Goal: Task Accomplishment & Management: Manage account settings

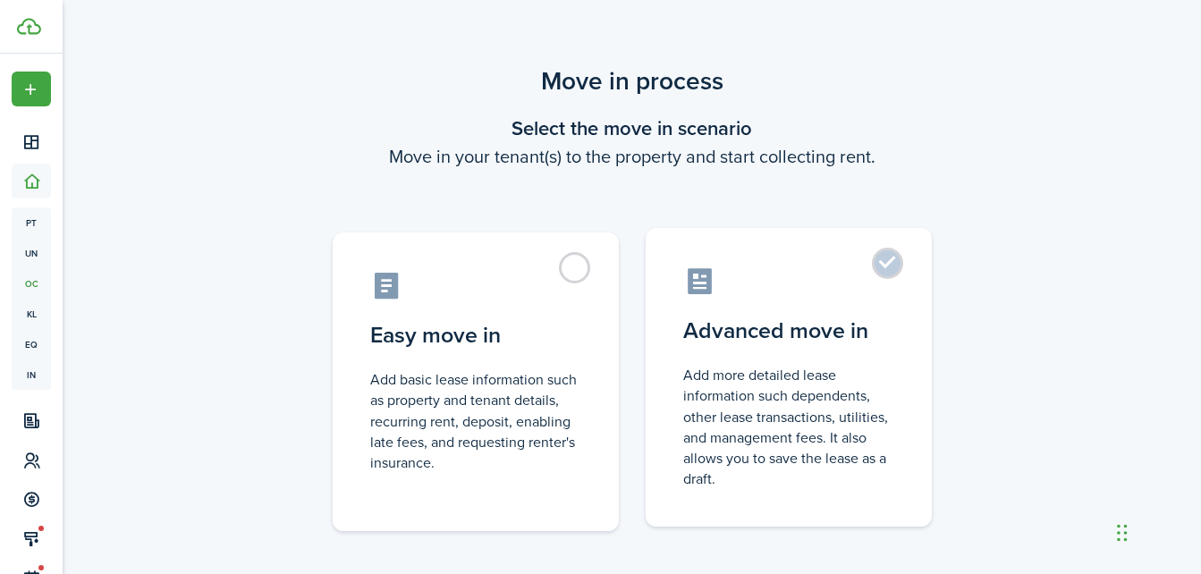
click at [813, 354] on label "Advanced move in Add more detailed lease information such dependents, other lea…" at bounding box center [788, 377] width 286 height 299
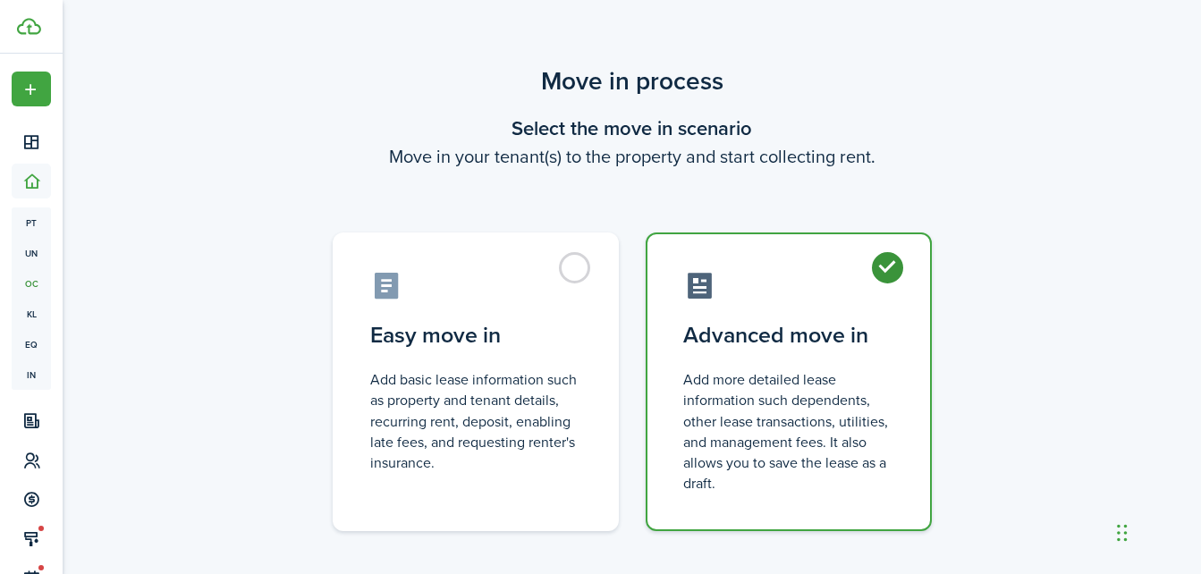
radio input "true"
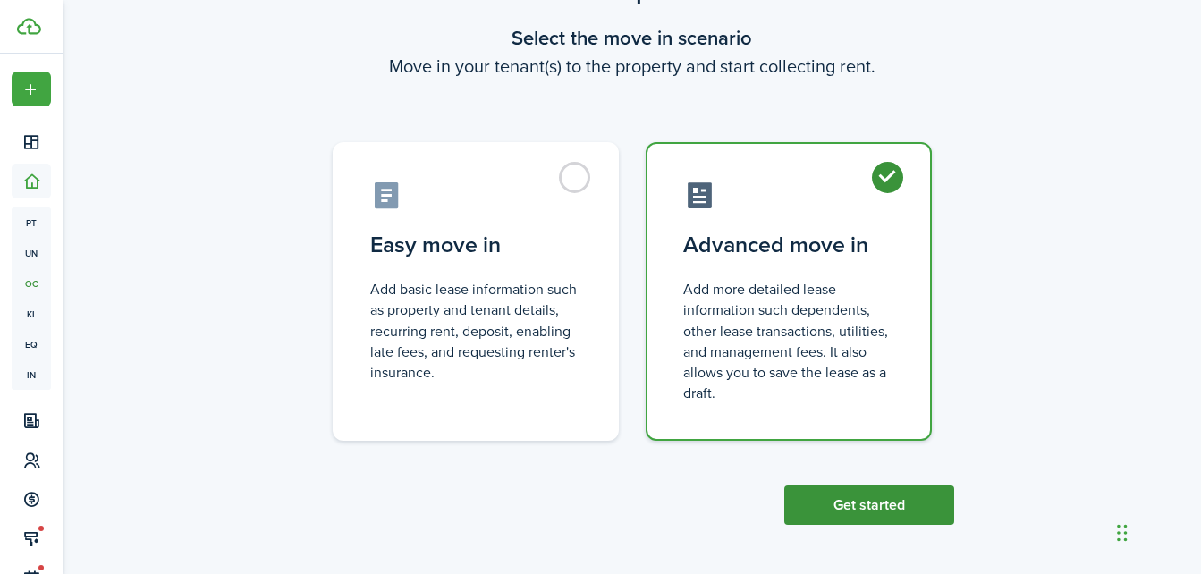
click at [861, 496] on button "Get started" at bounding box center [869, 504] width 170 height 39
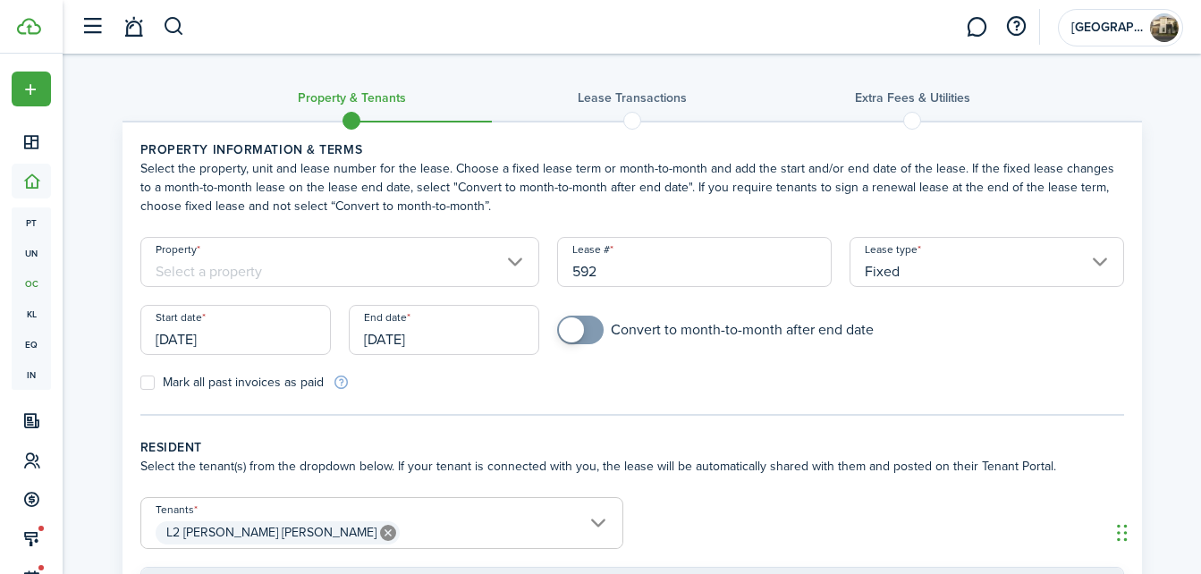
click at [611, 275] on input "592" at bounding box center [694, 262] width 274 height 50
type input "1"
click at [678, 410] on tc-wizard-step "Property information & terms Select the property, unit and lease number for the…" at bounding box center [631, 277] width 983 height 275
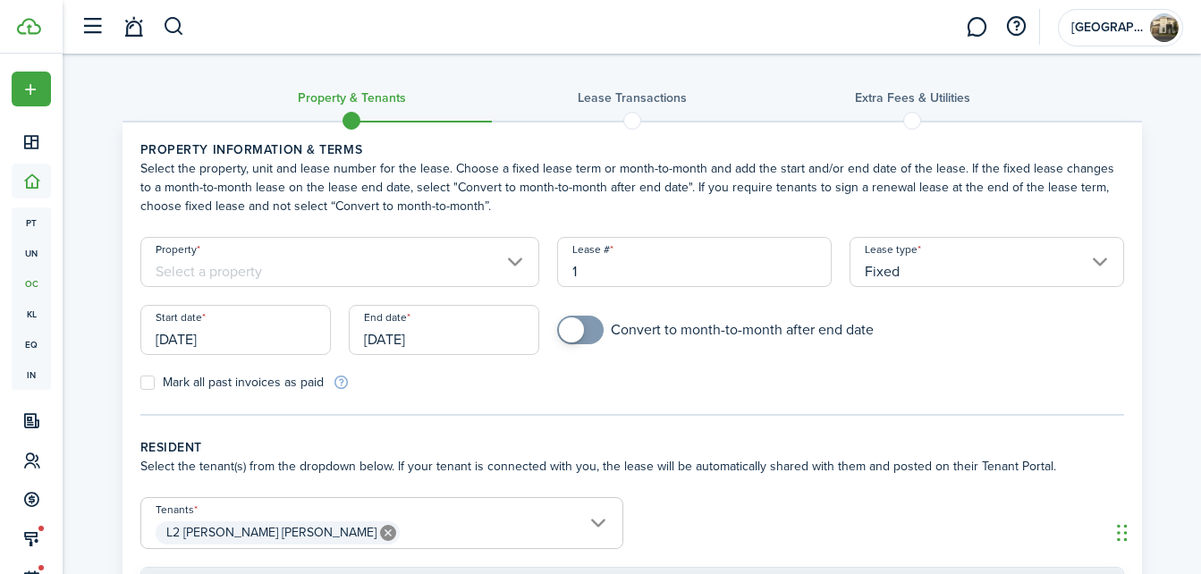
click at [448, 225] on lease-classic-property "Property information & terms Select the property, unit and lease number for the…" at bounding box center [631, 265] width 983 height 251
click at [446, 253] on input "Property" at bounding box center [340, 262] width 400 height 50
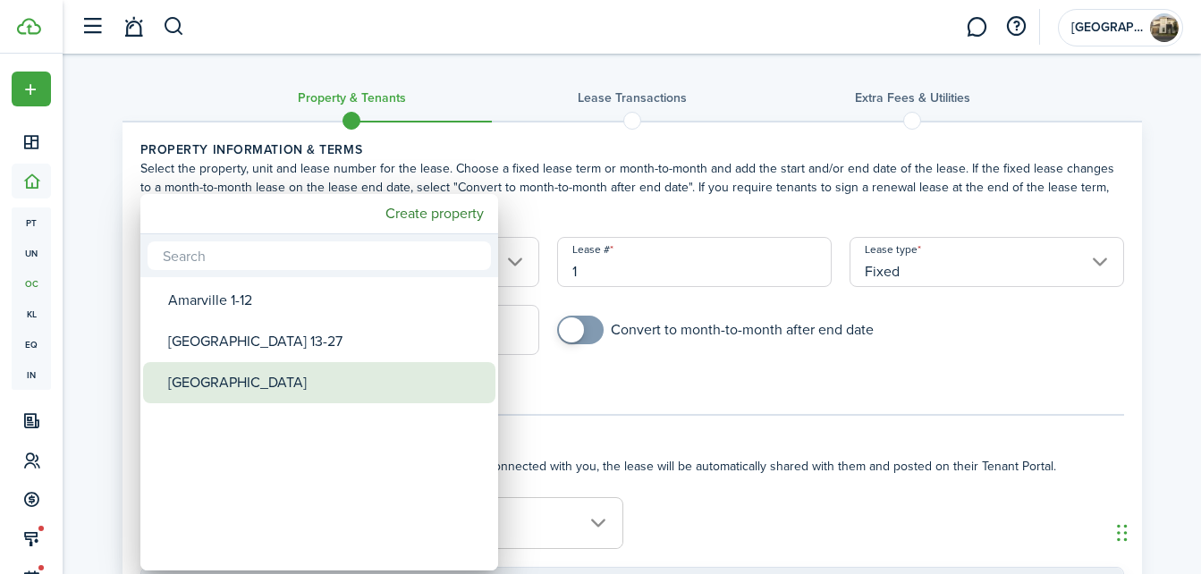
click at [250, 373] on div "[GEOGRAPHIC_DATA]" at bounding box center [326, 382] width 316 height 41
type input "[GEOGRAPHIC_DATA]"
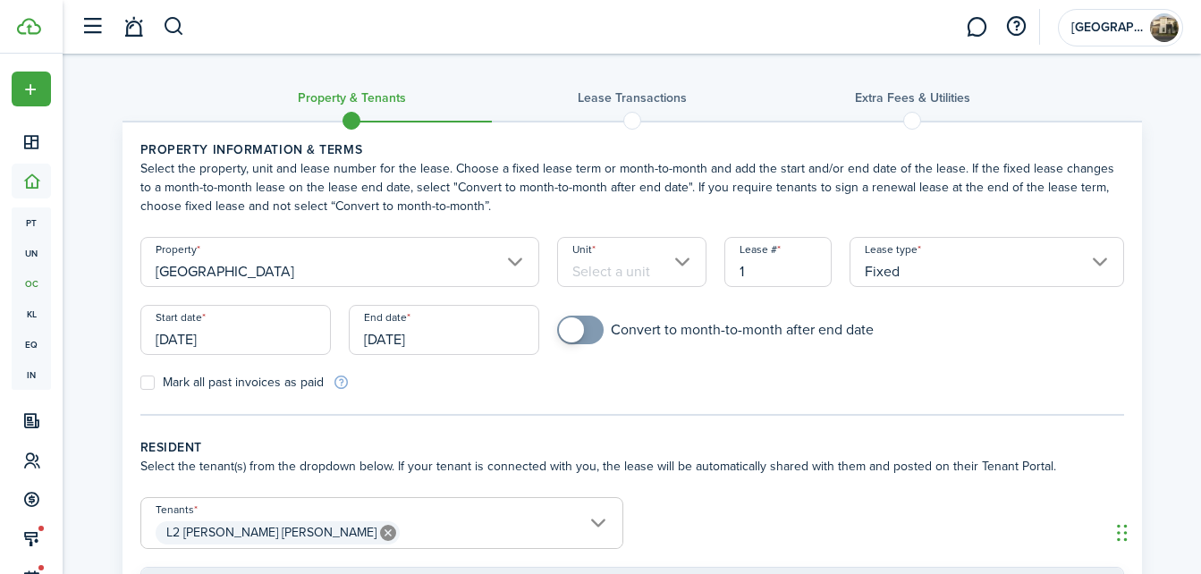
click at [644, 257] on input "Unit" at bounding box center [631, 262] width 149 height 50
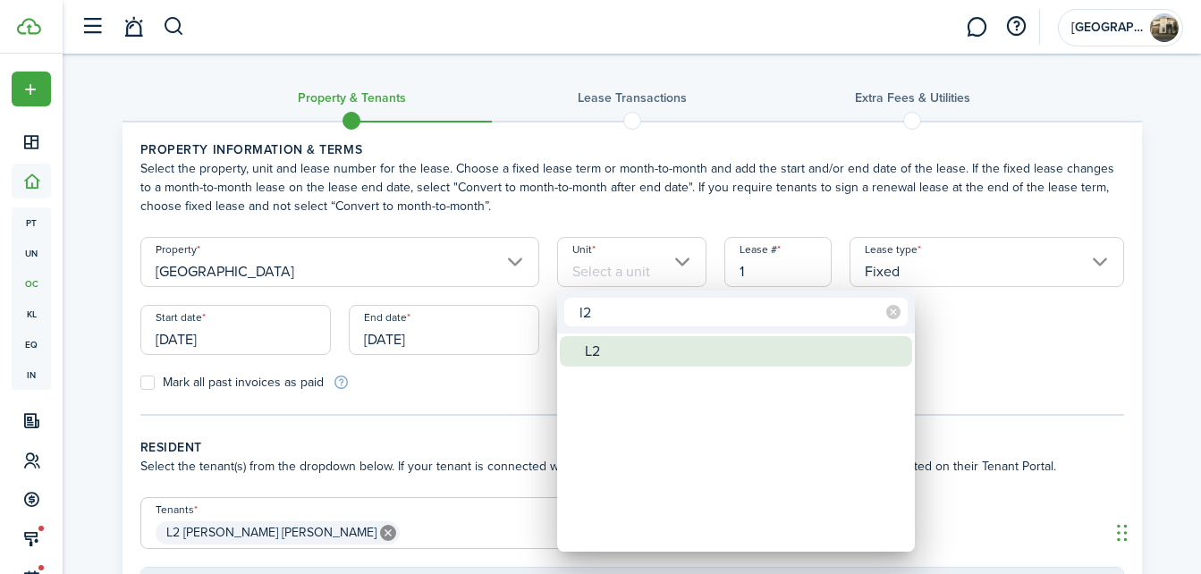
type input "l2"
click at [617, 345] on div "L2" at bounding box center [743, 351] width 316 height 30
type input "L2"
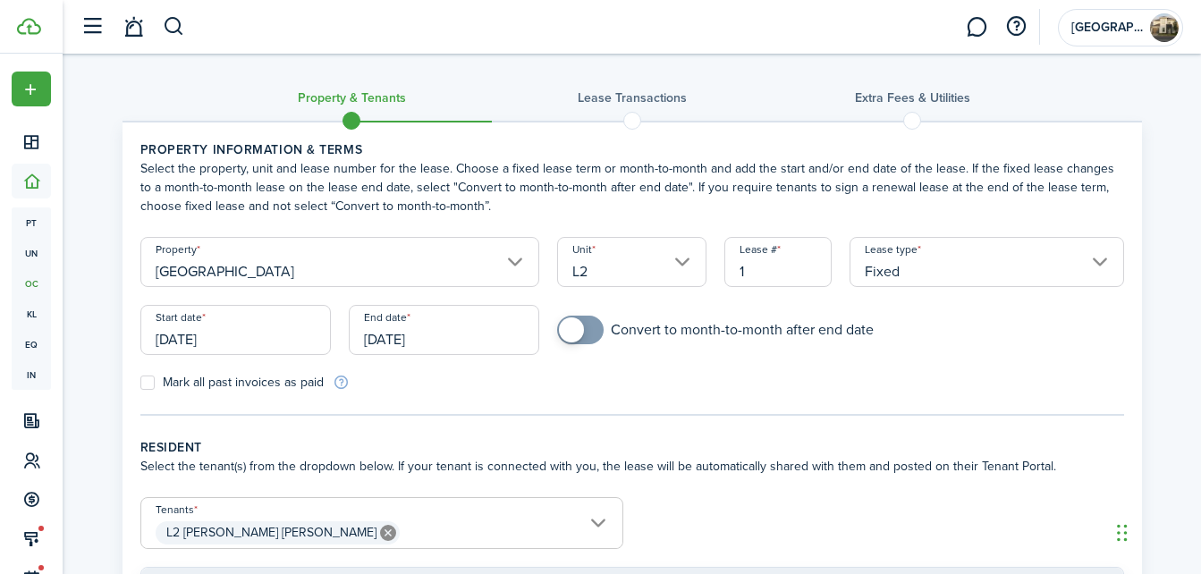
click at [273, 336] on input "[DATE]" at bounding box center [235, 330] width 190 height 50
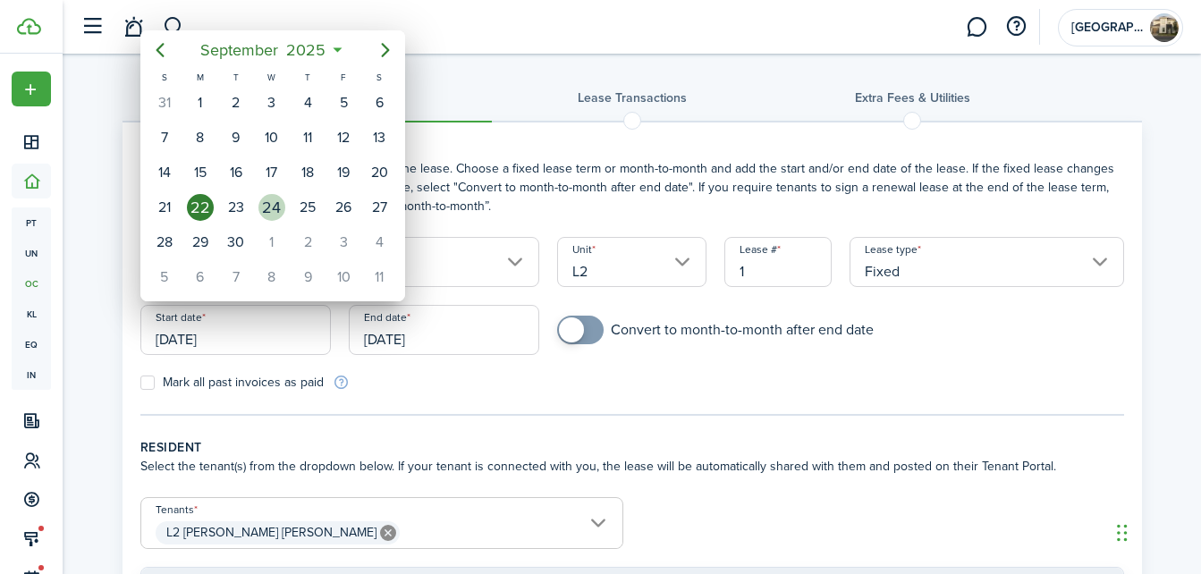
click at [270, 205] on div "24" at bounding box center [271, 207] width 27 height 27
type input "[DATE]"
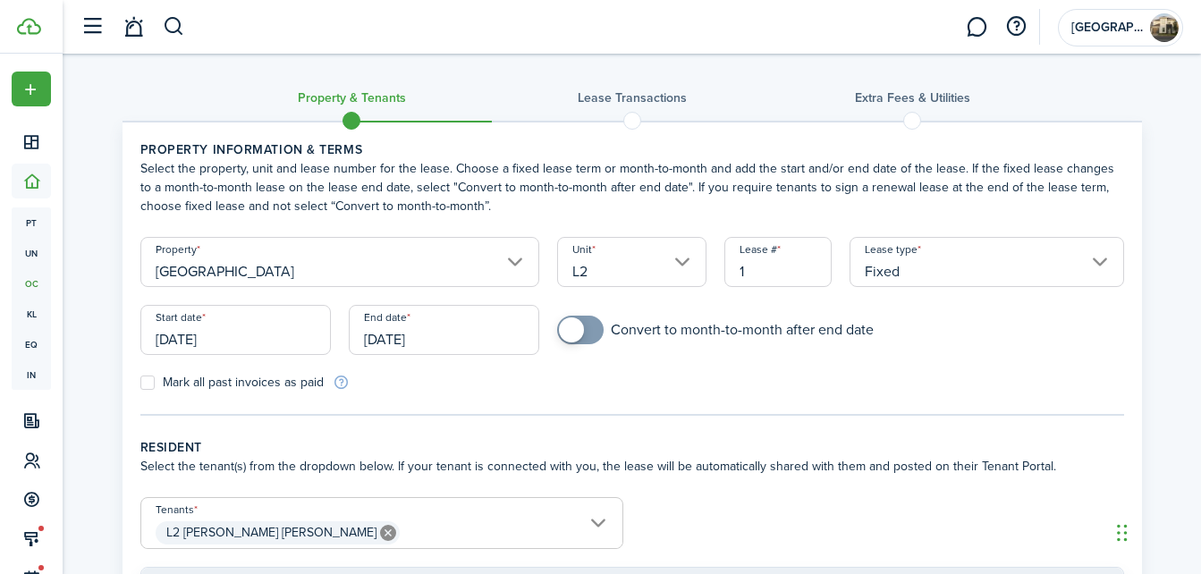
click at [451, 344] on input "[DATE]" at bounding box center [444, 330] width 190 height 50
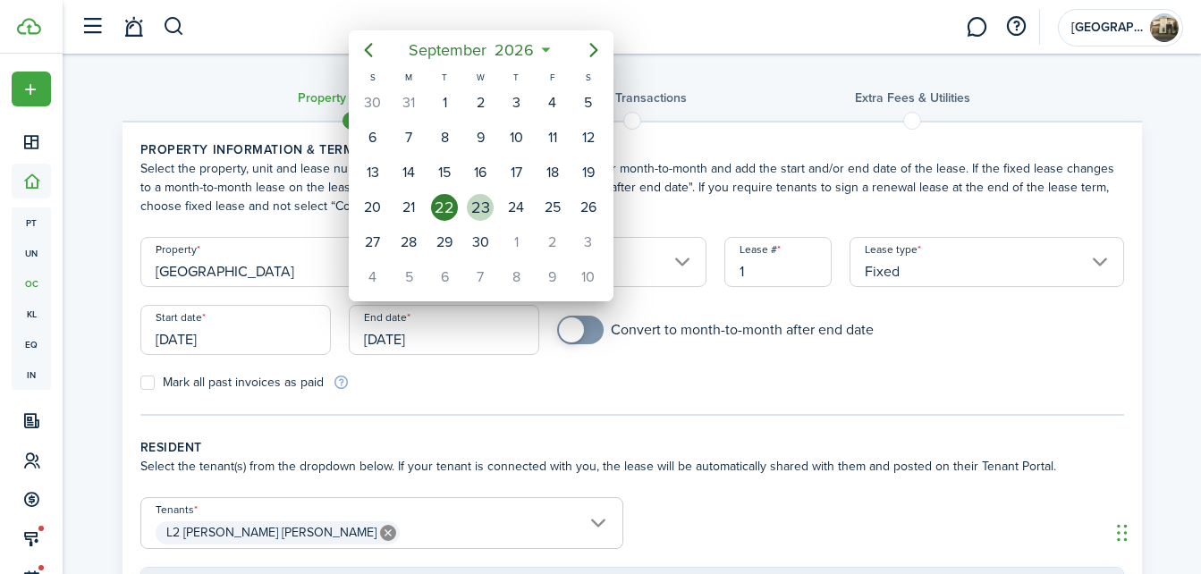
click at [478, 203] on div "23" at bounding box center [480, 207] width 27 height 27
type input "[DATE]"
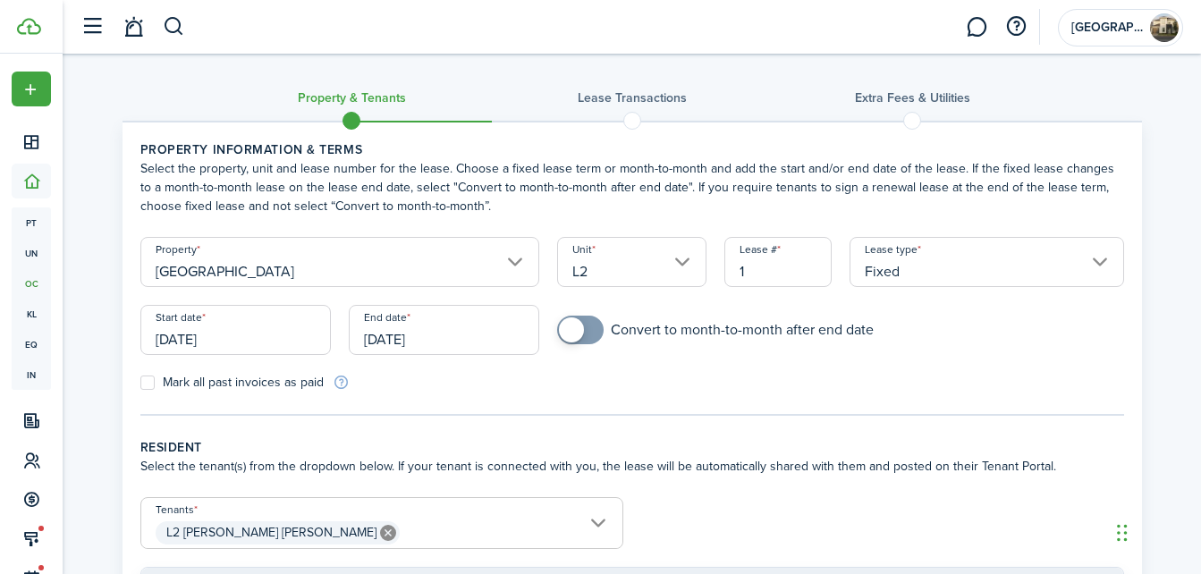
click at [434, 400] on tc-wizard-step "Property information & terms Select the property, unit and lease number for the…" at bounding box center [631, 277] width 983 height 275
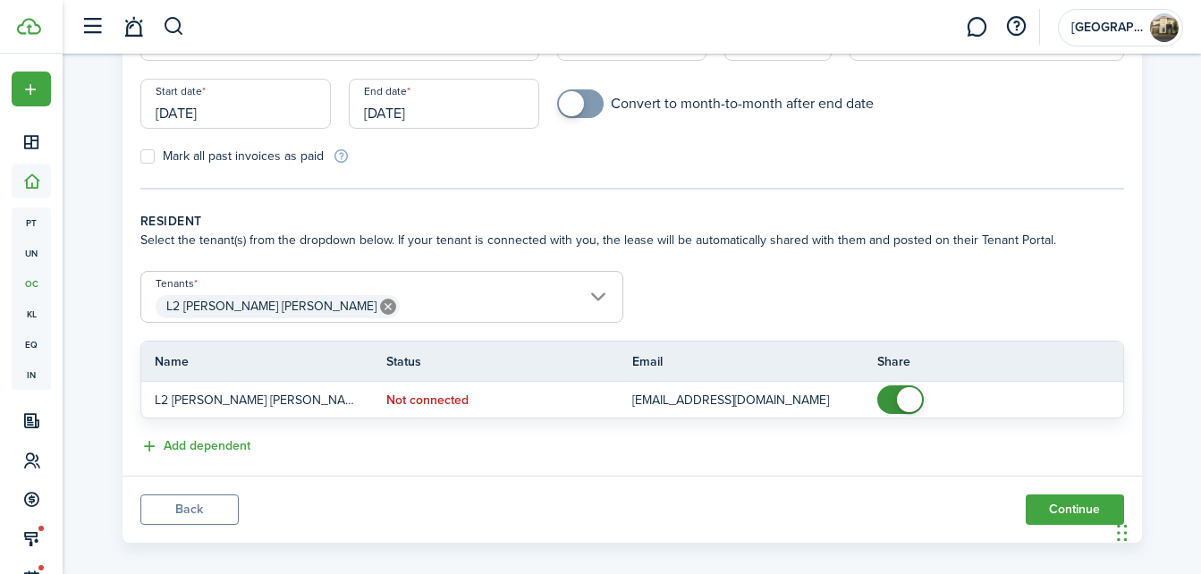
scroll to position [244, 0]
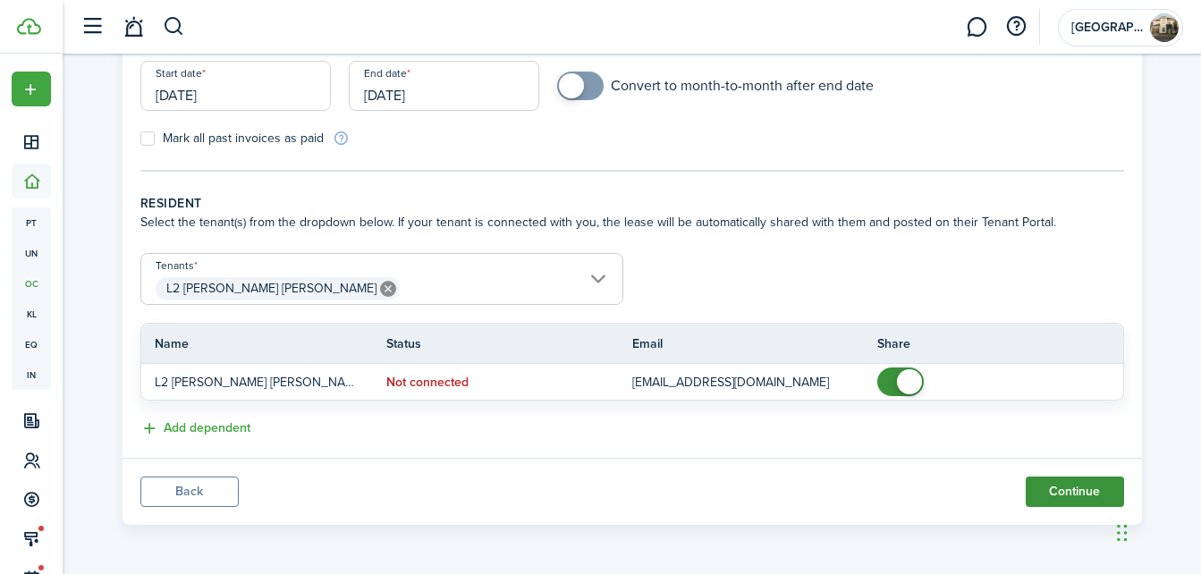
click at [1060, 493] on button "Continue" at bounding box center [1074, 491] width 98 height 30
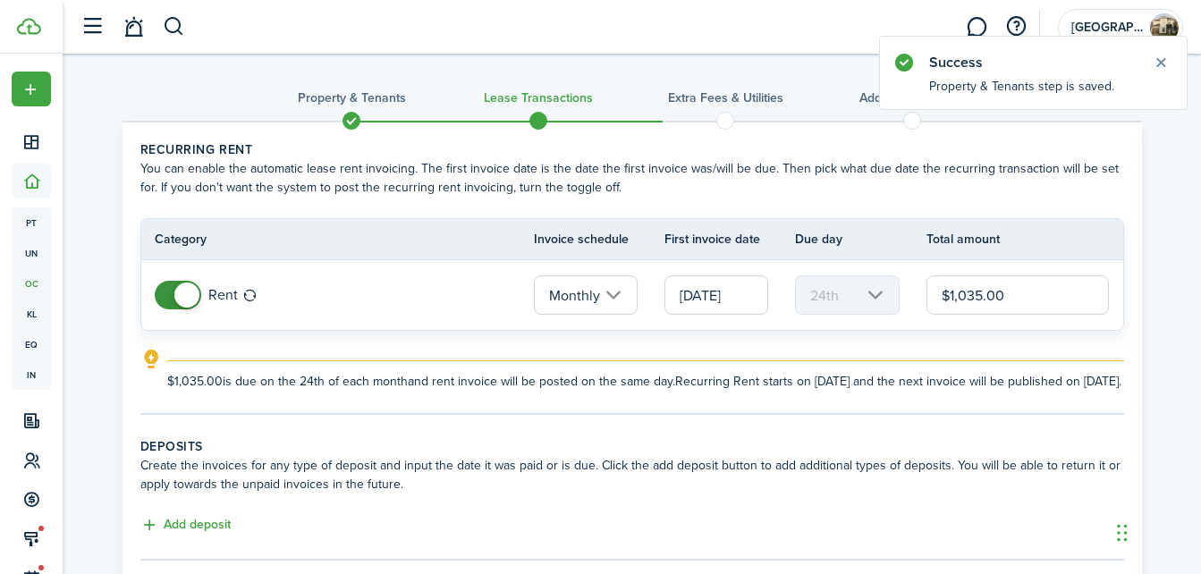
click at [729, 295] on input "[DATE]" at bounding box center [716, 294] width 104 height 39
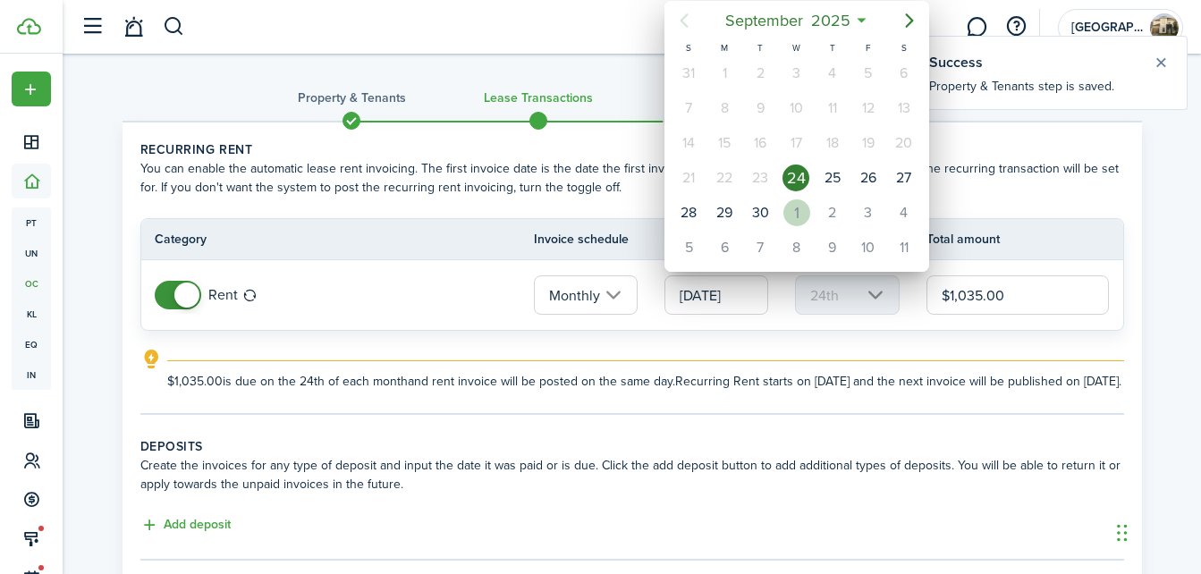
click at [792, 215] on div "1" at bounding box center [796, 212] width 27 height 27
type input "[DATE]"
type input "1st"
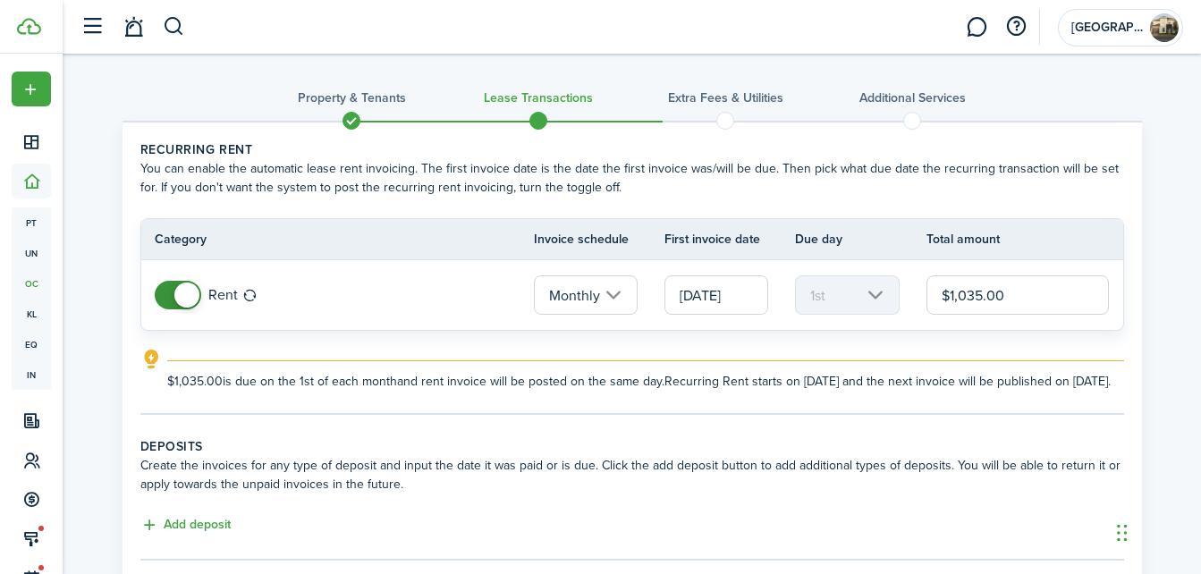
click at [972, 297] on input "$1,035.00" at bounding box center [1017, 294] width 183 height 39
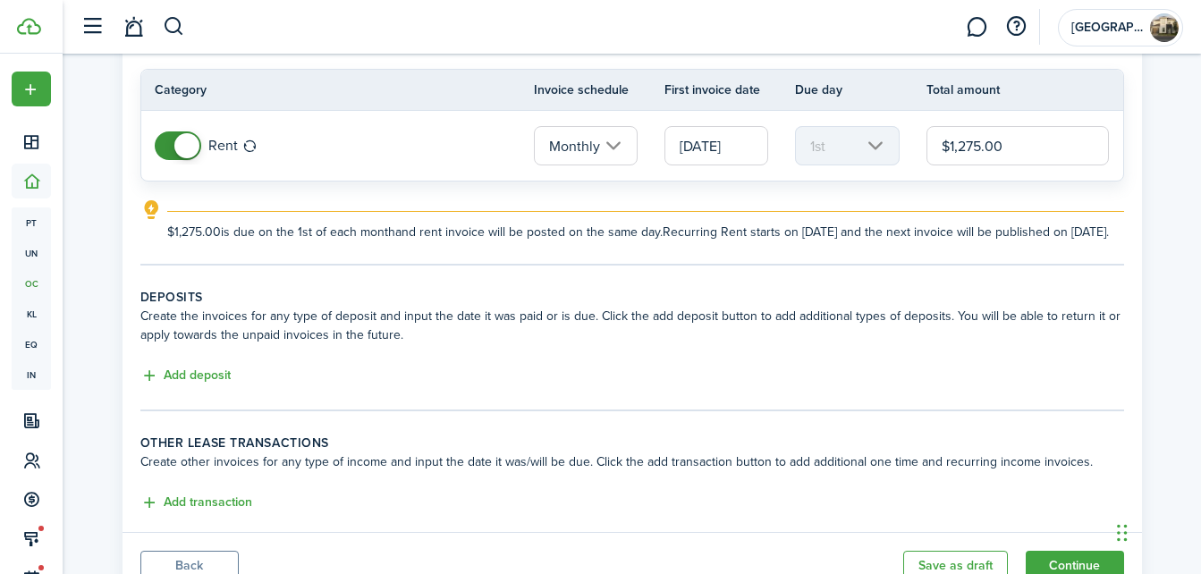
scroll to position [153, 0]
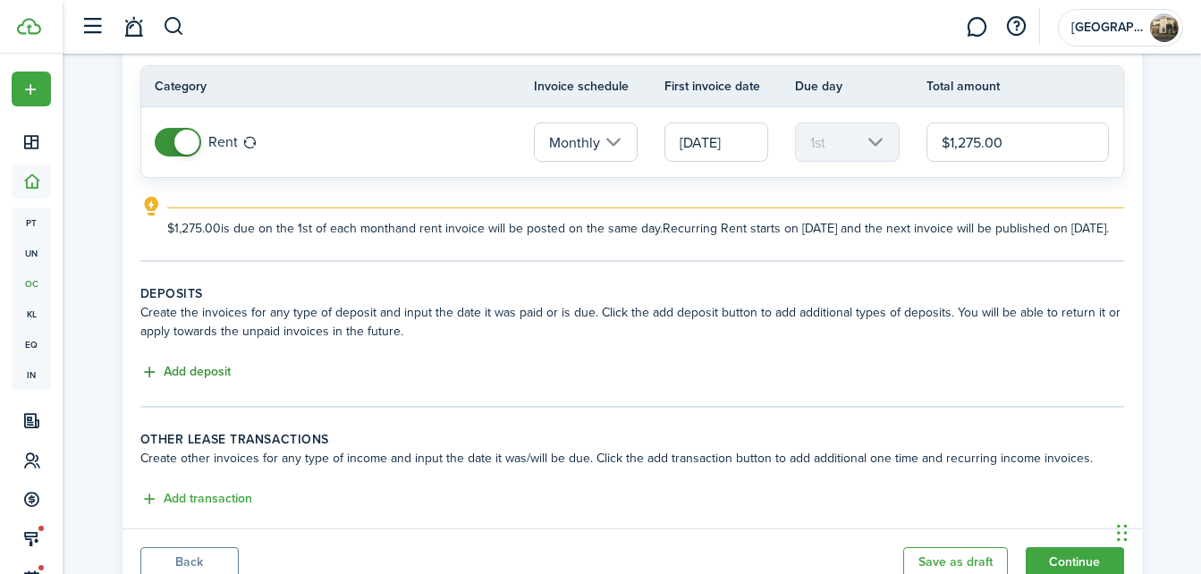
type input "$1,275.00"
click at [196, 383] on button "Add deposit" at bounding box center [185, 372] width 90 height 21
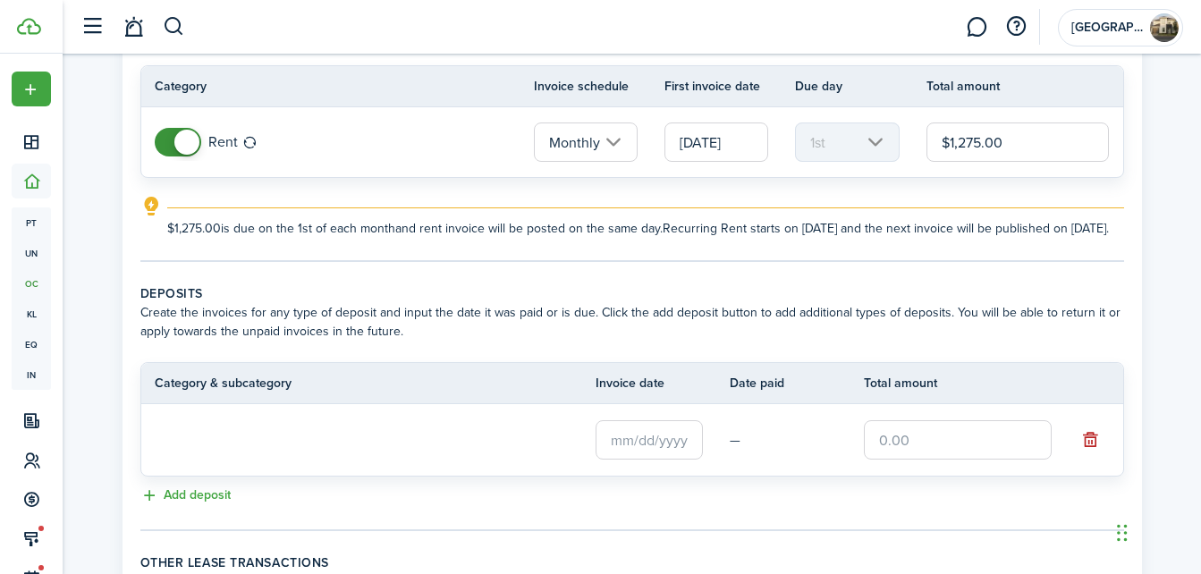
click at [216, 443] on loading-skeleton at bounding box center [334, 439] width 358 height 41
click at [216, 457] on input "Deposit" at bounding box center [334, 438] width 358 height 39
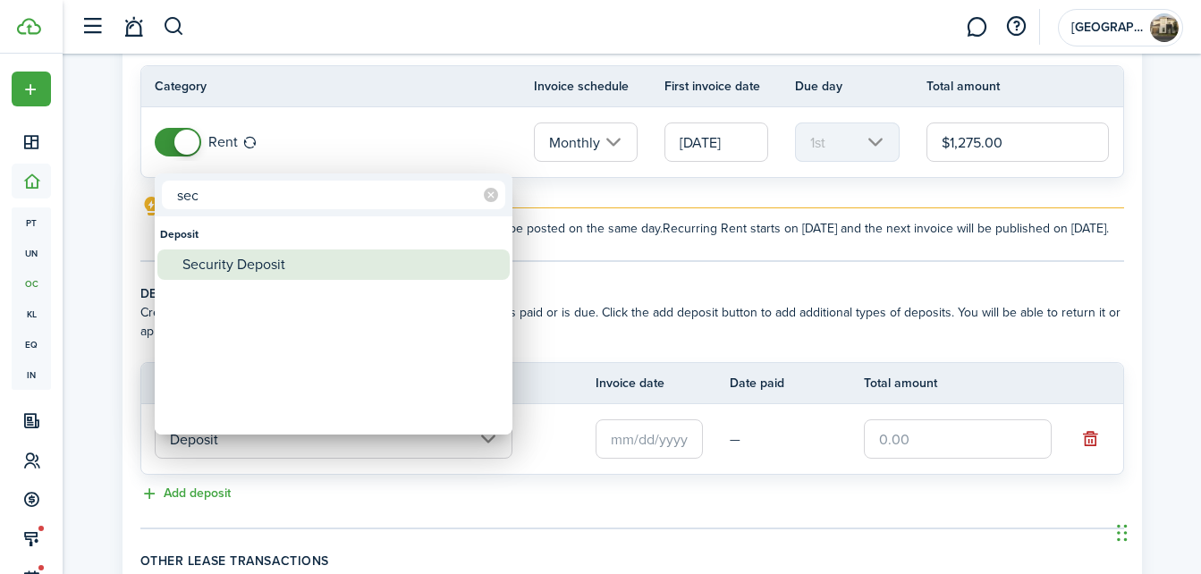
type input "sec"
click at [242, 262] on div "Security Deposit" at bounding box center [340, 264] width 316 height 30
type input "Deposit / Security Deposit"
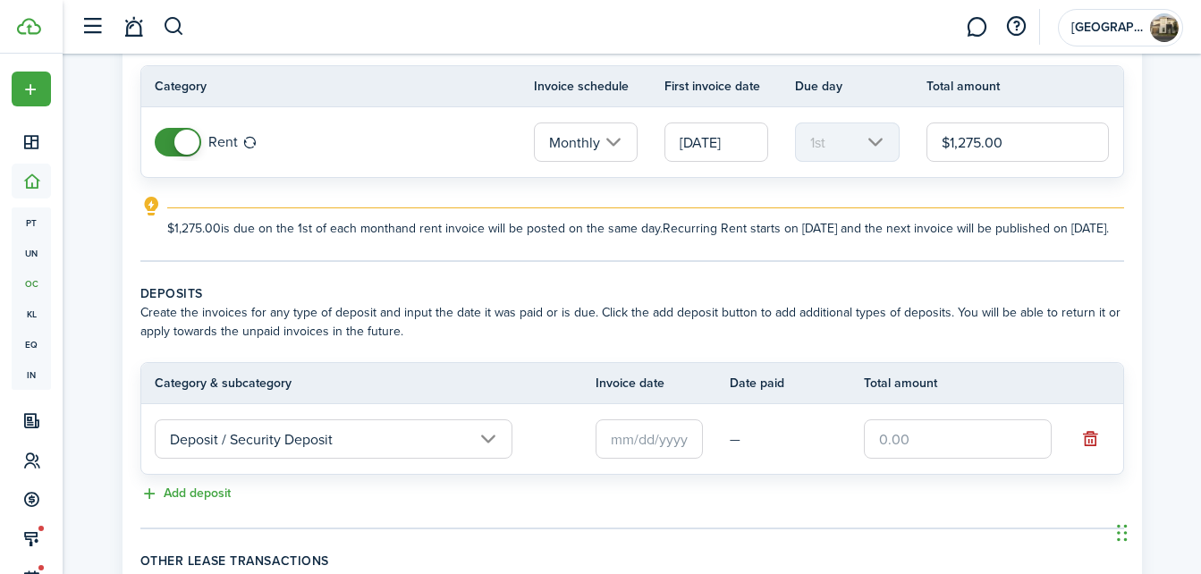
click at [645, 459] on input "text" at bounding box center [648, 438] width 107 height 39
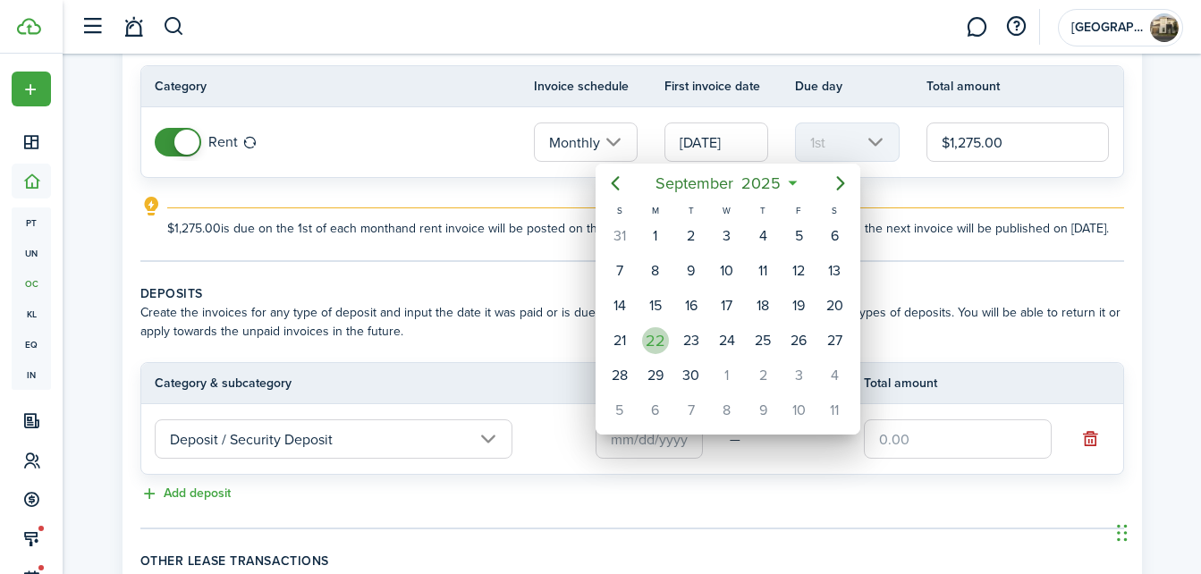
click at [656, 344] on div "22" at bounding box center [655, 340] width 27 height 27
type input "[DATE]"
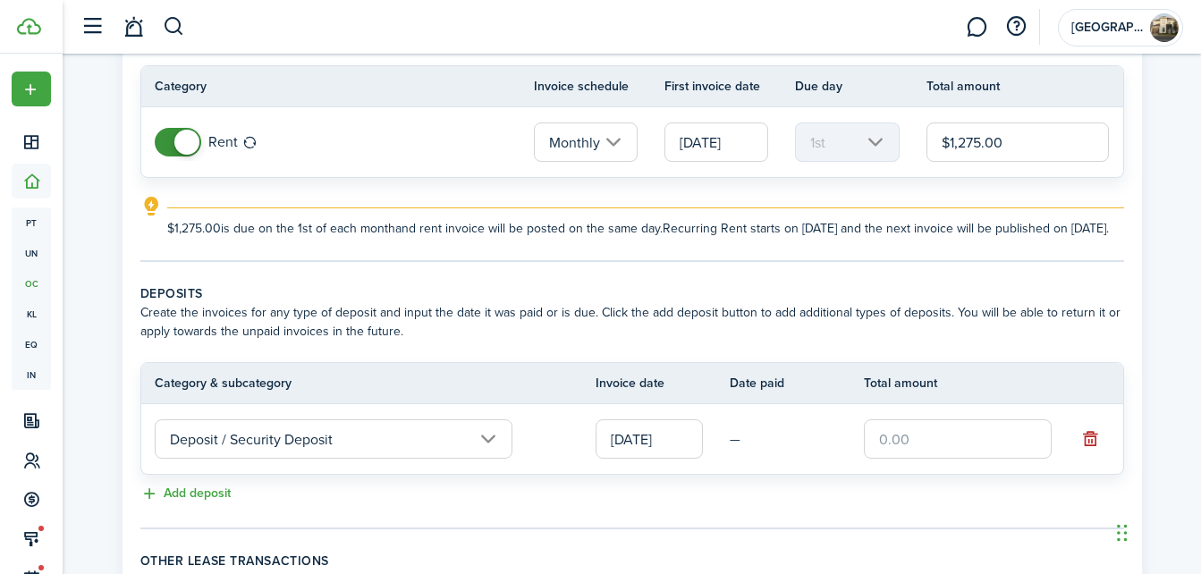
click at [890, 455] on input "text" at bounding box center [958, 438] width 188 height 39
type input "$1,275.00"
click at [822, 505] on div "Add deposit" at bounding box center [631, 494] width 983 height 21
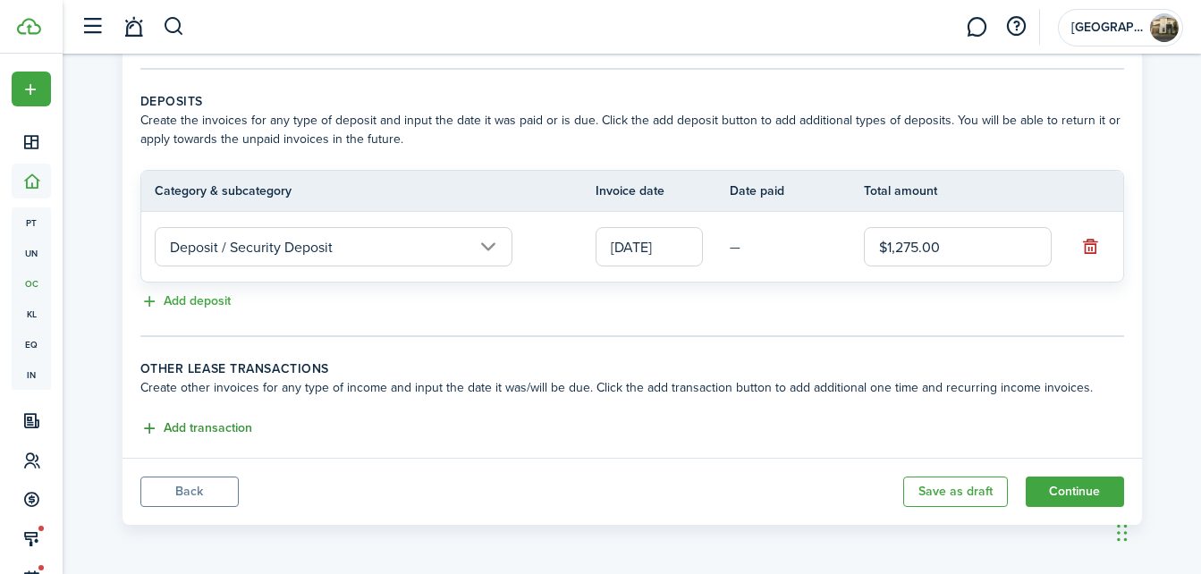
click at [186, 423] on button "Add transaction" at bounding box center [196, 428] width 112 height 21
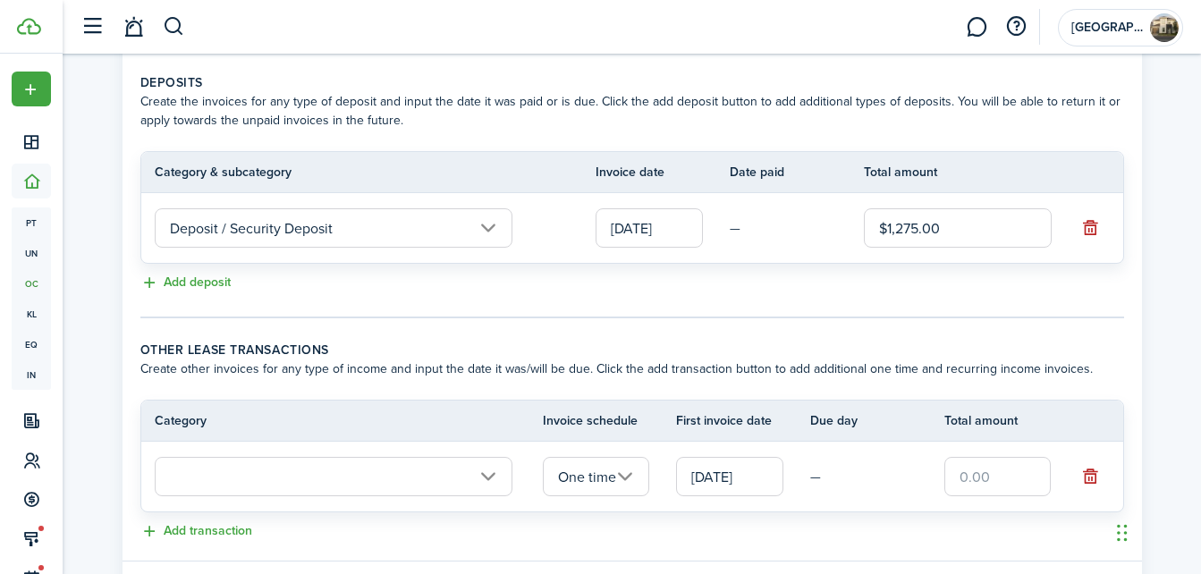
click at [228, 480] on input "text" at bounding box center [334, 476] width 358 height 39
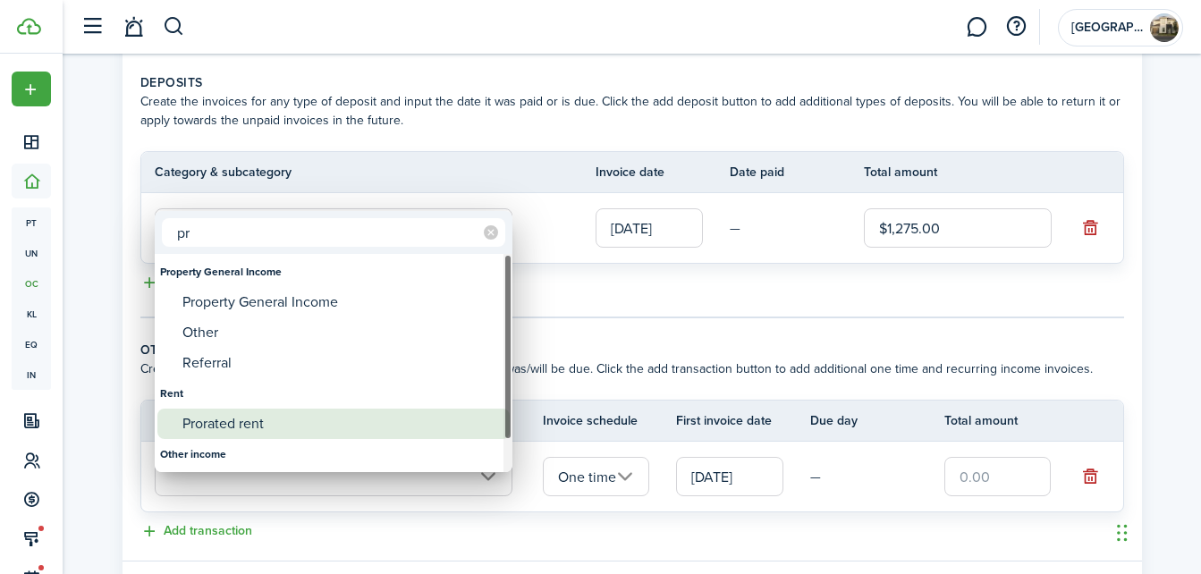
type input "pr"
click at [212, 420] on div "Prorated rent" at bounding box center [340, 424] width 316 height 30
type input "Rent / Prorated rent"
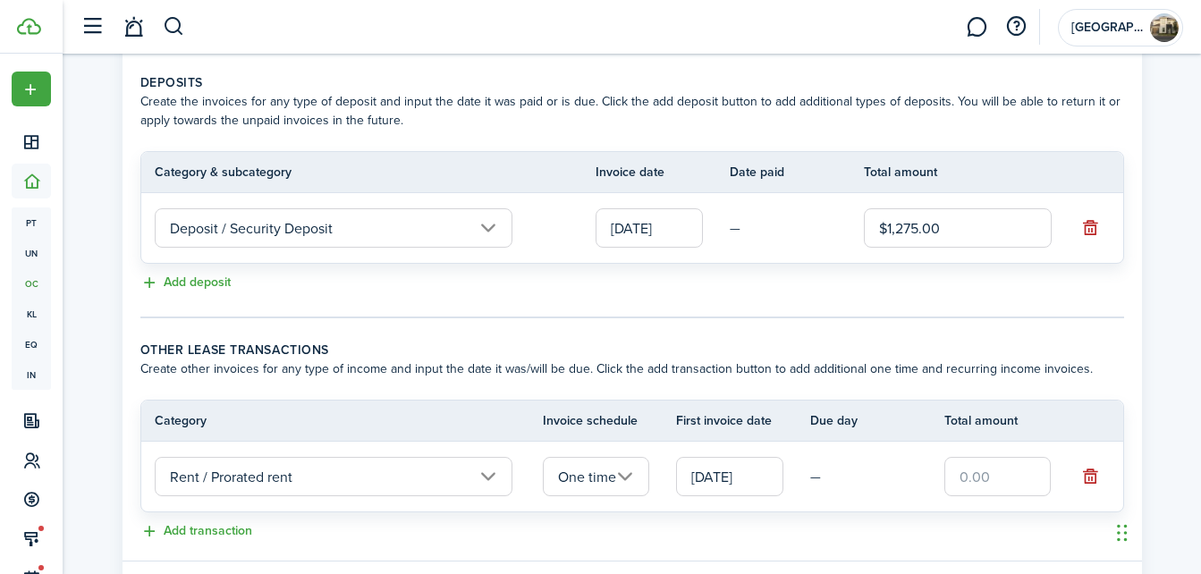
scroll to position [485, 0]
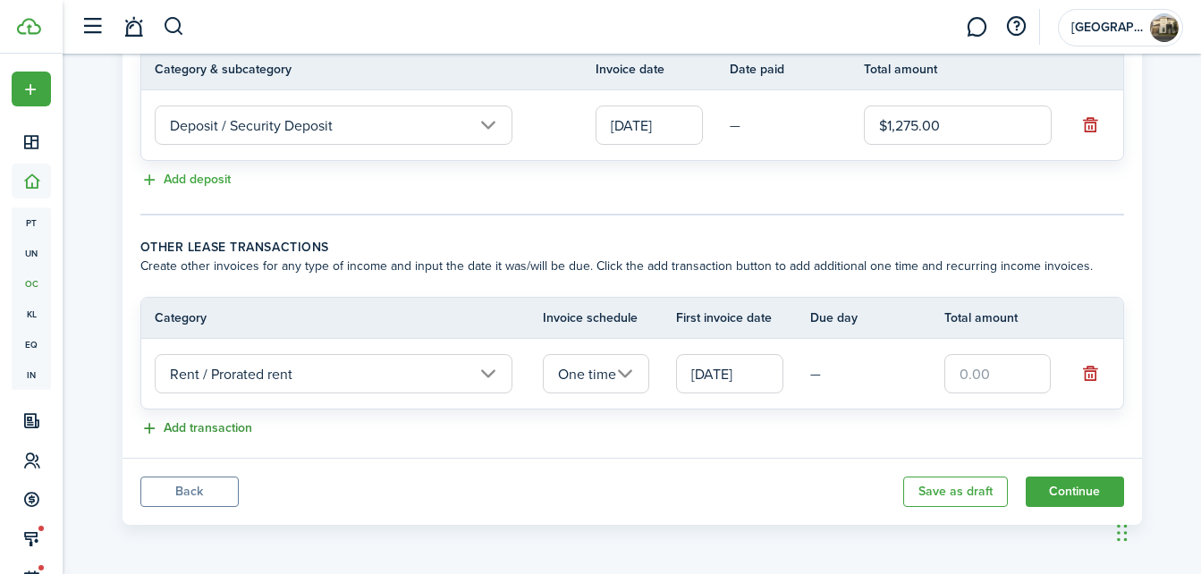
click at [198, 424] on button "Add transaction" at bounding box center [196, 428] width 112 height 21
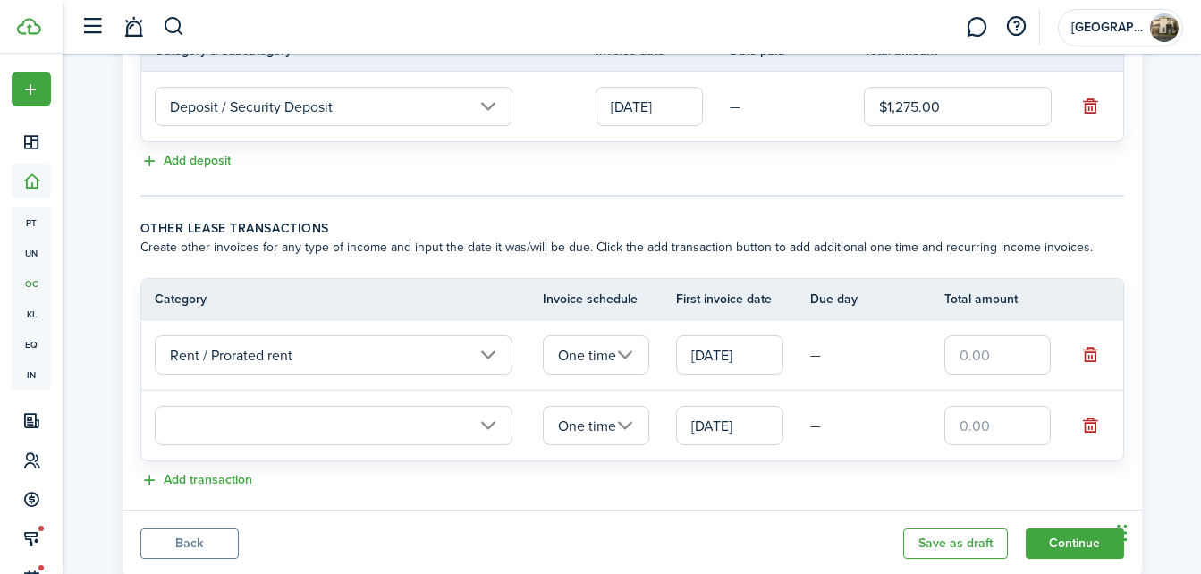
click at [237, 438] on input "text" at bounding box center [334, 425] width 358 height 39
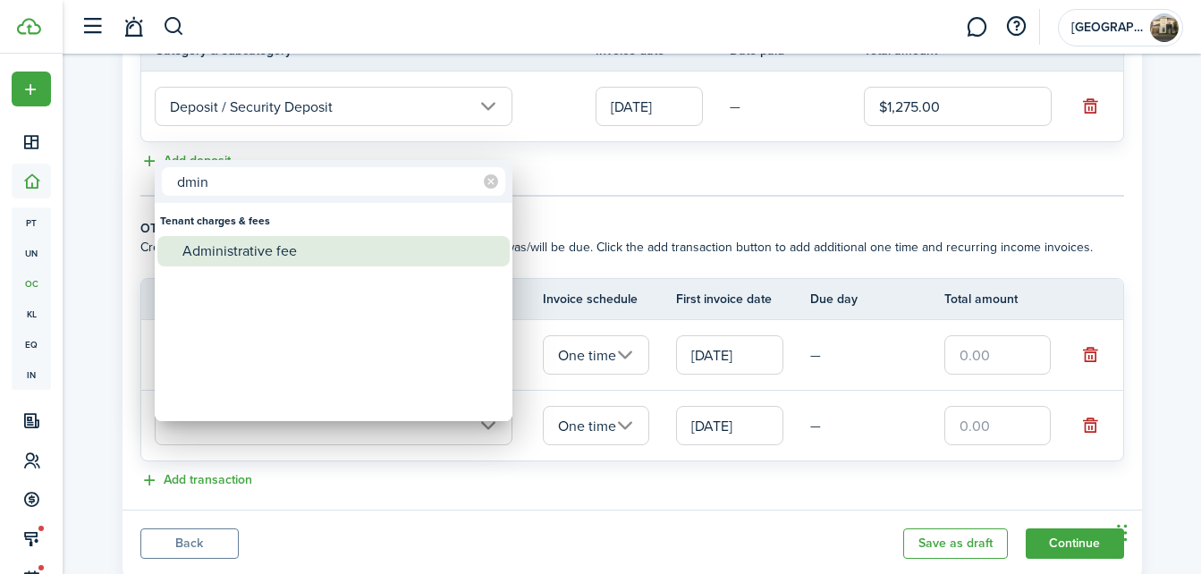
type input "dmin"
click at [248, 243] on div "Administrative fee" at bounding box center [340, 251] width 316 height 30
type input "Tenant charges & fees / Administrative fee"
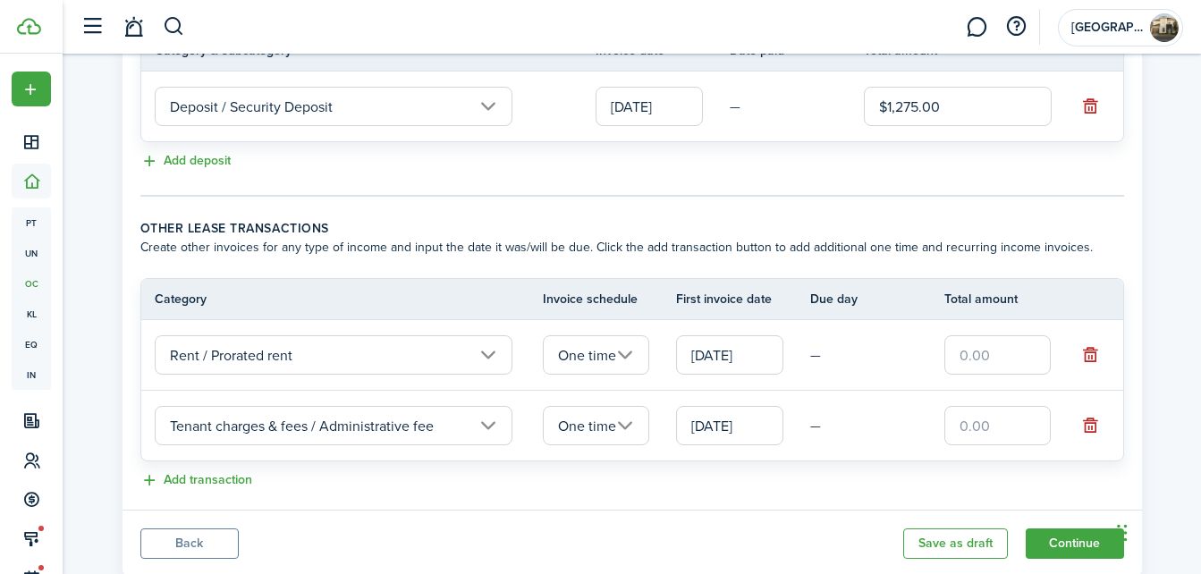
click at [1011, 445] on input "text" at bounding box center [997, 425] width 107 height 39
type input "$75.00"
click at [229, 491] on button "Add transaction" at bounding box center [196, 480] width 112 height 21
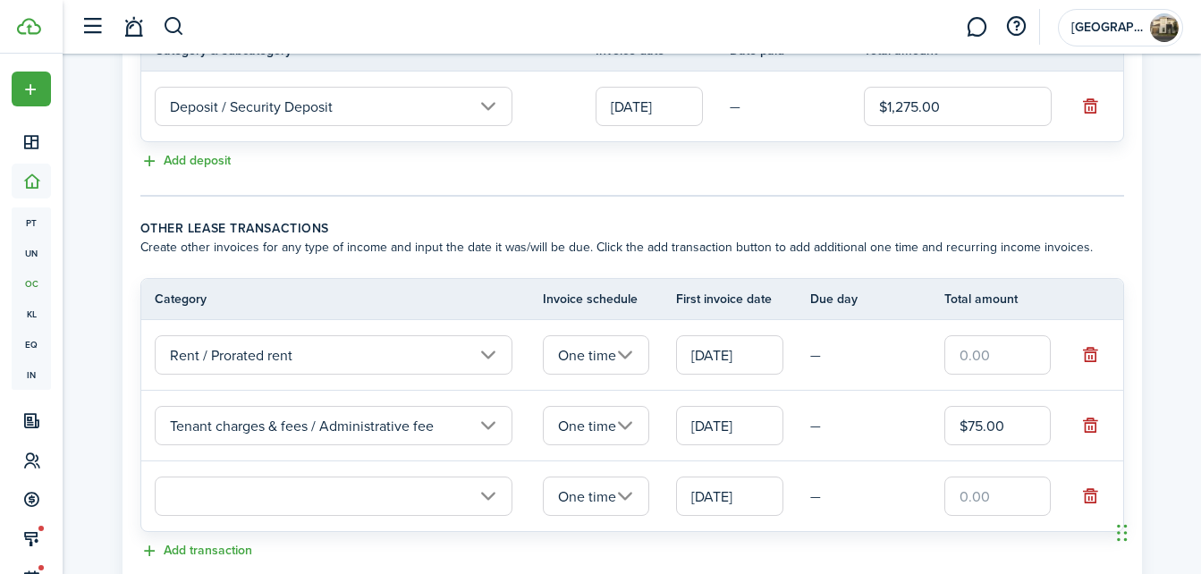
click at [207, 514] on input "text" at bounding box center [334, 495] width 358 height 39
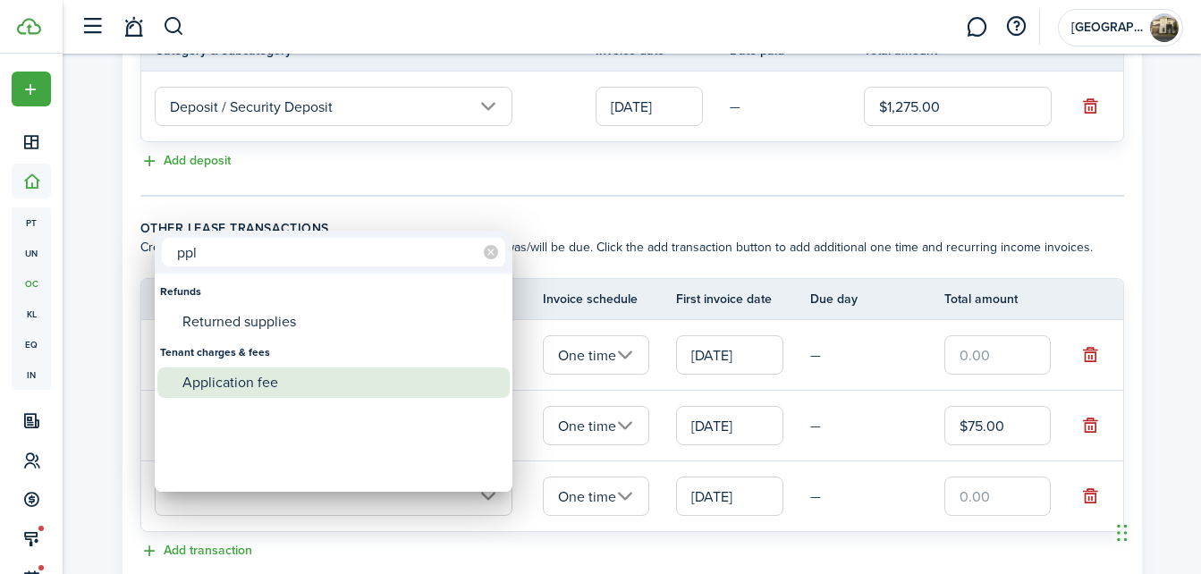
type input "ppl"
click at [216, 384] on div "Application fee" at bounding box center [340, 382] width 316 height 30
type input "Tenant charges & fees / Application fee"
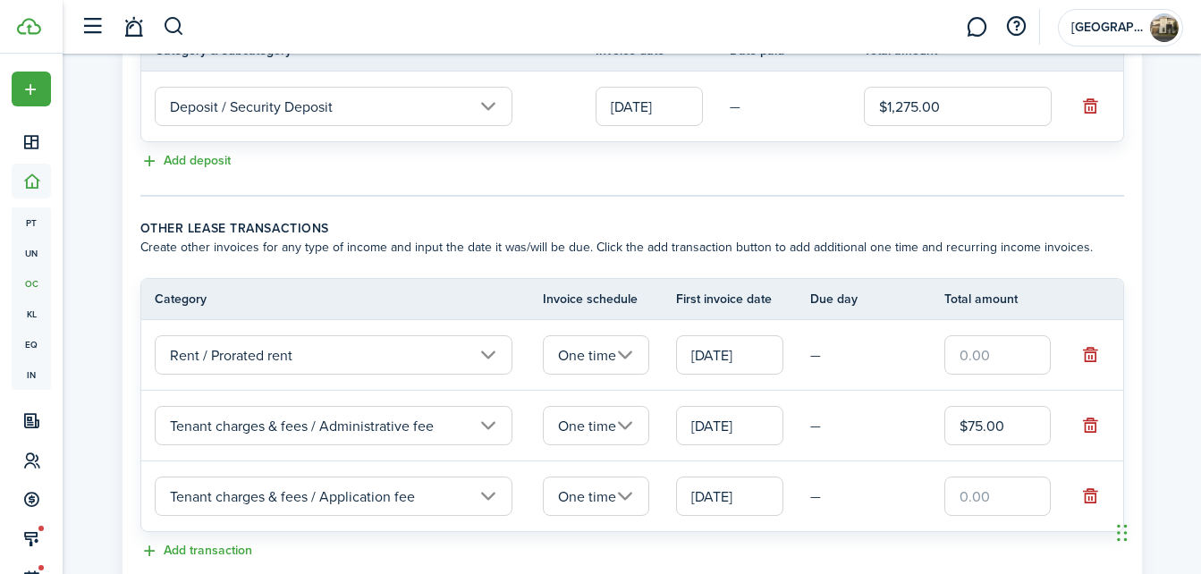
click at [986, 516] on input "text" at bounding box center [997, 495] width 107 height 39
type input "$50.00"
click at [1003, 372] on input "text" at bounding box center [997, 354] width 107 height 39
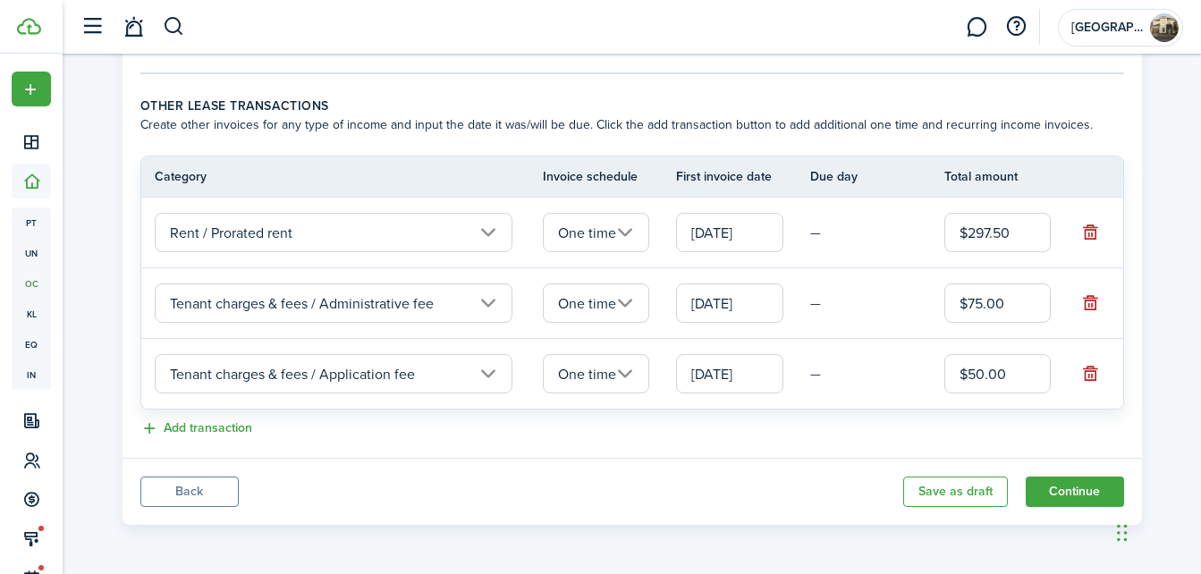
type input "$297.50"
click at [747, 476] on panel-main-footer "Back Save as draft Continue" at bounding box center [631, 491] width 1019 height 67
click at [1064, 496] on button "Continue" at bounding box center [1074, 491] width 98 height 30
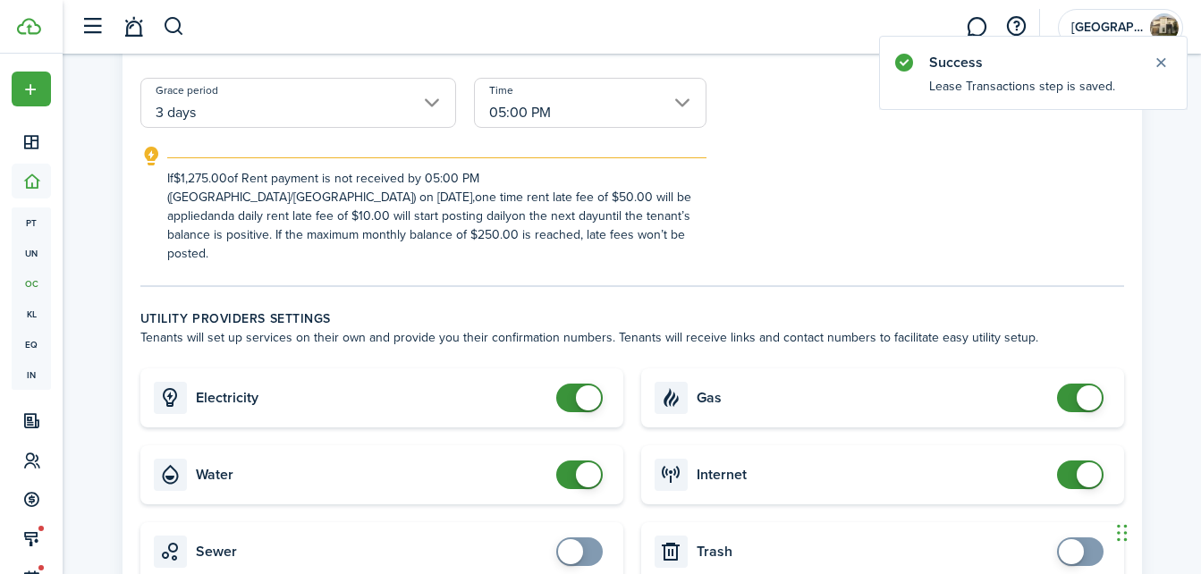
scroll to position [458, 0]
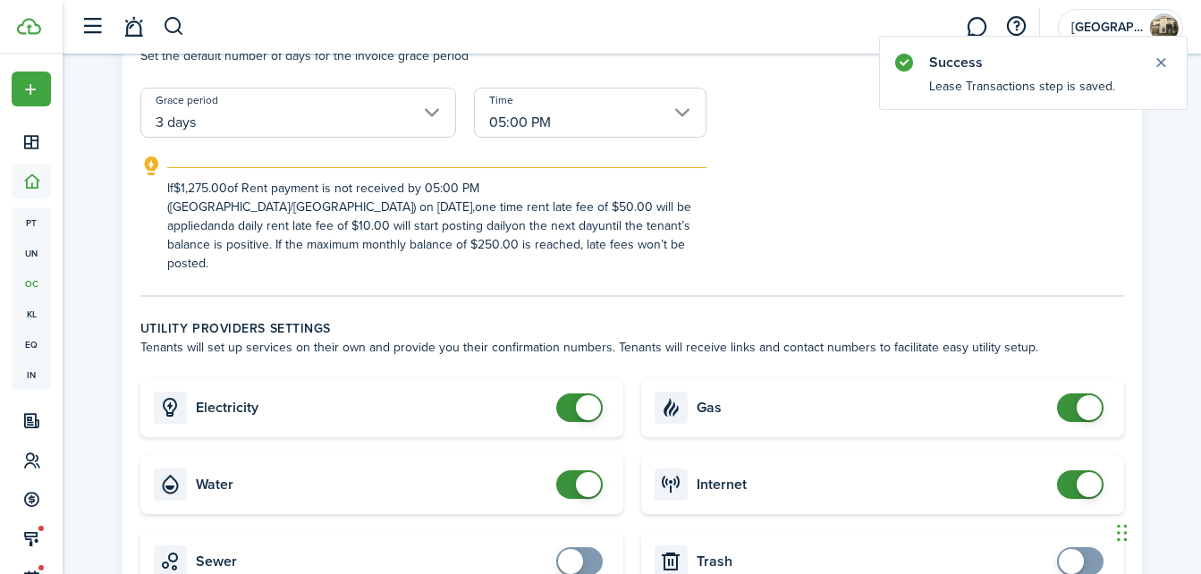
checkbox input "false"
click at [570, 393] on span at bounding box center [579, 407] width 18 height 29
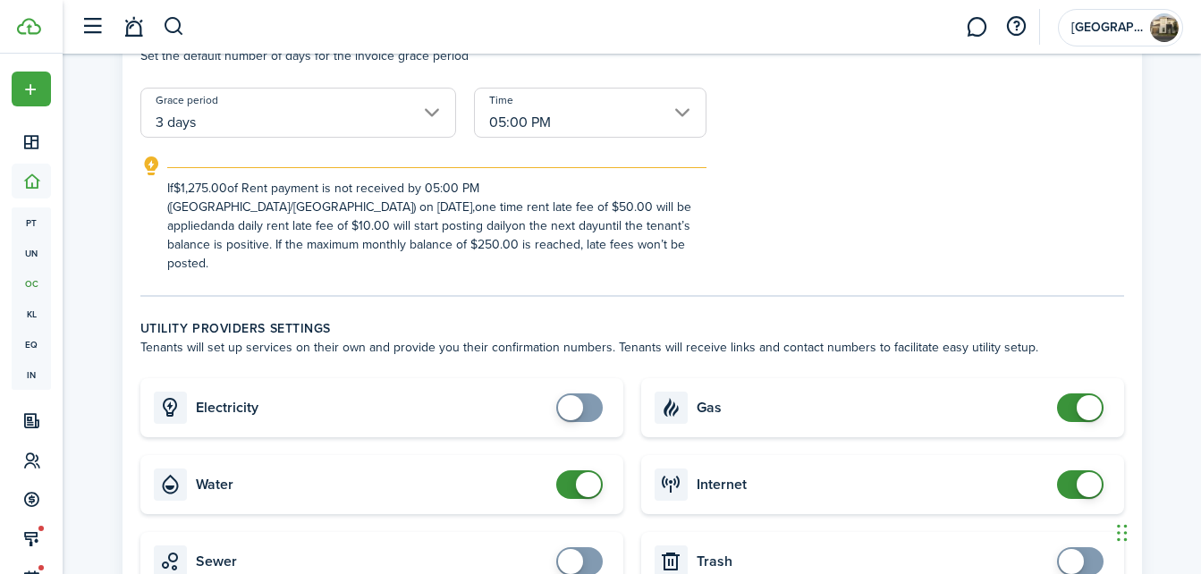
checkbox input "false"
click at [572, 471] on span at bounding box center [579, 484] width 18 height 29
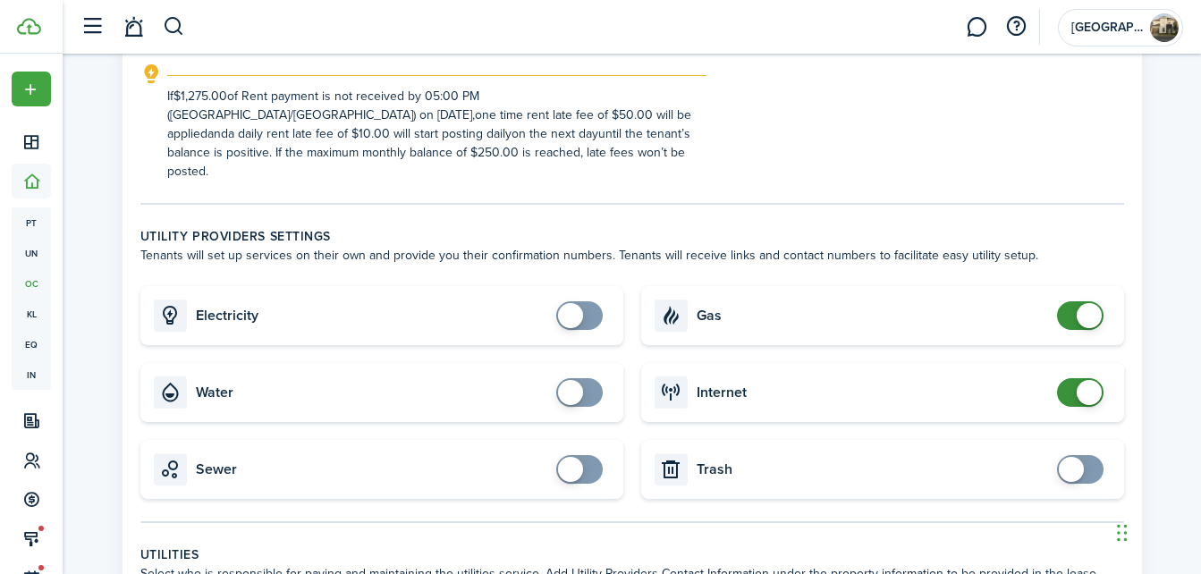
scroll to position [551, 0]
checkbox input "false"
click at [1075, 300] on span at bounding box center [1080, 314] width 18 height 29
checkbox input "false"
click at [1071, 377] on span at bounding box center [1080, 391] width 18 height 29
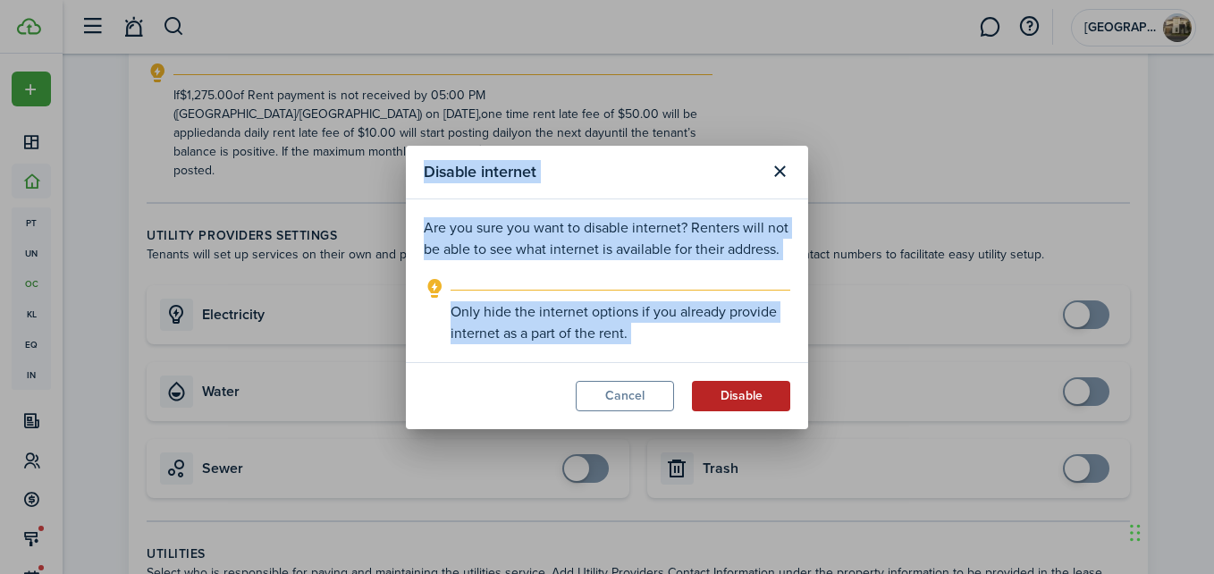
click at [729, 397] on button "Disable" at bounding box center [741, 396] width 98 height 30
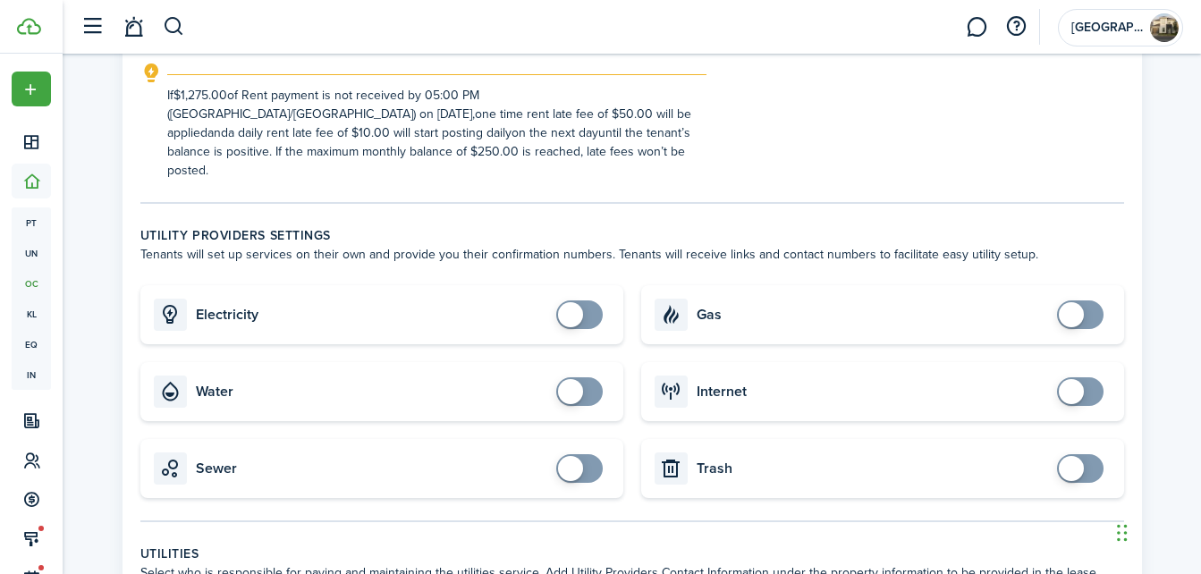
click at [942, 384] on card-title "Internet" at bounding box center [871, 392] width 351 height 16
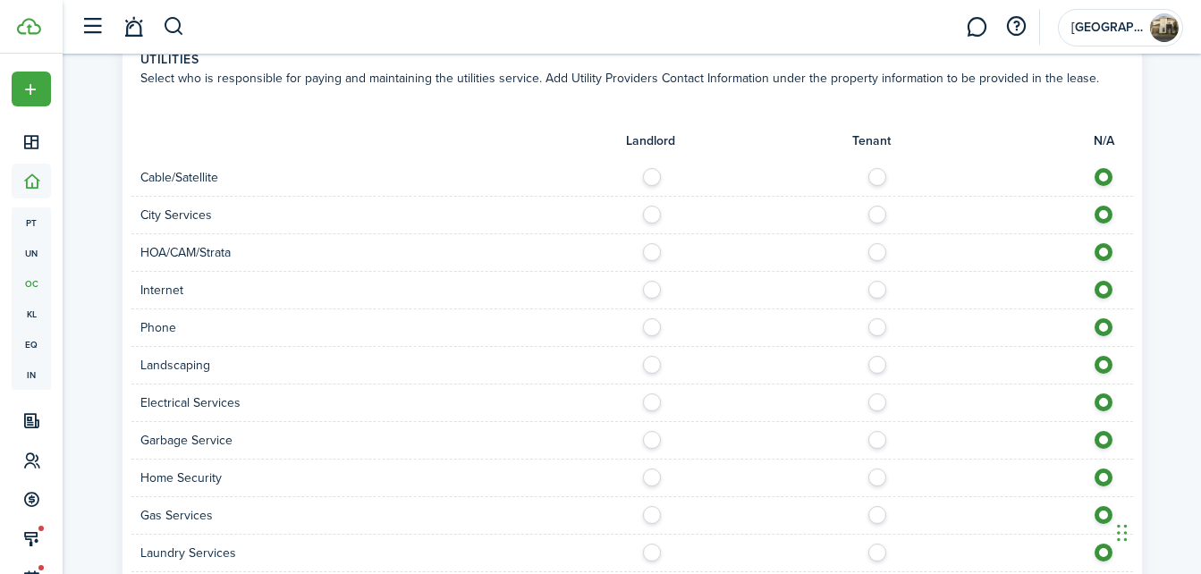
scroll to position [1383, 0]
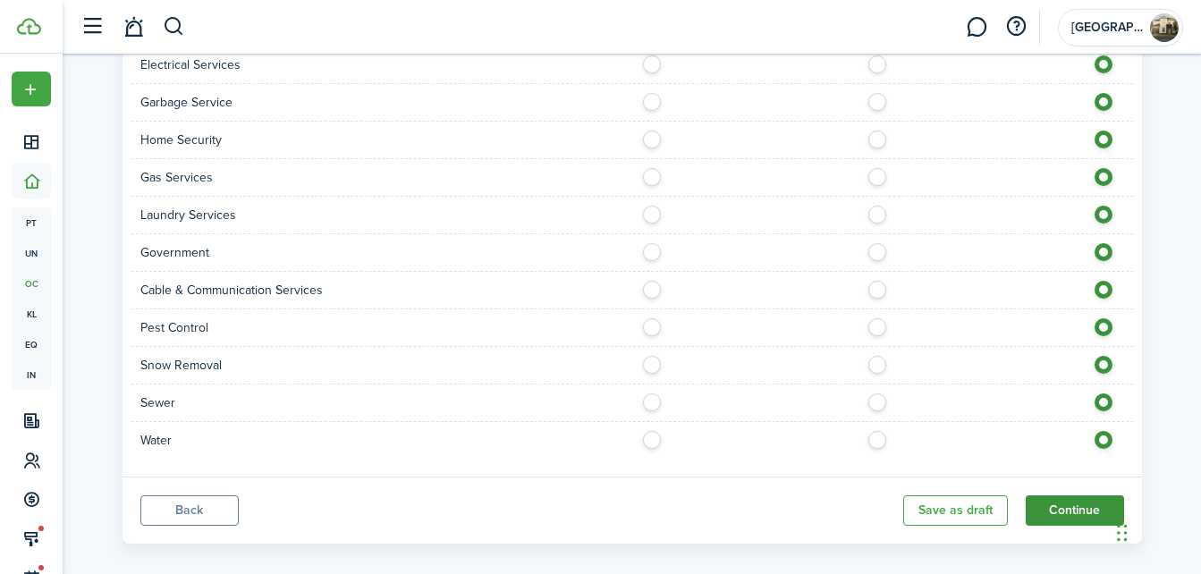
click at [1069, 495] on button "Continue" at bounding box center [1074, 510] width 98 height 30
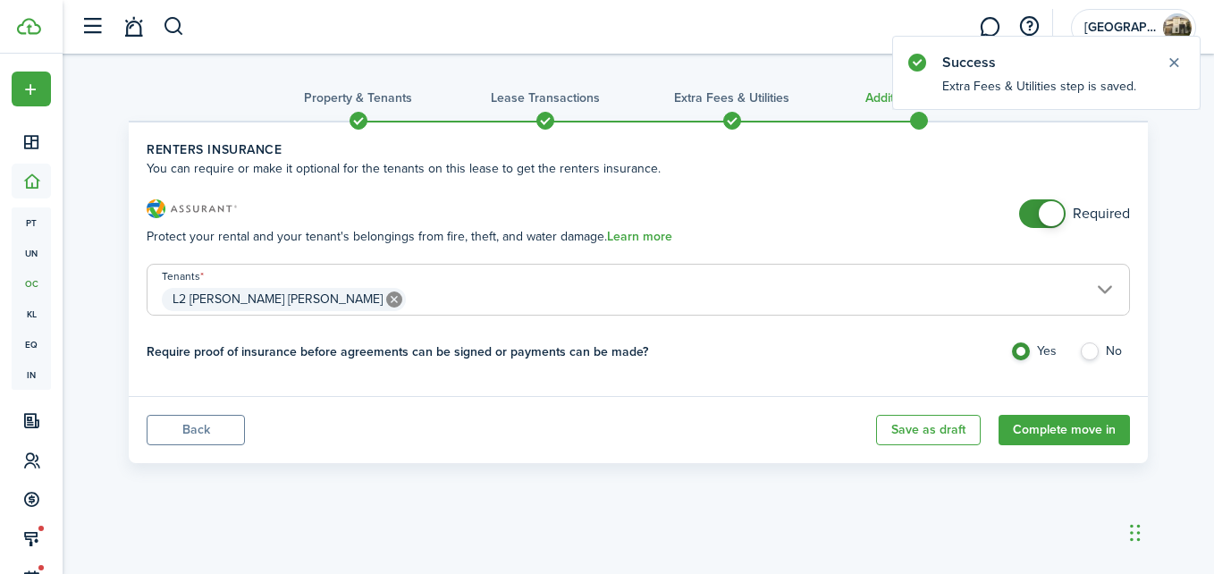
checkbox input "false"
click at [1033, 210] on span at bounding box center [1042, 213] width 18 height 29
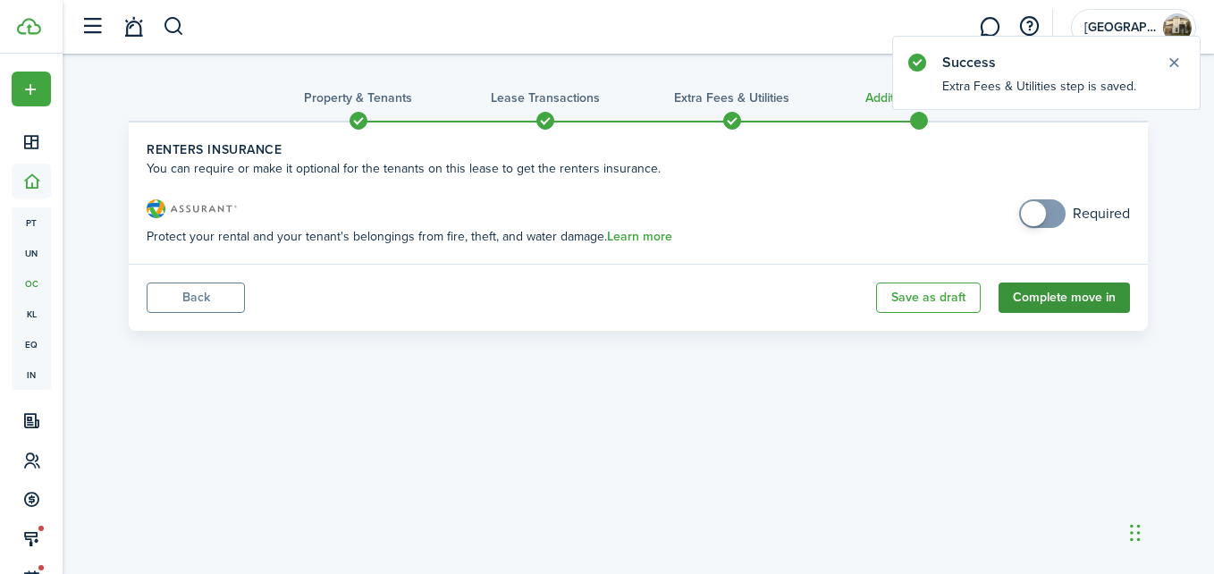
click at [1018, 303] on button "Complete move in" at bounding box center [1064, 297] width 131 height 30
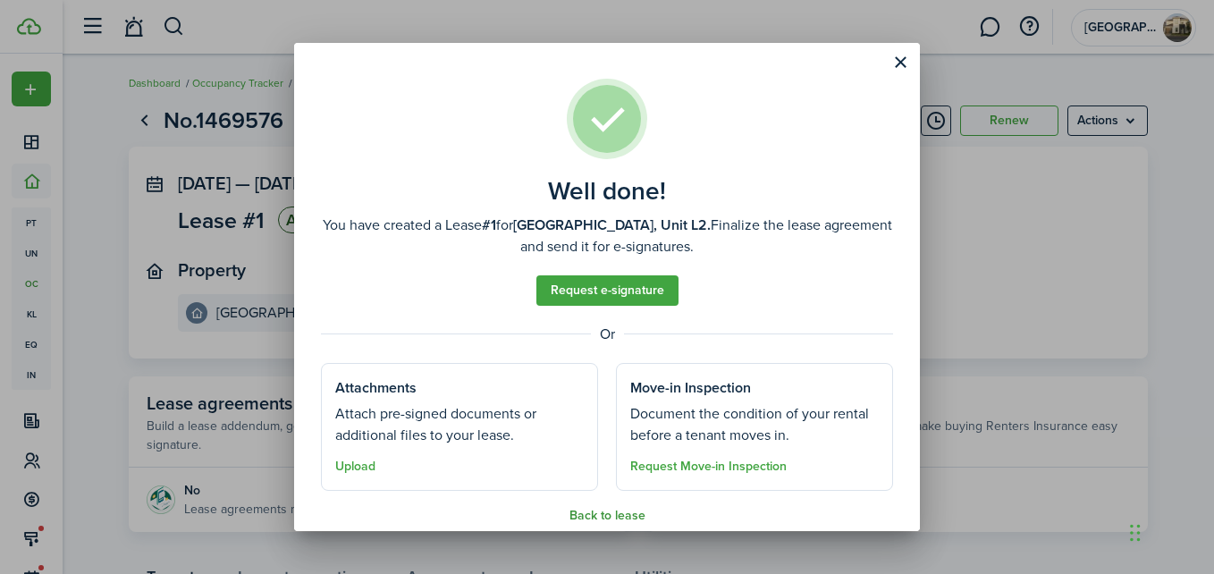
click at [583, 520] on button "Back to lease" at bounding box center [607, 516] width 76 height 14
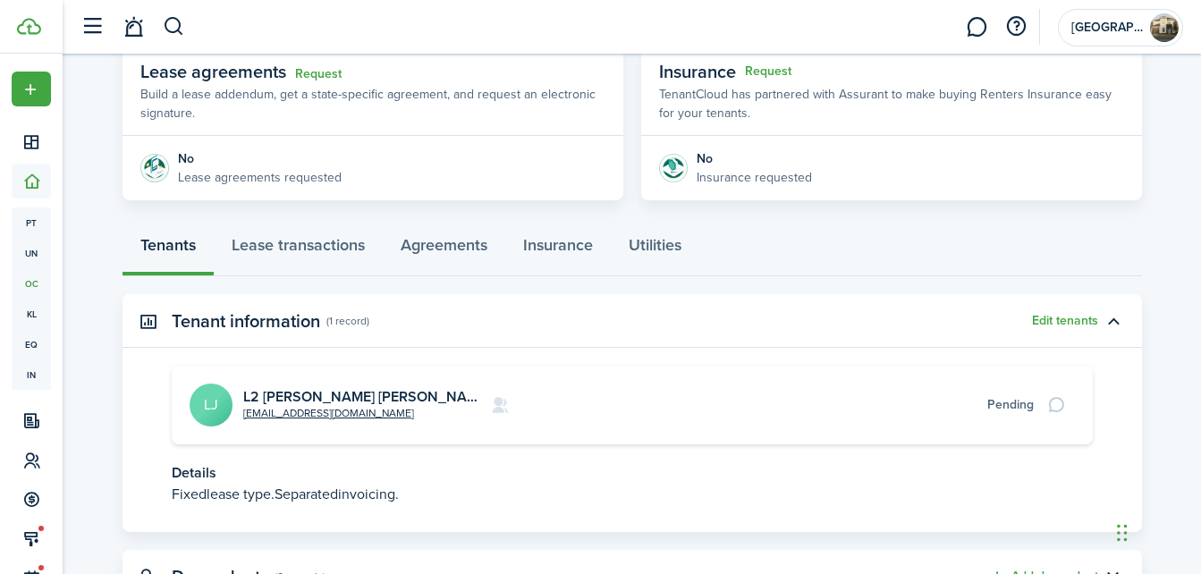
scroll to position [333, 0]
click at [215, 396] on avatar-text "LJ" at bounding box center [211, 404] width 43 height 43
click at [210, 428] on card "[EMAIL_ADDRESS][DOMAIN_NAME] L2 [PERSON_NAME] Paulo [PERSON_NAME] Pending" at bounding box center [632, 404] width 921 height 79
click at [289, 392] on link "L2 [PERSON_NAME] [PERSON_NAME]" at bounding box center [366, 395] width 247 height 21
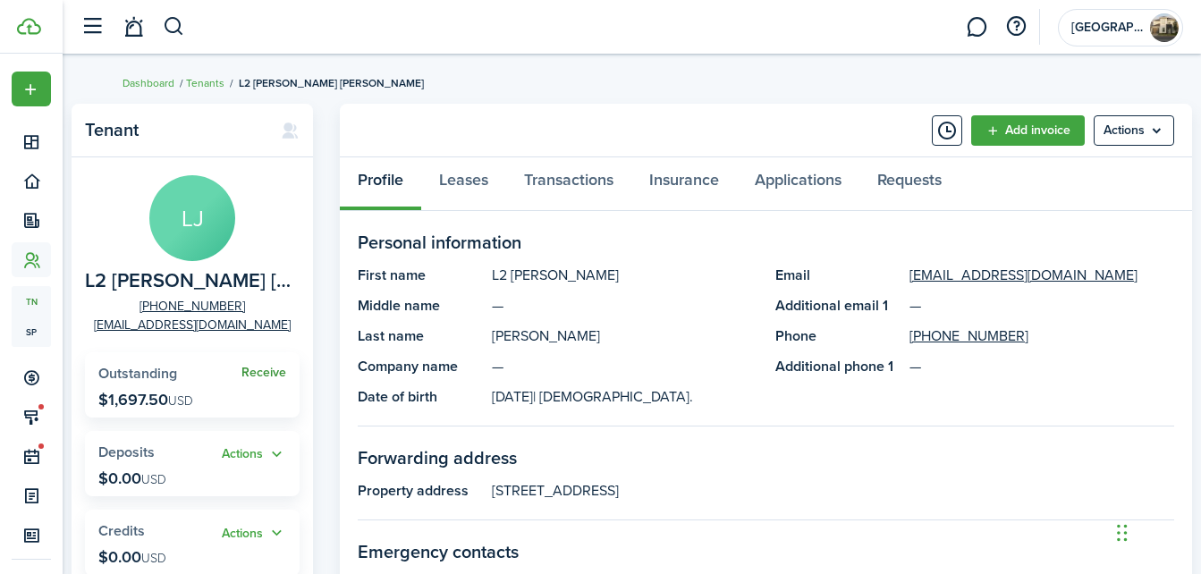
click at [266, 376] on link "Receive" at bounding box center [263, 373] width 45 height 14
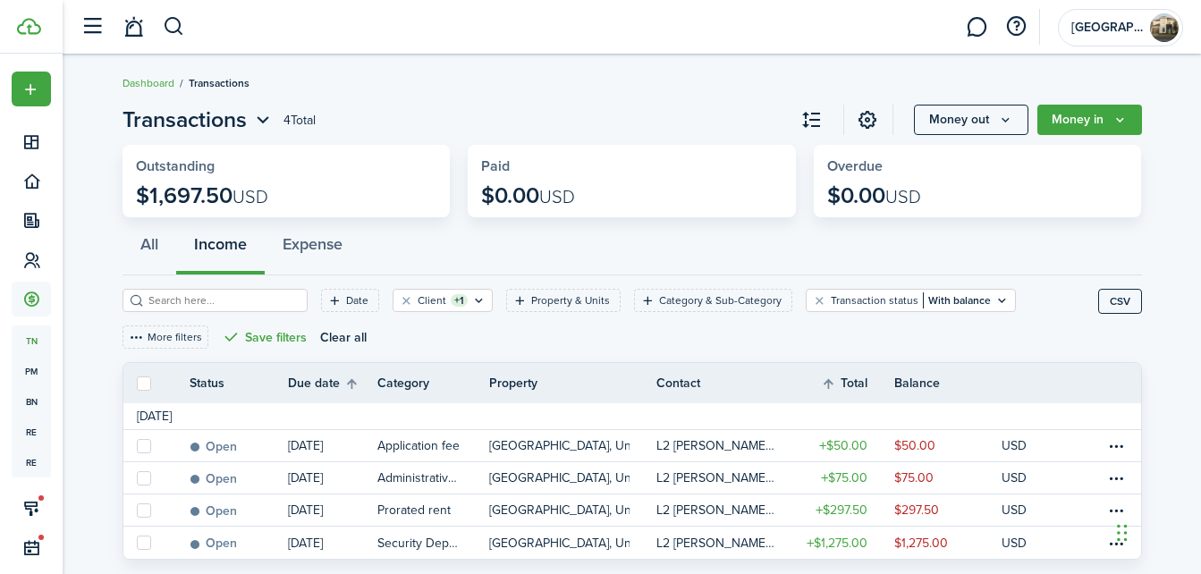
scroll to position [41, 0]
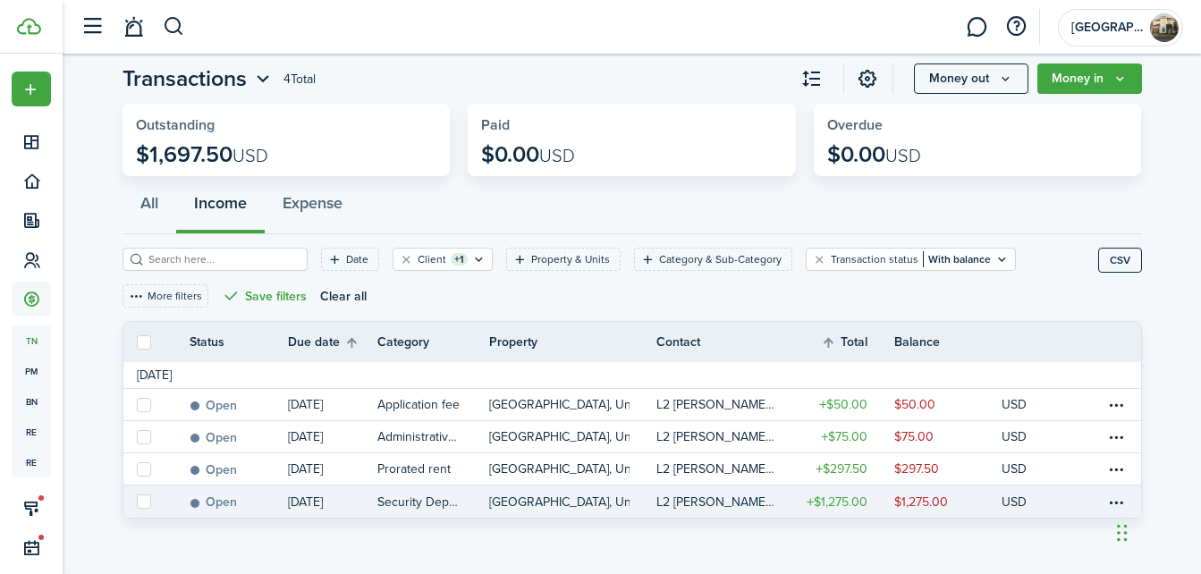
click at [142, 504] on label at bounding box center [144, 501] width 14 height 14
click at [137, 502] on input "checkbox" at bounding box center [136, 502] width 1 height 1
checkbox input "true"
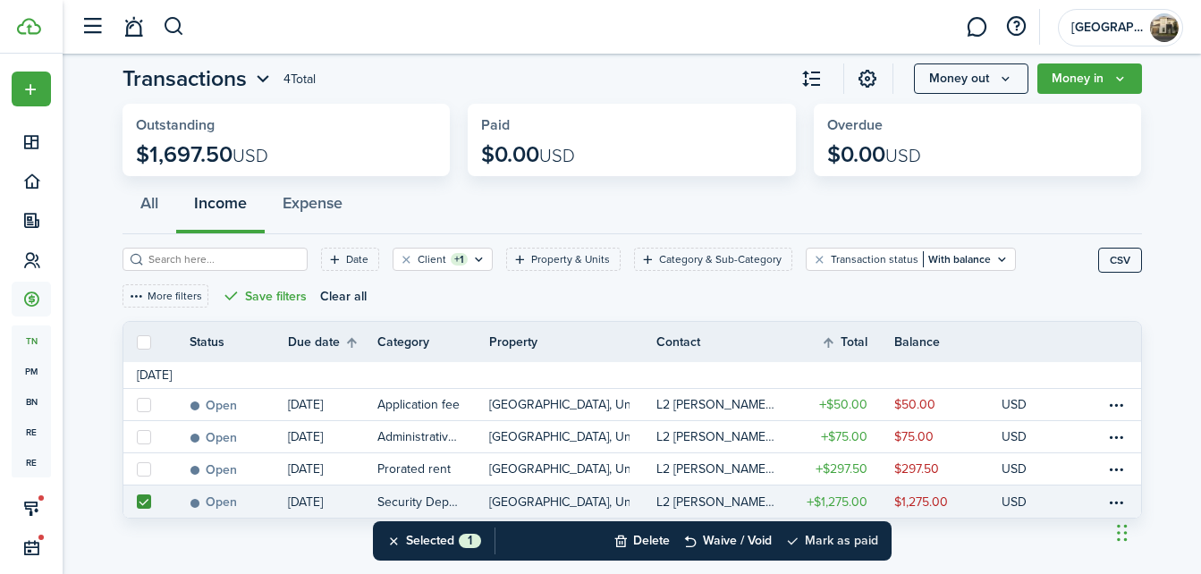
click at [819, 541] on button "Mark as paid" at bounding box center [831, 540] width 93 height 39
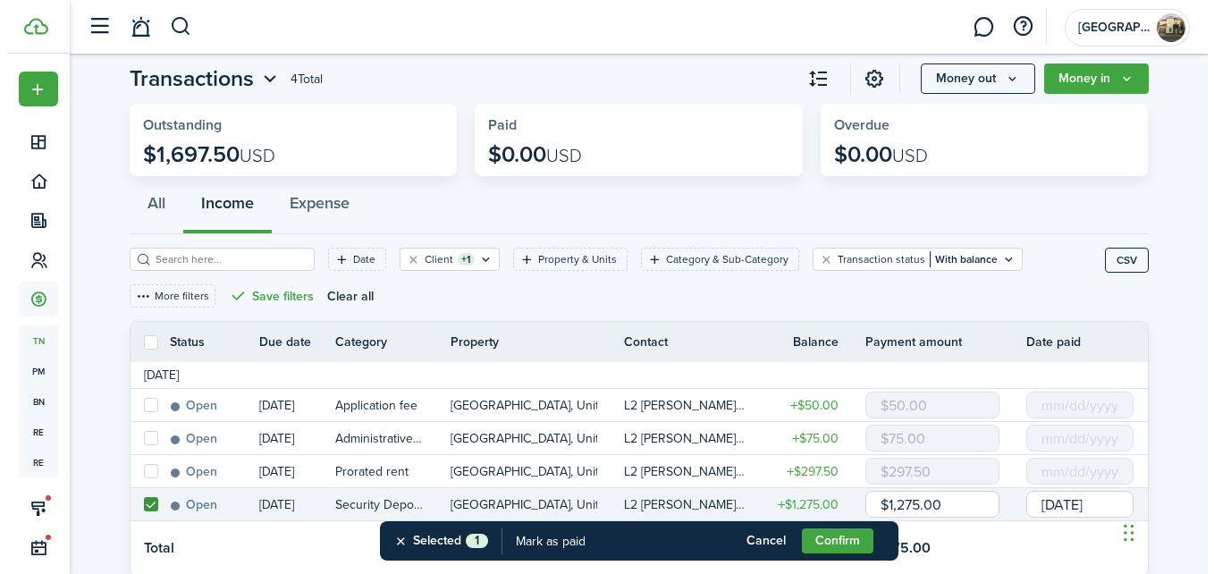
scroll to position [98, 0]
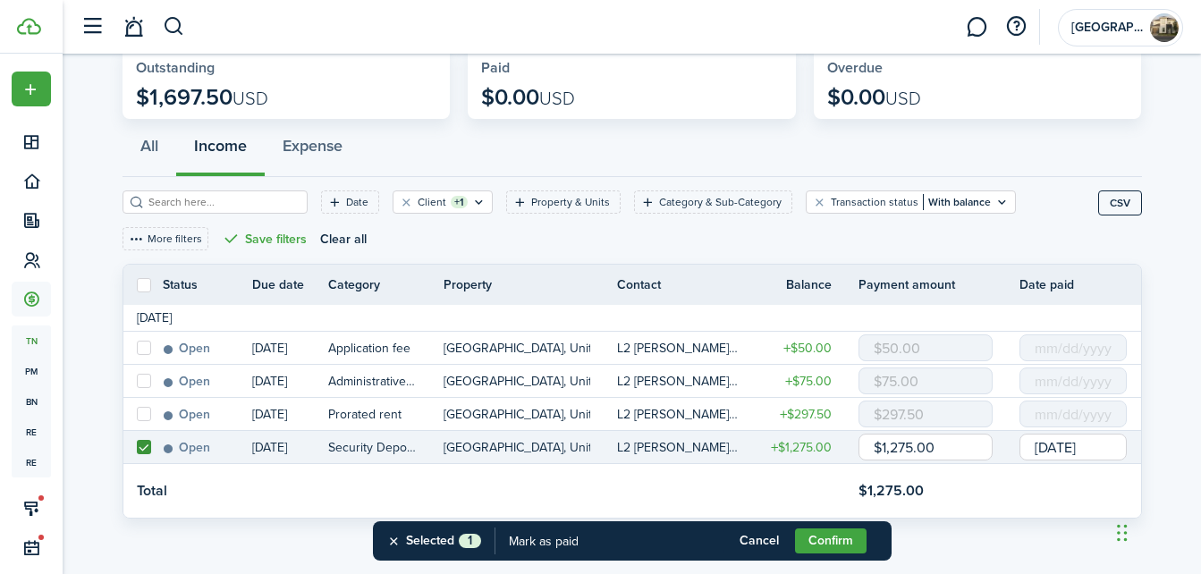
click at [1069, 448] on input "[DATE]" at bounding box center [1072, 447] width 107 height 27
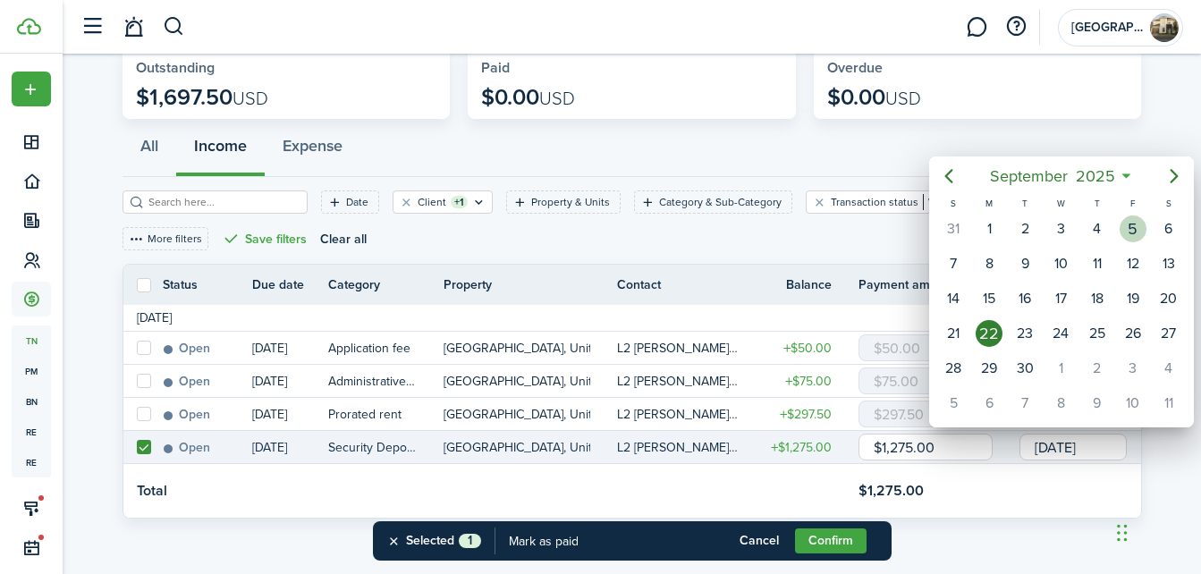
click at [1136, 227] on div "5" at bounding box center [1132, 228] width 27 height 27
type input "[DATE]"
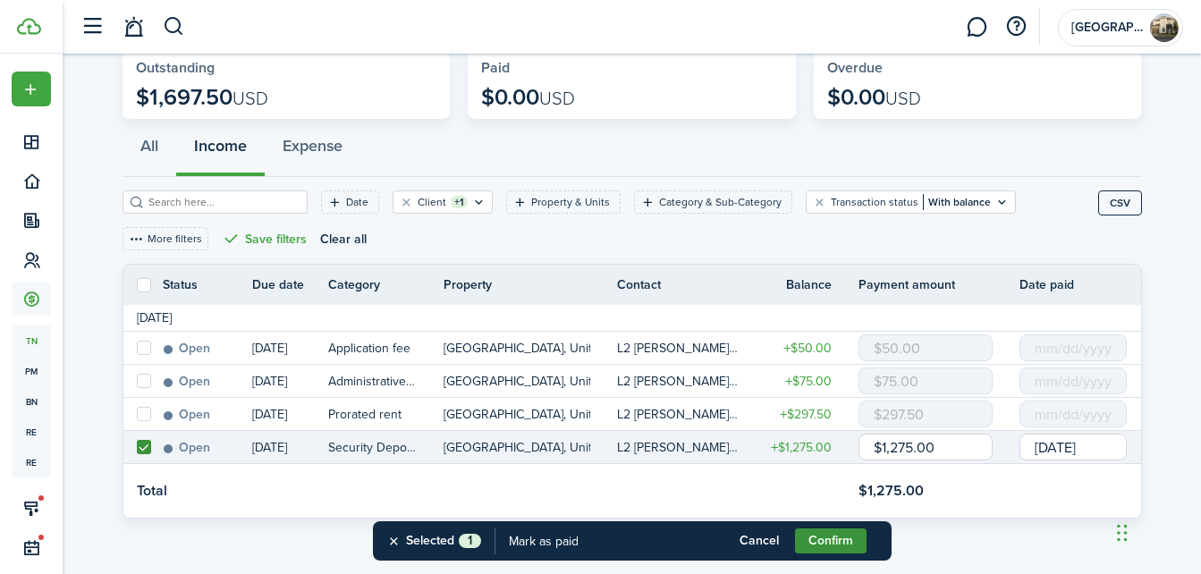
click at [823, 535] on button "Confirm" at bounding box center [831, 540] width 72 height 25
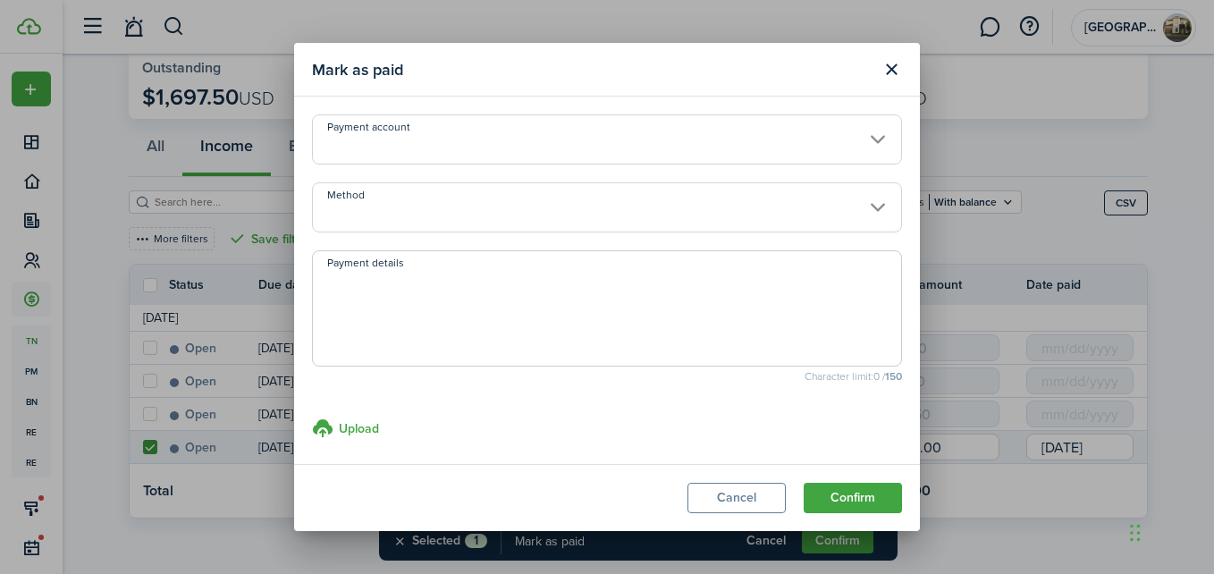
click at [492, 152] on input "Payment account" at bounding box center [607, 139] width 590 height 50
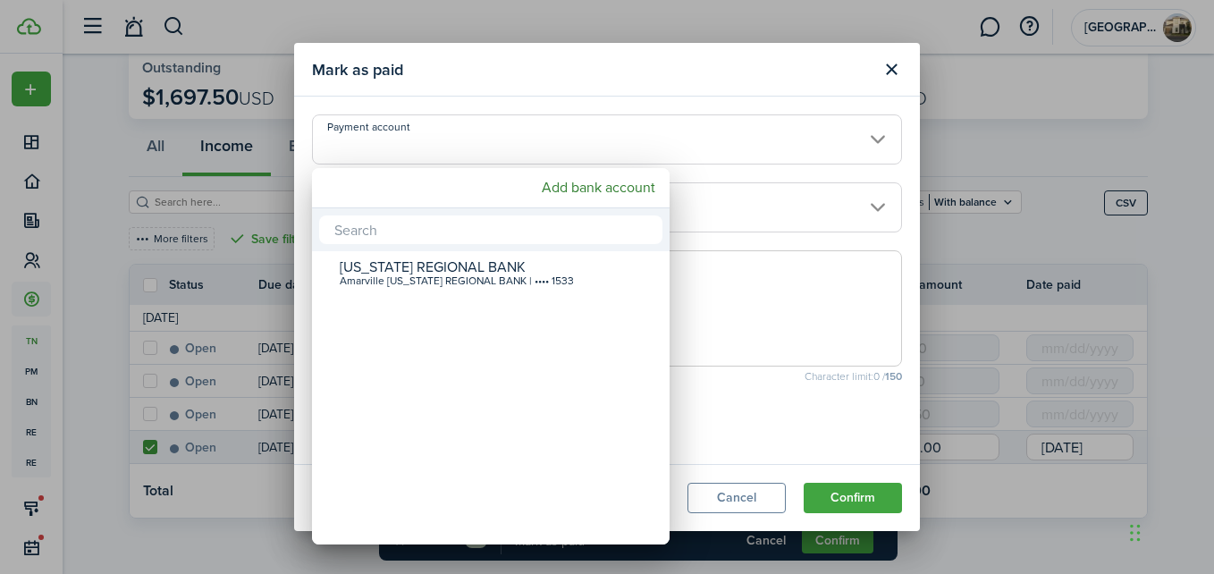
click at [492, 152] on div at bounding box center [607, 287] width 1500 height 860
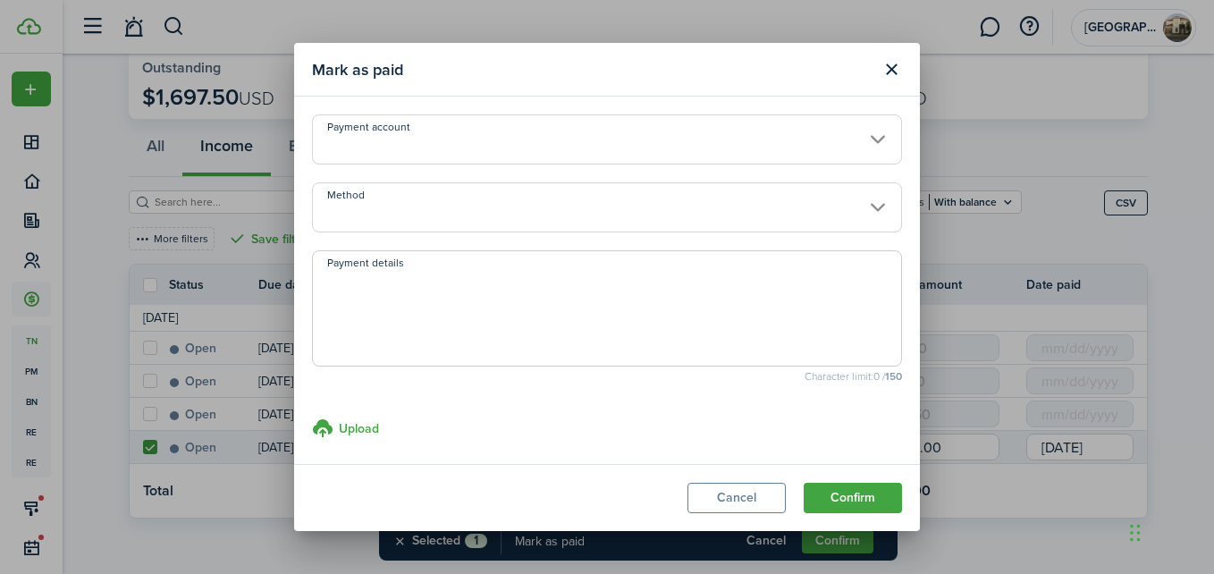
click at [455, 199] on input "Method" at bounding box center [607, 207] width 590 height 50
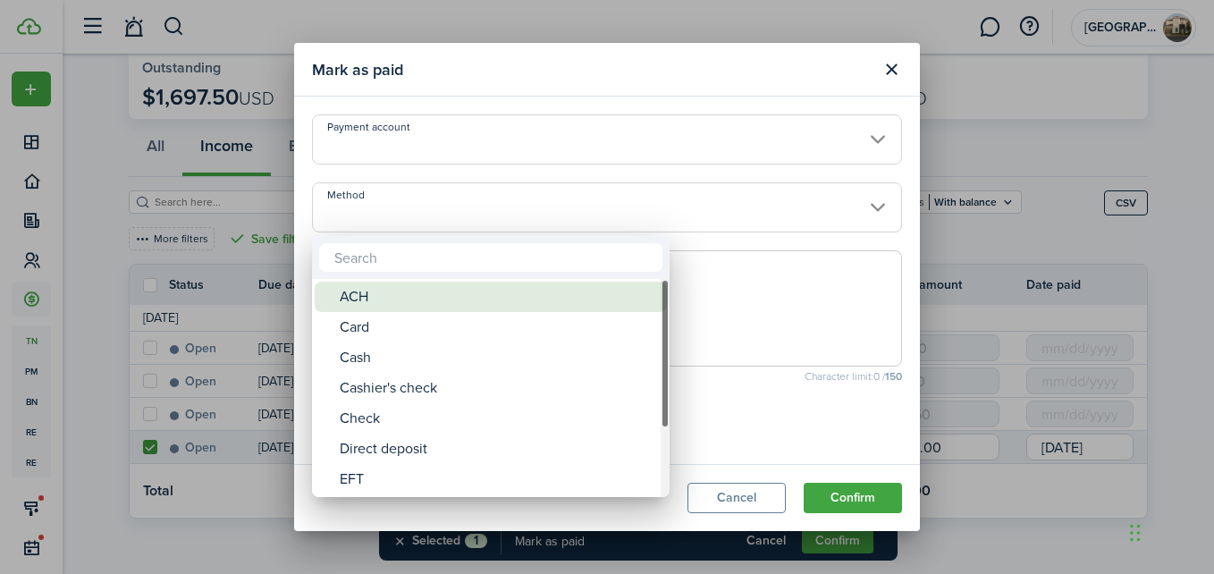
click at [388, 299] on div "ACH" at bounding box center [498, 297] width 316 height 30
type input "ACH"
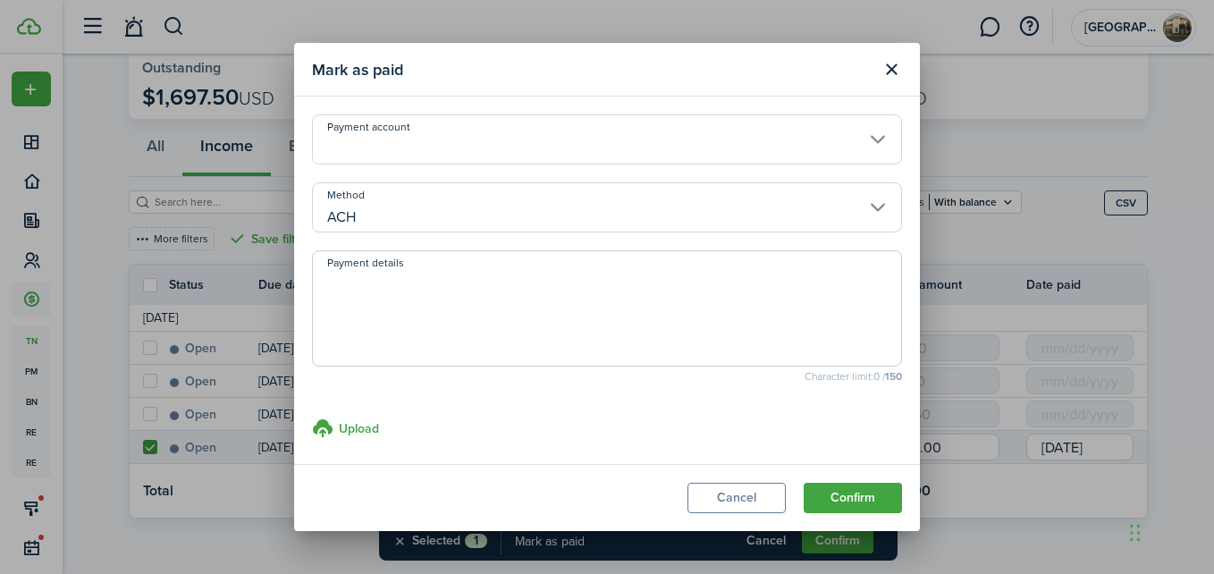
click at [385, 318] on textarea "Payment details" at bounding box center [607, 314] width 588 height 86
type textarea "Zelle conf # 4352566943"
click at [843, 497] on button "Confirm" at bounding box center [853, 498] width 98 height 30
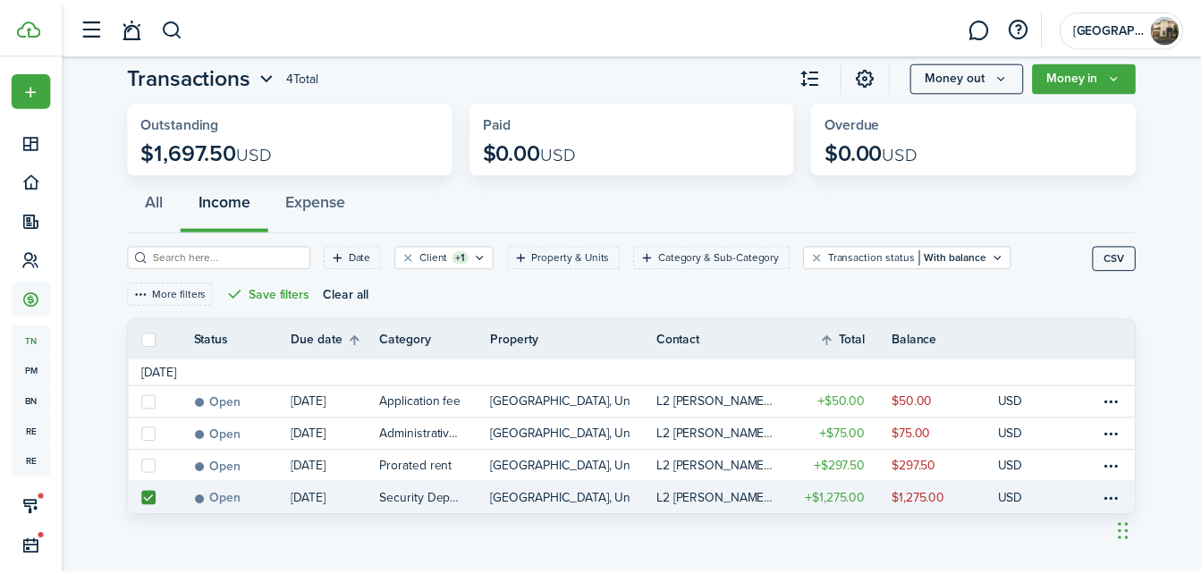
scroll to position [41, 0]
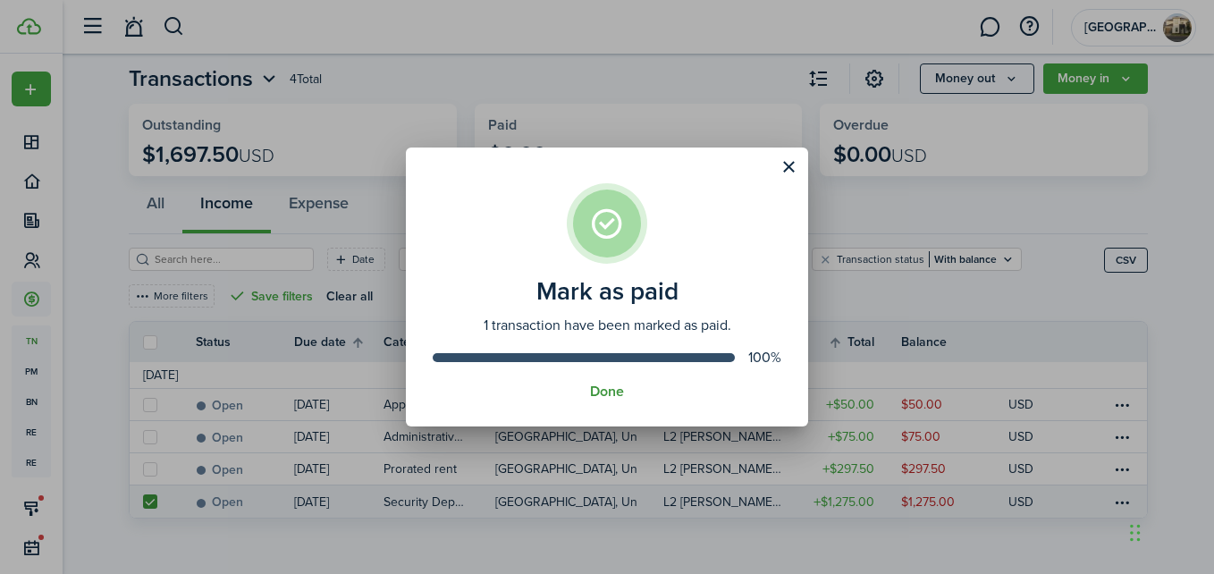
click at [601, 388] on button "Done" at bounding box center [607, 392] width 34 height 16
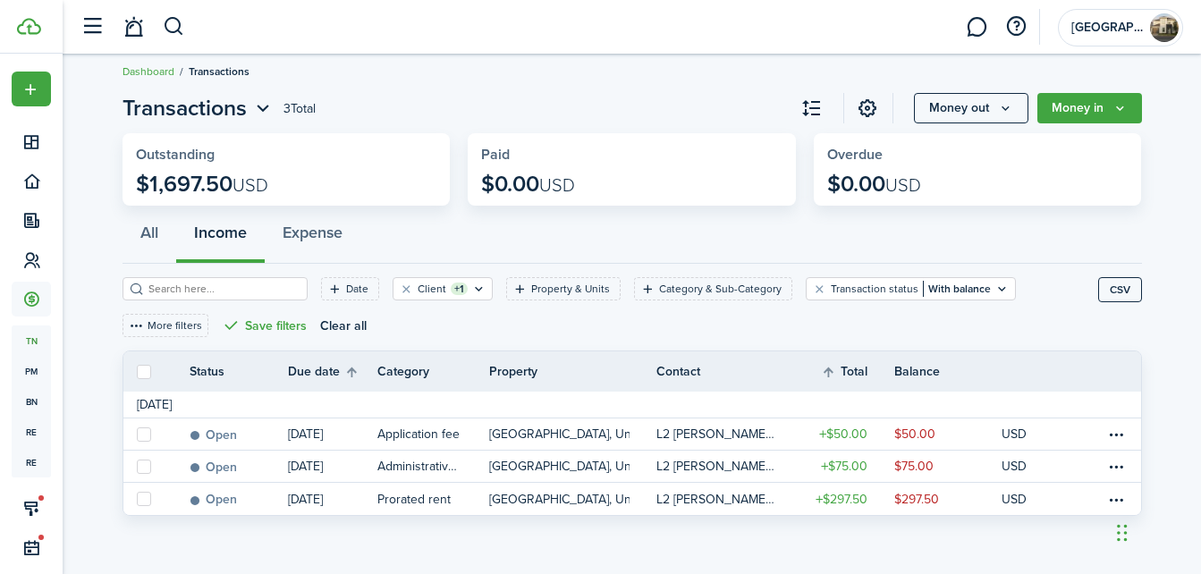
scroll to position [9, 0]
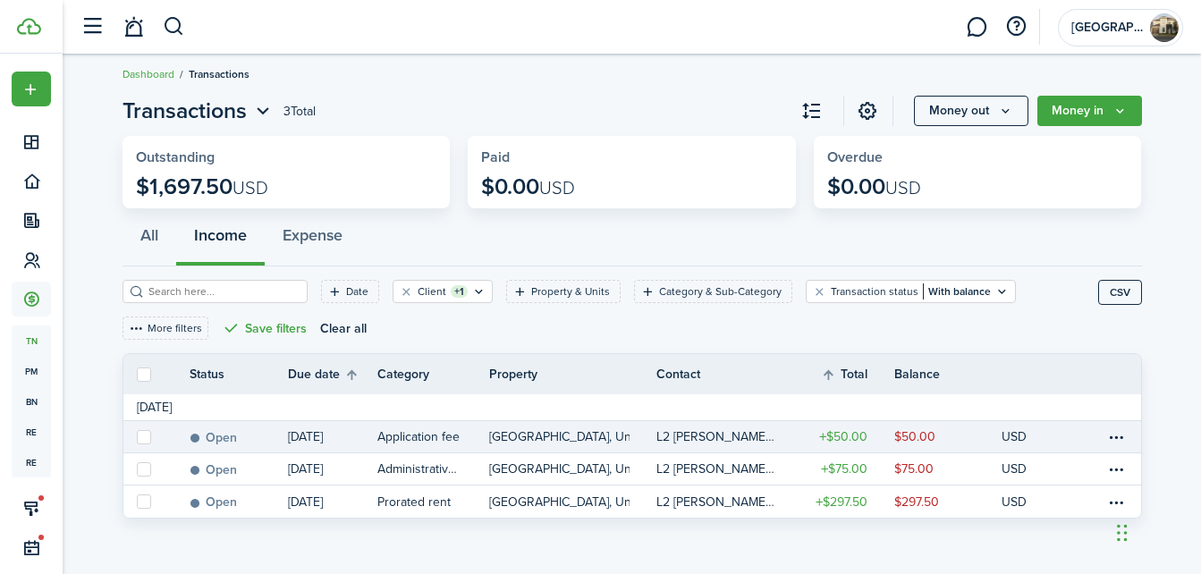
click at [143, 430] on label at bounding box center [144, 437] width 14 height 14
click at [137, 436] on input "checkbox" at bounding box center [136, 436] width 1 height 1
checkbox input "true"
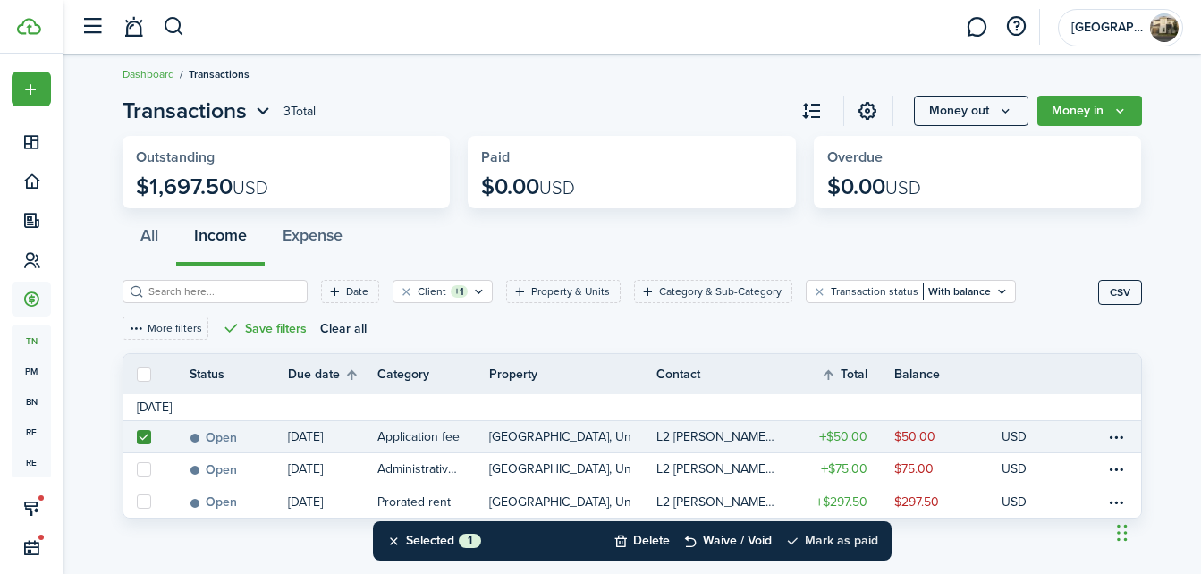
click at [843, 539] on button "Mark as paid" at bounding box center [831, 540] width 93 height 39
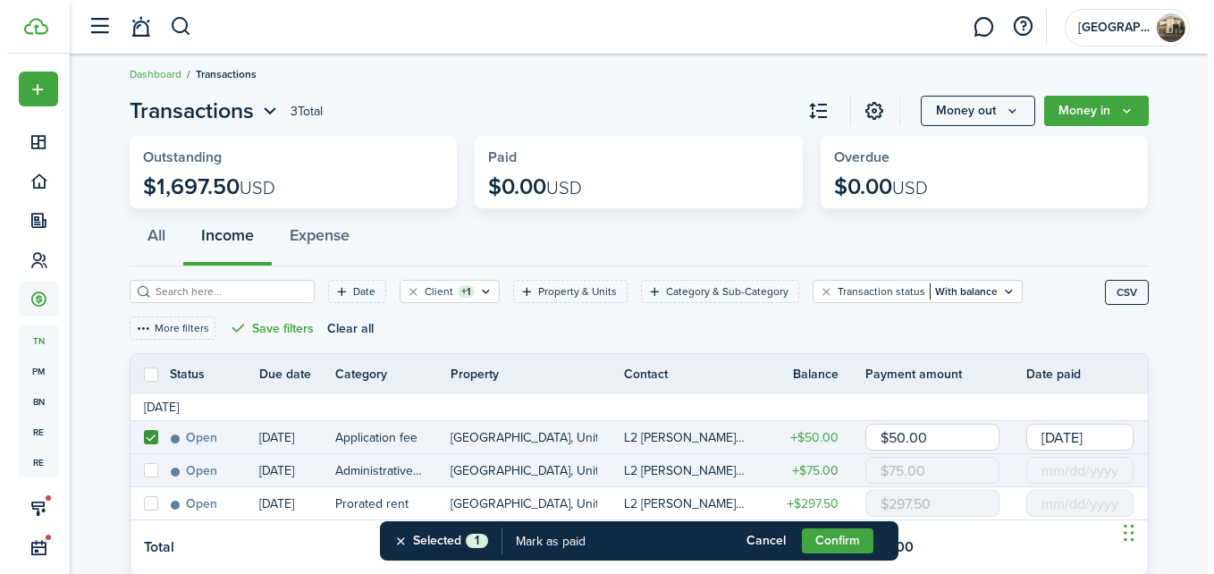
scroll to position [65, 0]
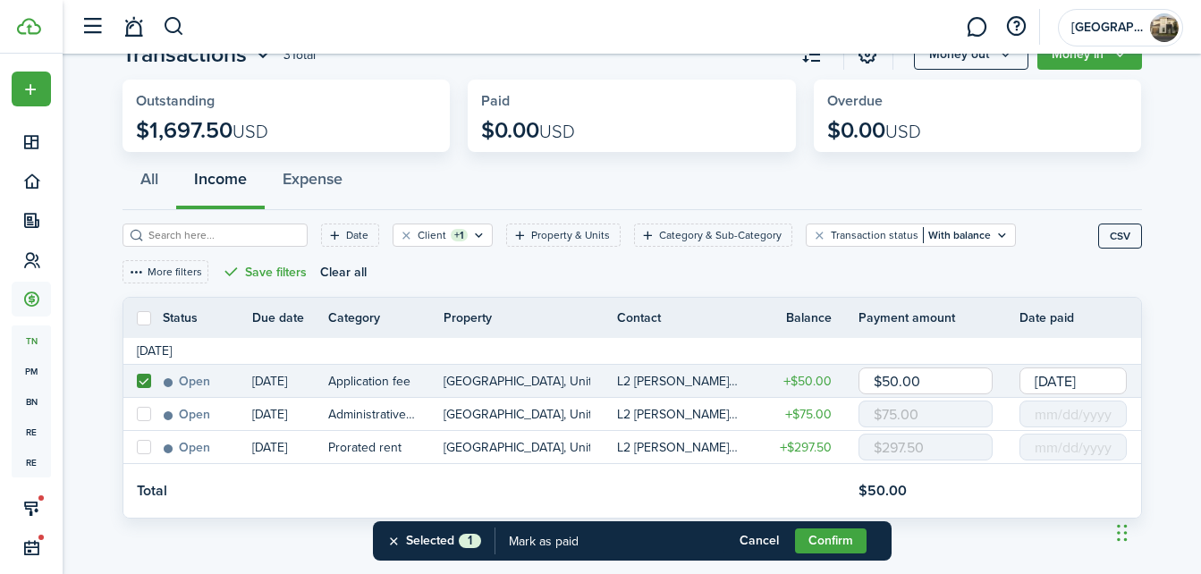
click at [1082, 382] on input "[DATE]" at bounding box center [1072, 380] width 107 height 27
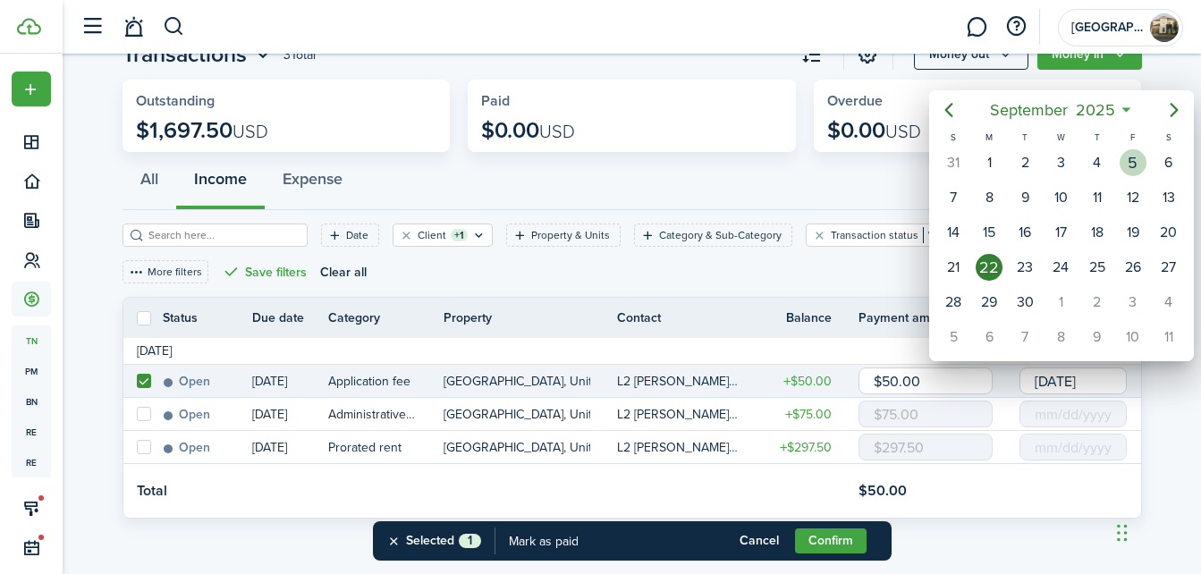
click at [1128, 165] on div "5" at bounding box center [1132, 162] width 27 height 27
type input "[DATE]"
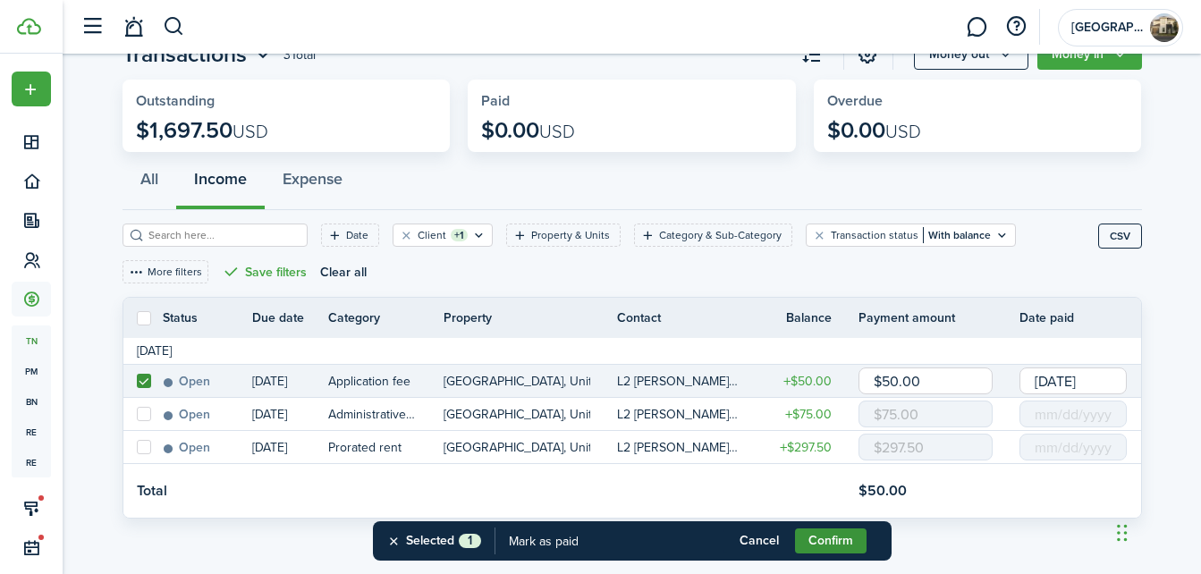
click at [820, 533] on button "Confirm" at bounding box center [831, 540] width 72 height 25
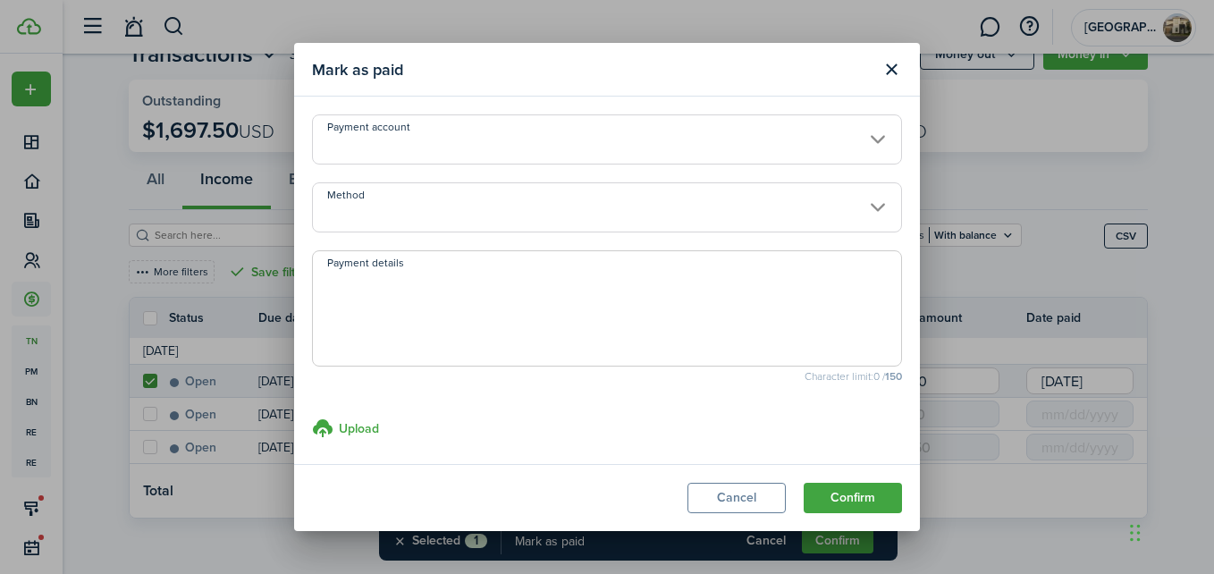
click at [405, 146] on input "Payment account" at bounding box center [607, 139] width 590 height 50
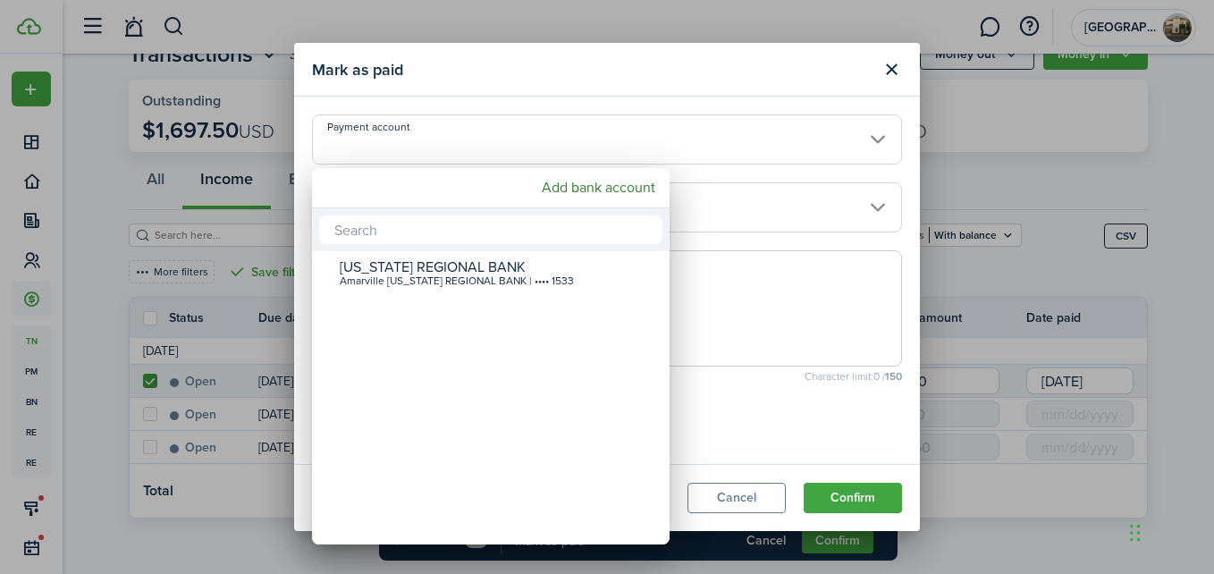
click at [405, 146] on div at bounding box center [607, 287] width 1500 height 860
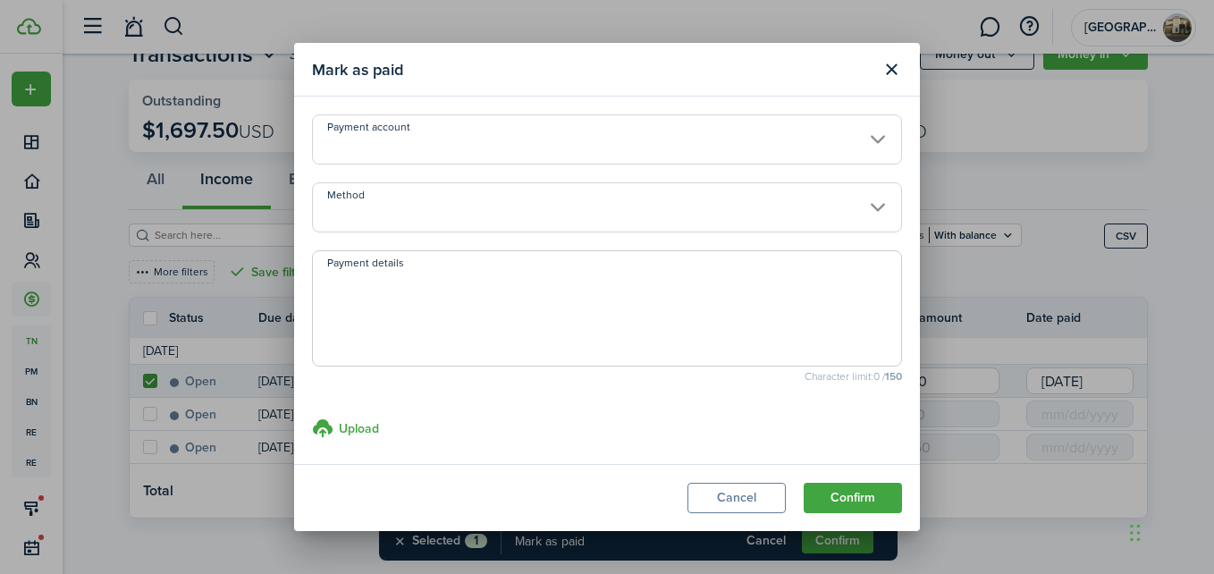
click at [378, 209] on input "Method" at bounding box center [607, 207] width 590 height 50
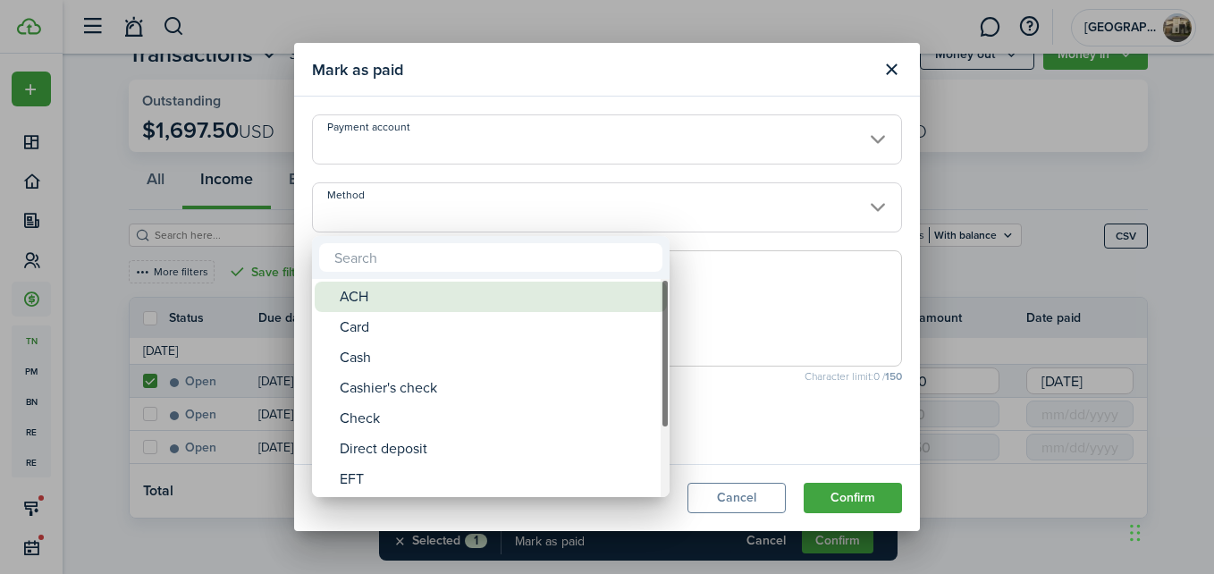
click at [367, 296] on div "ACH" at bounding box center [498, 297] width 316 height 30
type input "ACH"
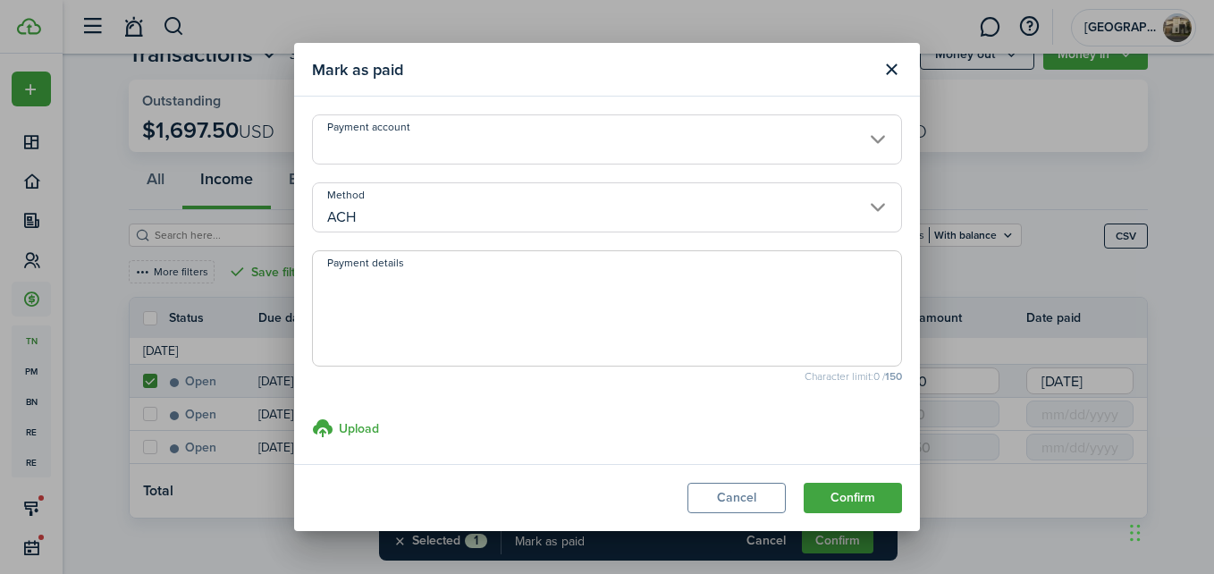
click at [367, 331] on textarea "Payment details" at bounding box center [607, 314] width 588 height 86
type textarea "Zelle conf # 4351109591"
click at [839, 493] on button "Confirm" at bounding box center [853, 498] width 98 height 30
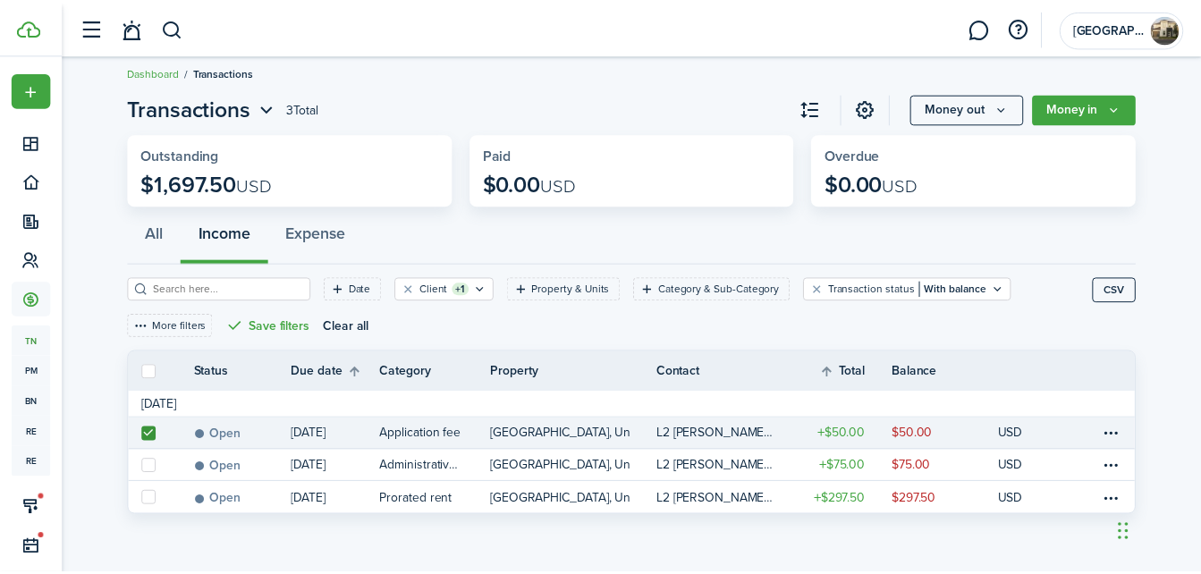
scroll to position [9, 0]
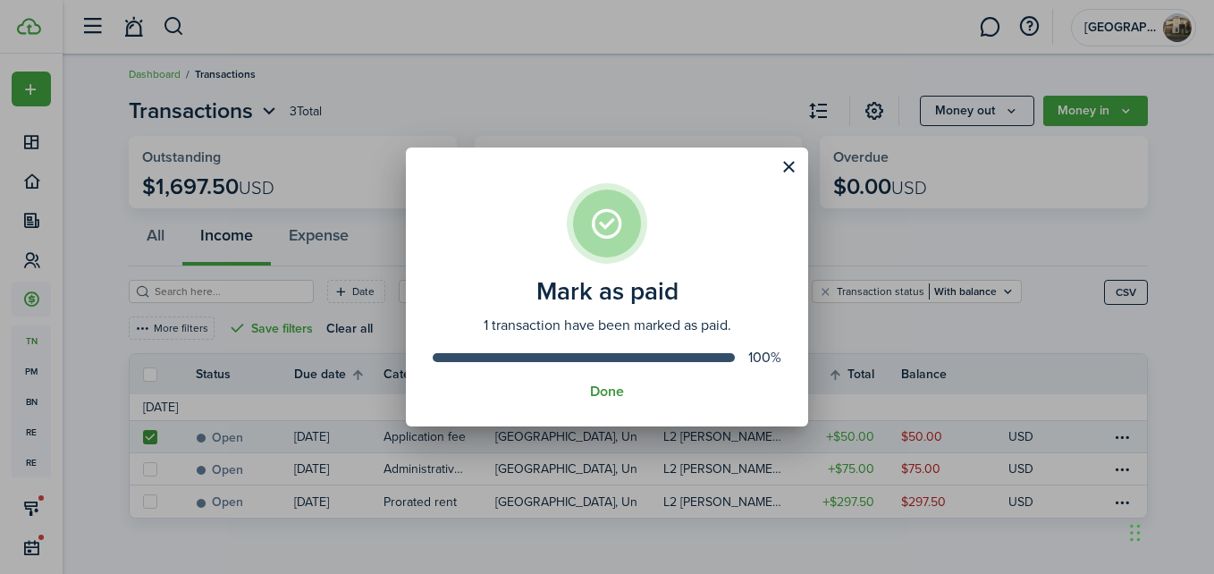
click at [601, 395] on button "Done" at bounding box center [607, 392] width 34 height 16
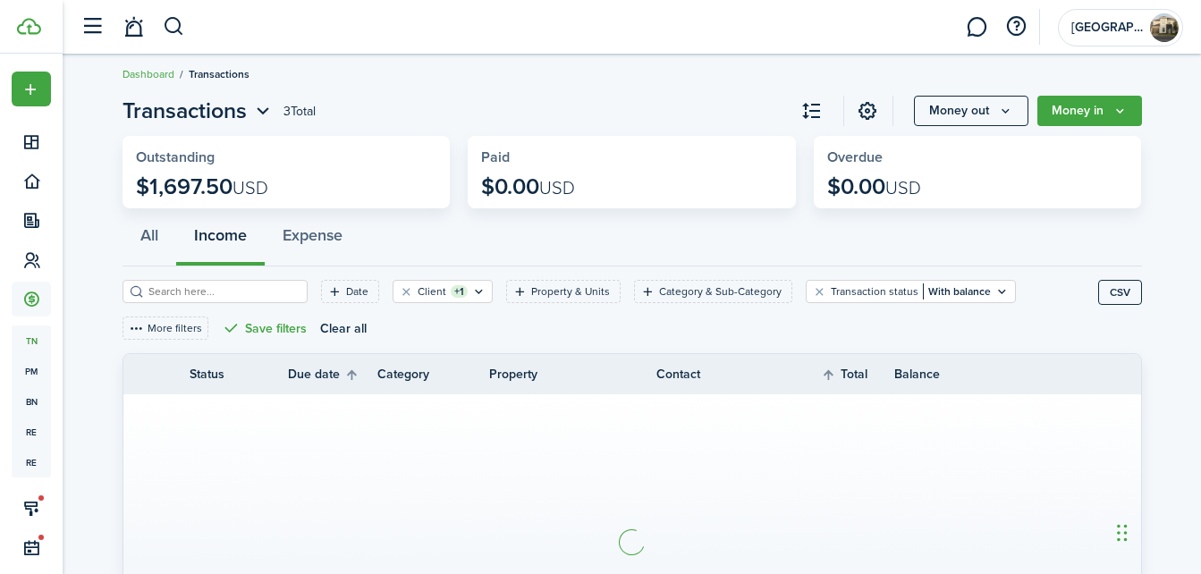
scroll to position [0, 0]
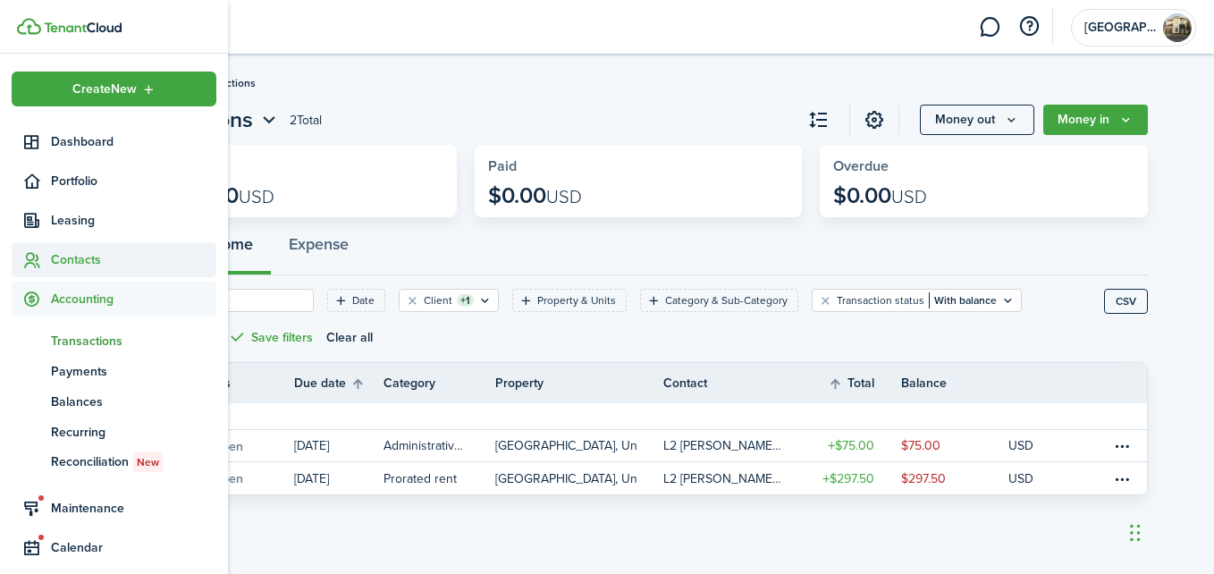
click at [69, 258] on span "Contacts" at bounding box center [133, 259] width 165 height 19
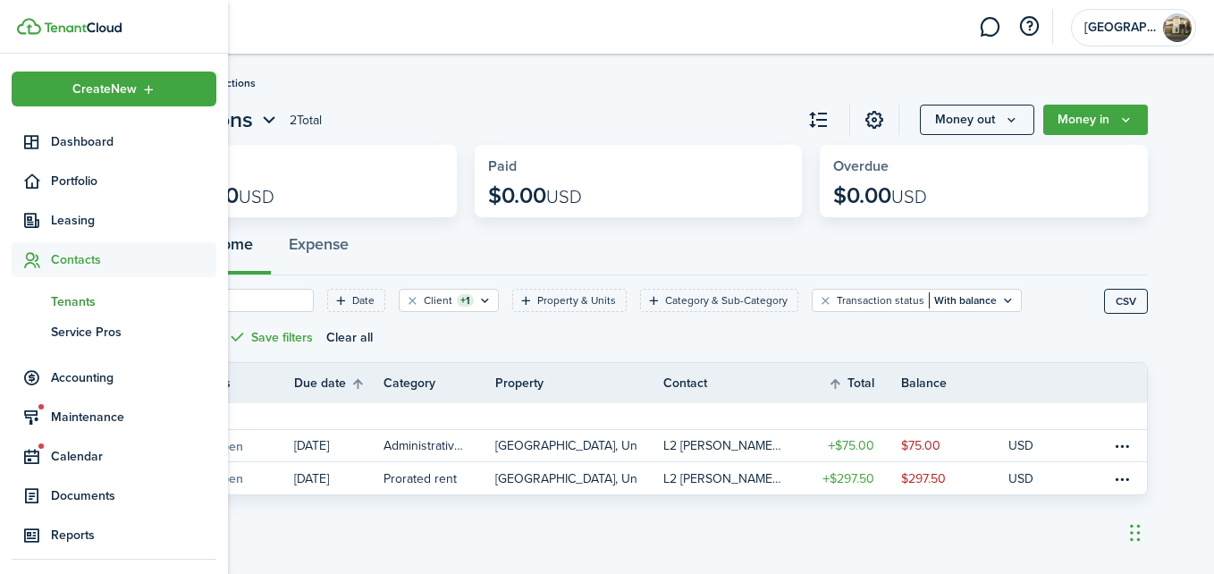
click at [70, 304] on span "Tenants" at bounding box center [133, 301] width 165 height 19
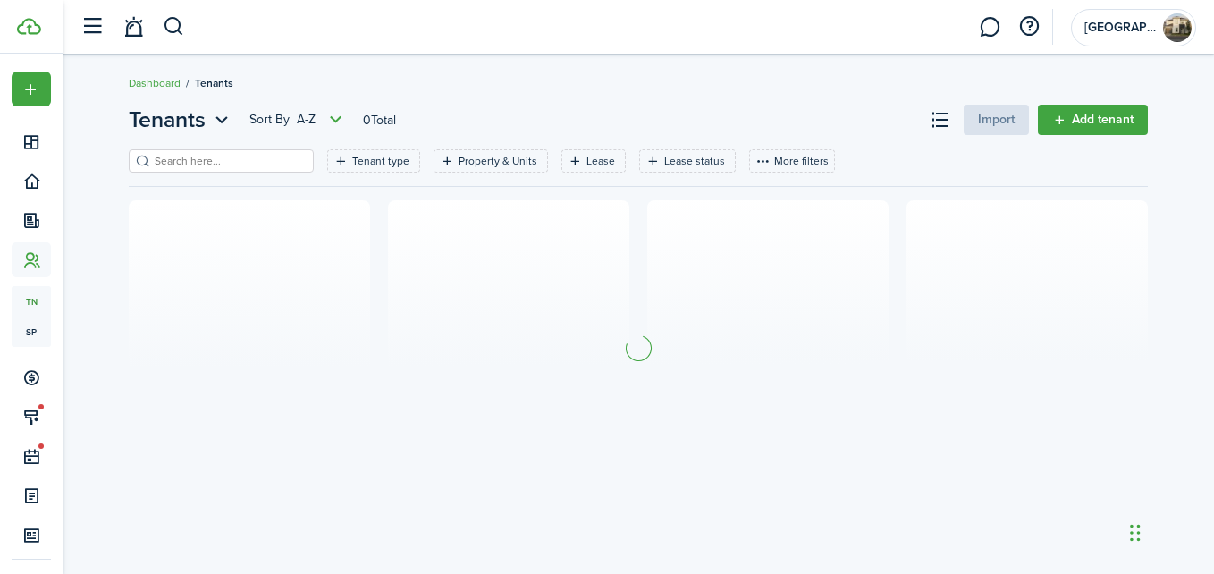
click at [269, 148] on header-page "Tenants Sort by A-Z 0 Total Import Add tenant" at bounding box center [638, 127] width 1019 height 46
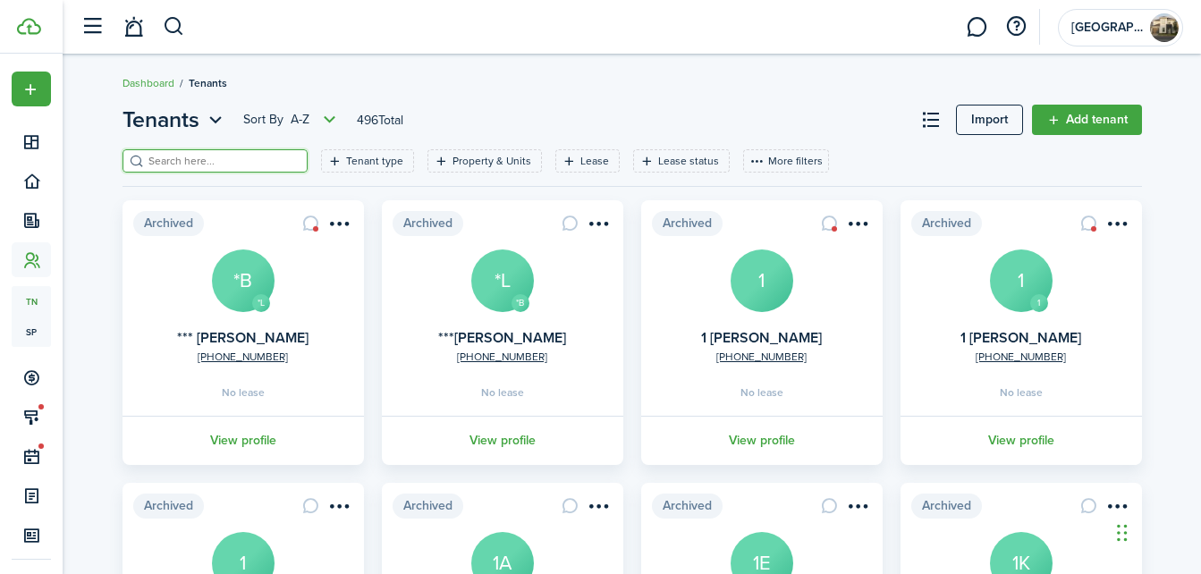
click at [263, 165] on input "search" at bounding box center [222, 161] width 157 height 17
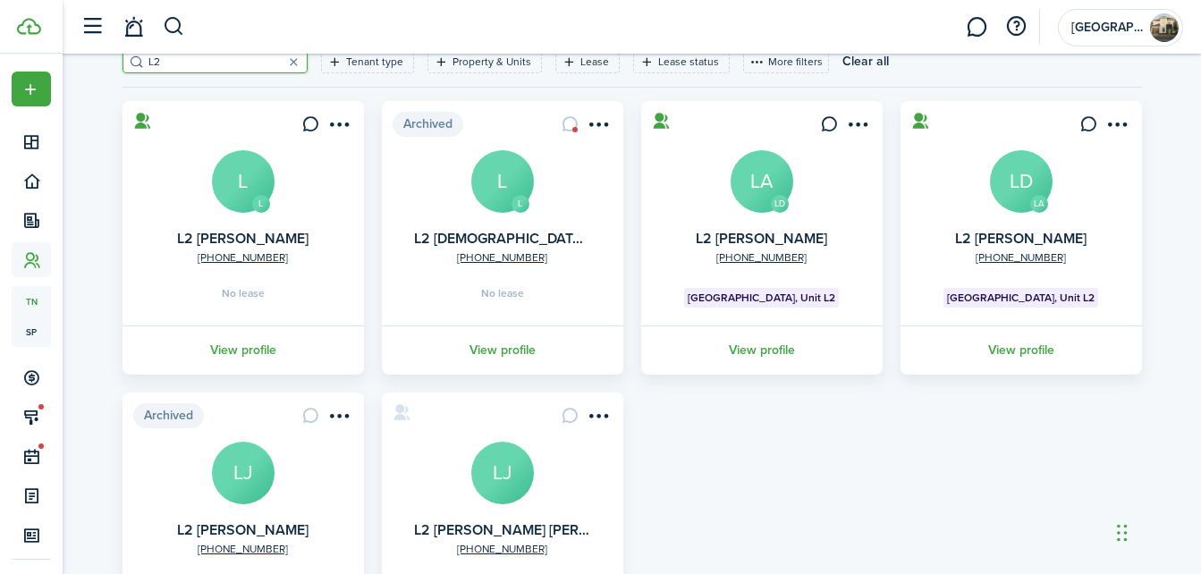
scroll to position [83, 0]
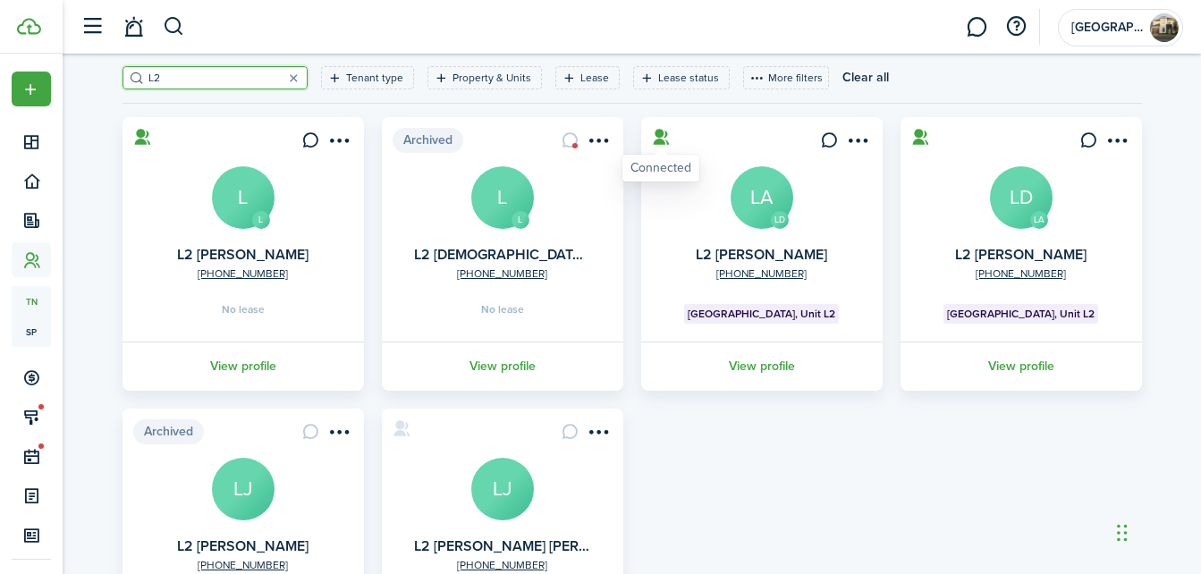
type input "L2"
click at [658, 141] on icon at bounding box center [661, 137] width 19 height 18
click at [864, 140] on menu-btn-icon "Open menu" at bounding box center [858, 140] width 30 height 30
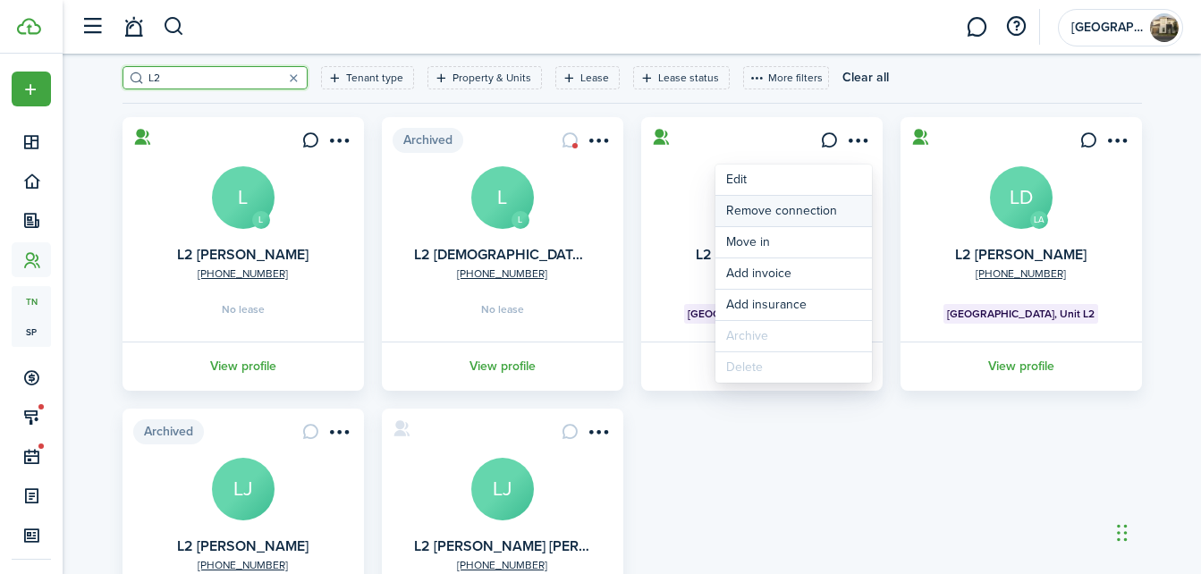
click at [771, 218] on button "Remove connection" at bounding box center [793, 211] width 156 height 30
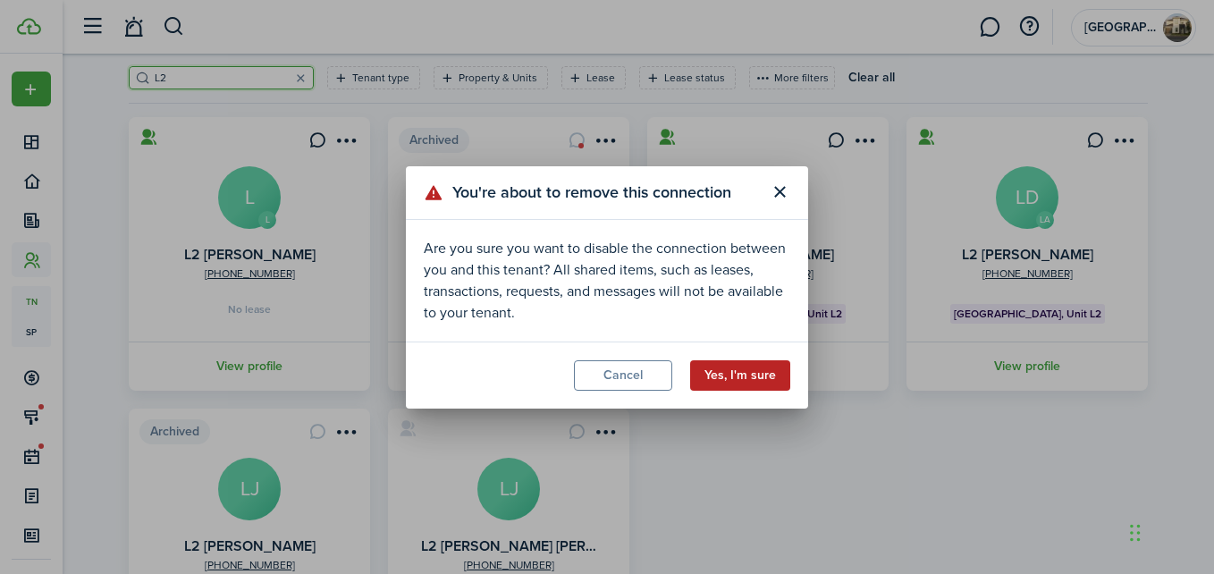
click at [734, 384] on button "Yes, I'm sure" at bounding box center [740, 375] width 100 height 30
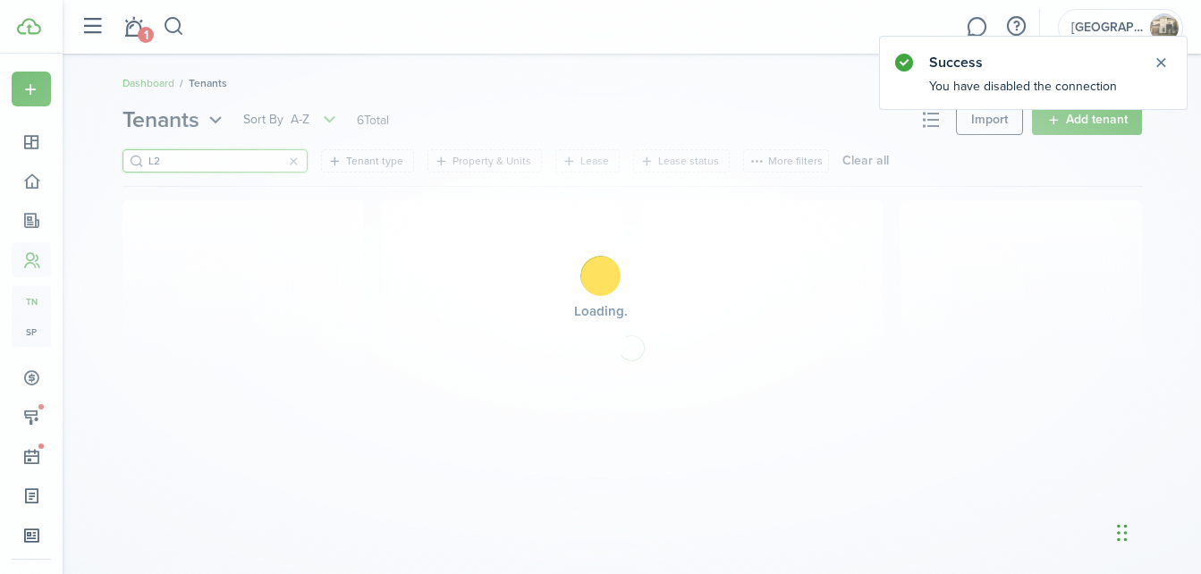
scroll to position [0, 0]
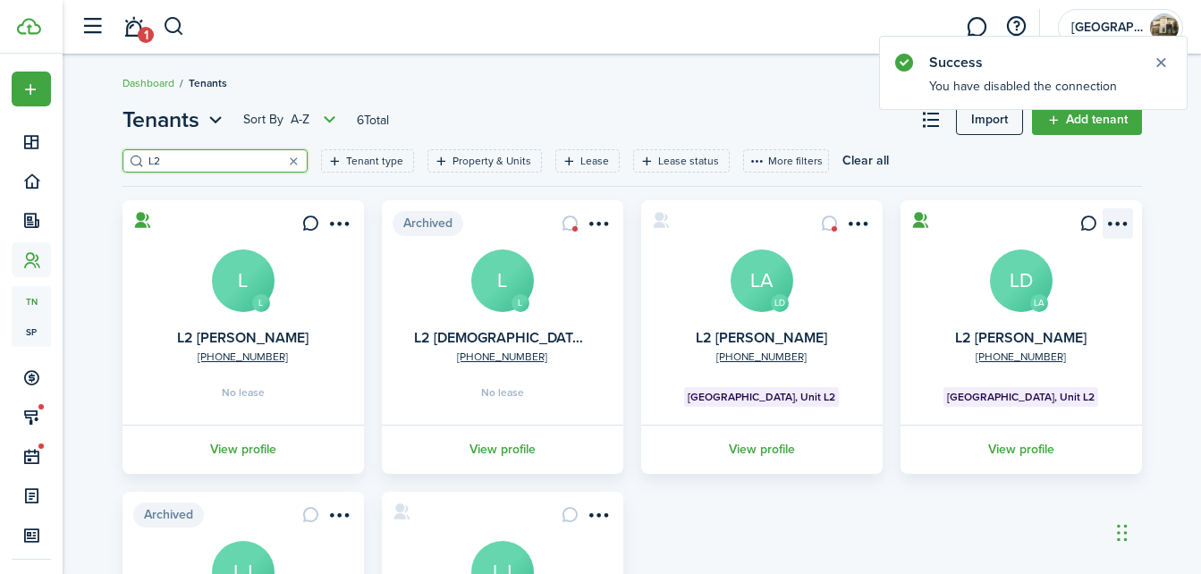
click at [1122, 223] on menu-btn-icon "Open menu" at bounding box center [1117, 223] width 30 height 30
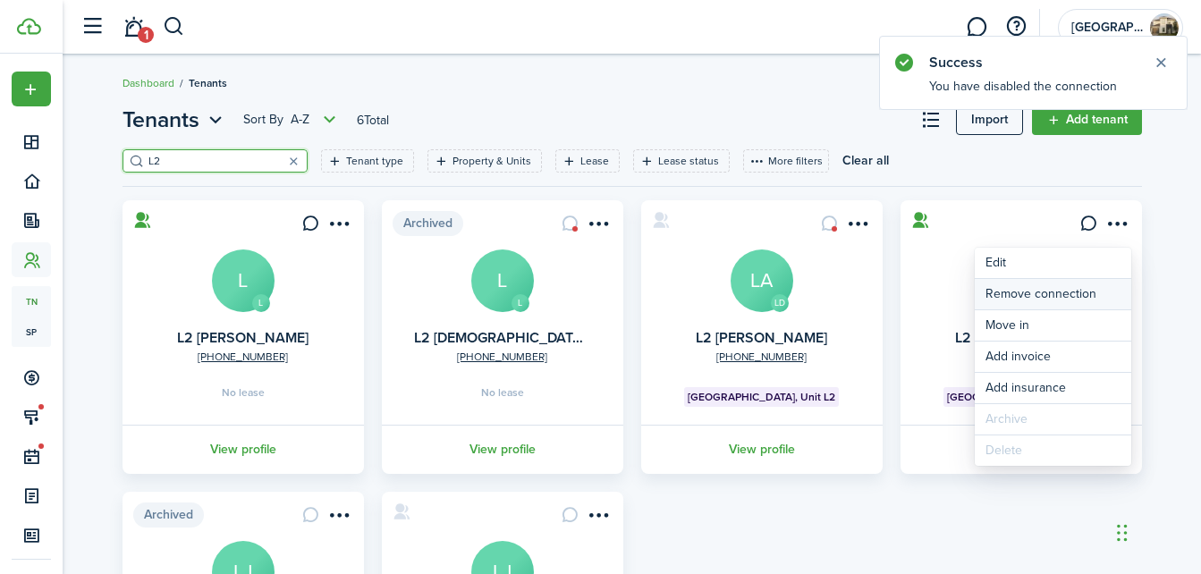
click at [1052, 298] on button "Remove connection" at bounding box center [1052, 294] width 156 height 30
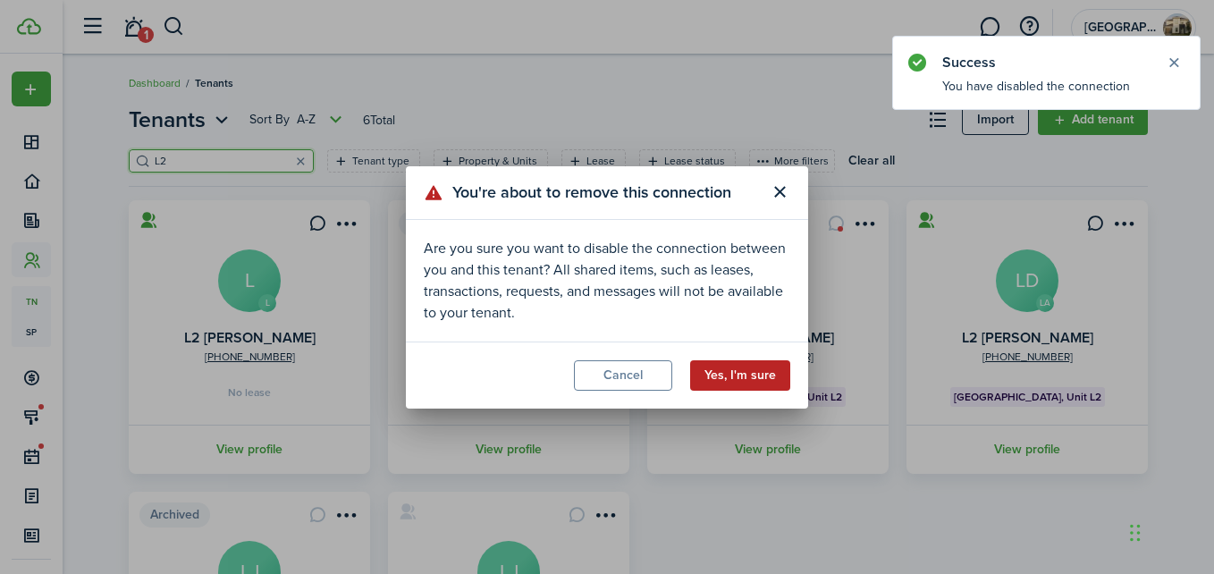
click at [745, 374] on button "Yes, I'm sure" at bounding box center [740, 375] width 100 height 30
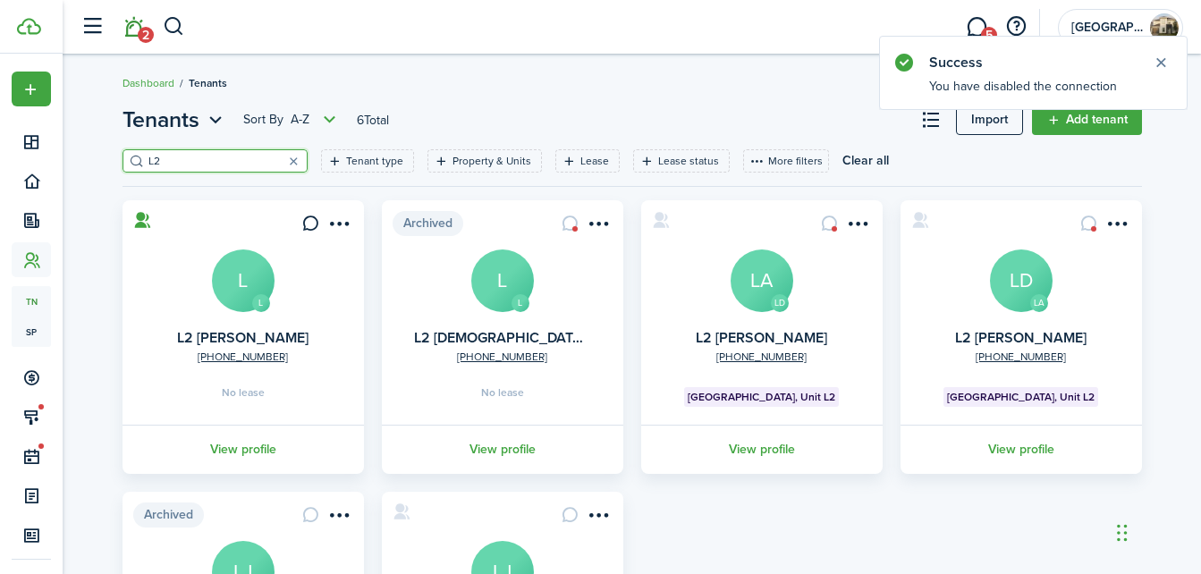
click at [132, 29] on link "2" at bounding box center [133, 27] width 34 height 46
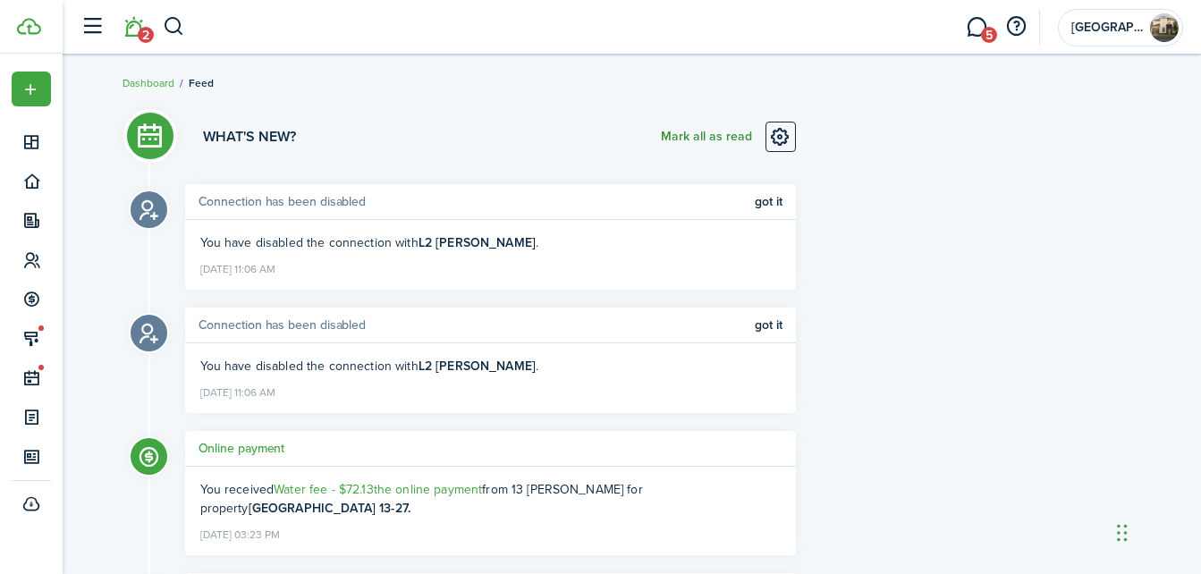
click at [713, 135] on button "Mark all as read" at bounding box center [706, 137] width 91 height 30
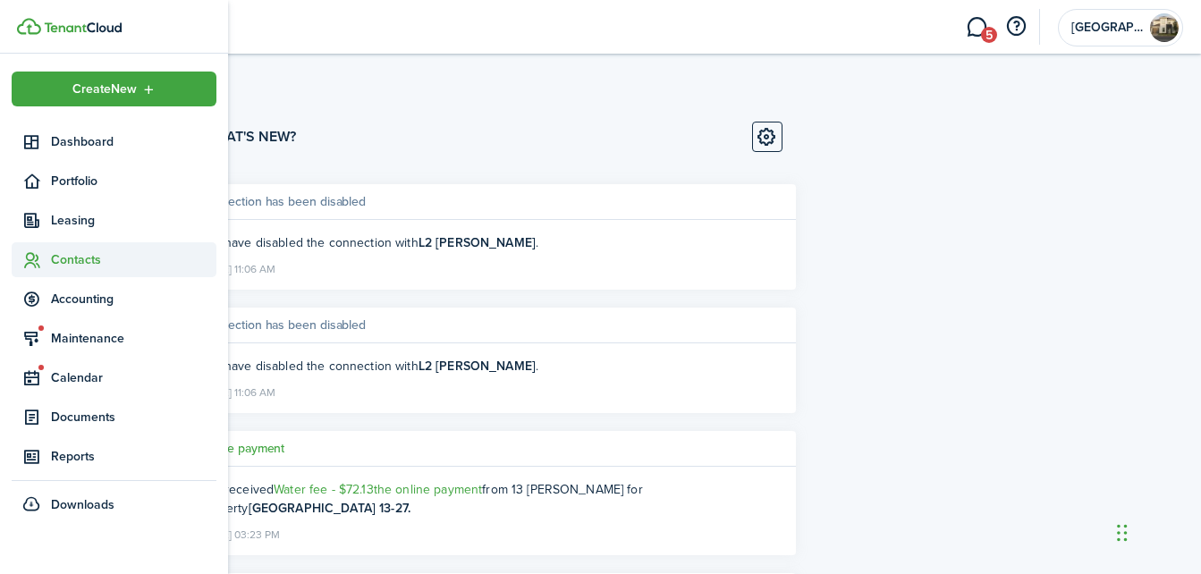
click at [82, 258] on span "Contacts" at bounding box center [133, 259] width 165 height 19
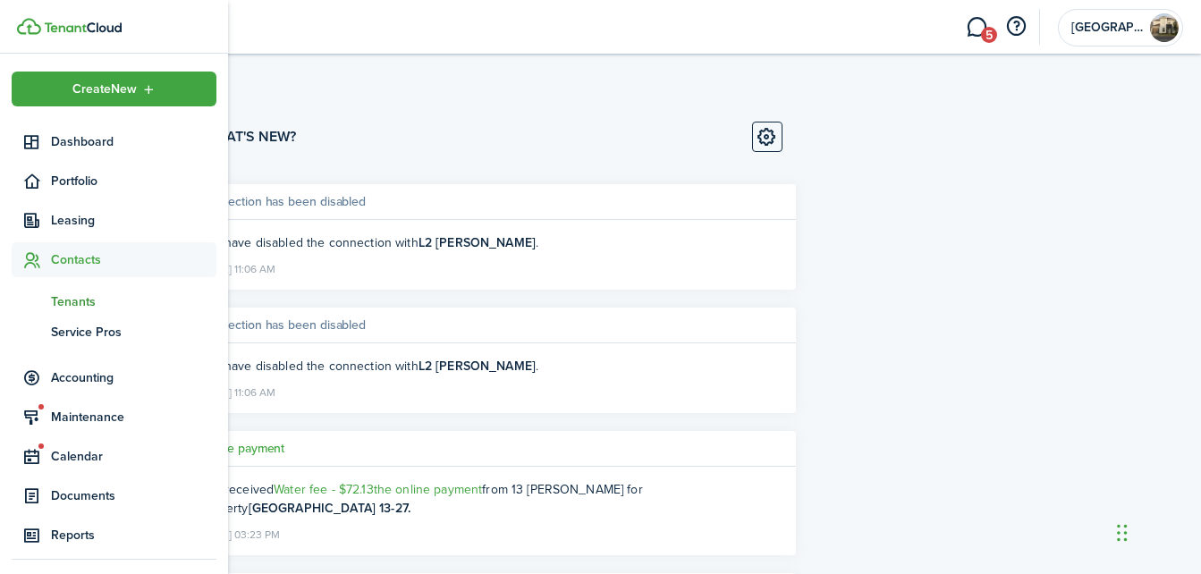
click at [77, 301] on span "Tenants" at bounding box center [133, 301] width 165 height 19
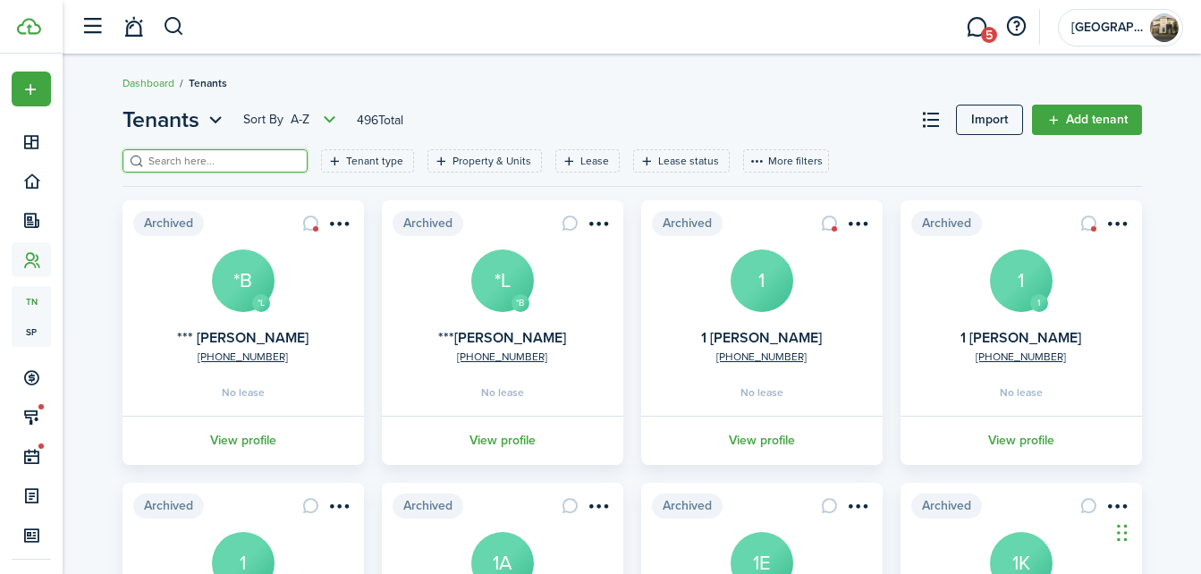
click at [240, 169] on input "search" at bounding box center [222, 161] width 157 height 17
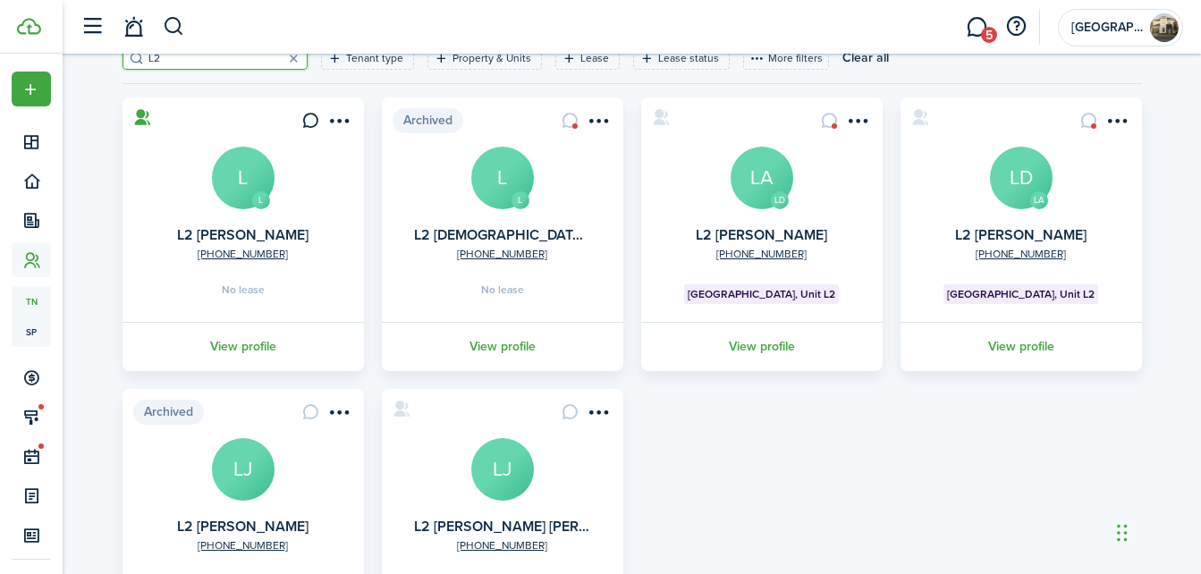
scroll to position [100, 0]
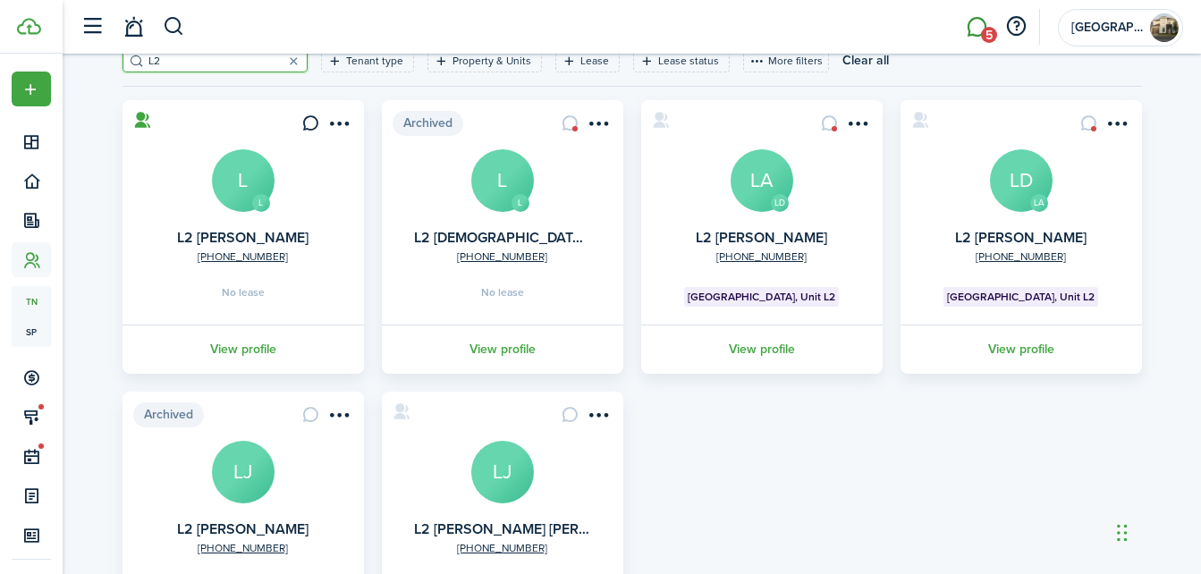
type input "L2"
click at [974, 30] on link "5" at bounding box center [976, 27] width 34 height 46
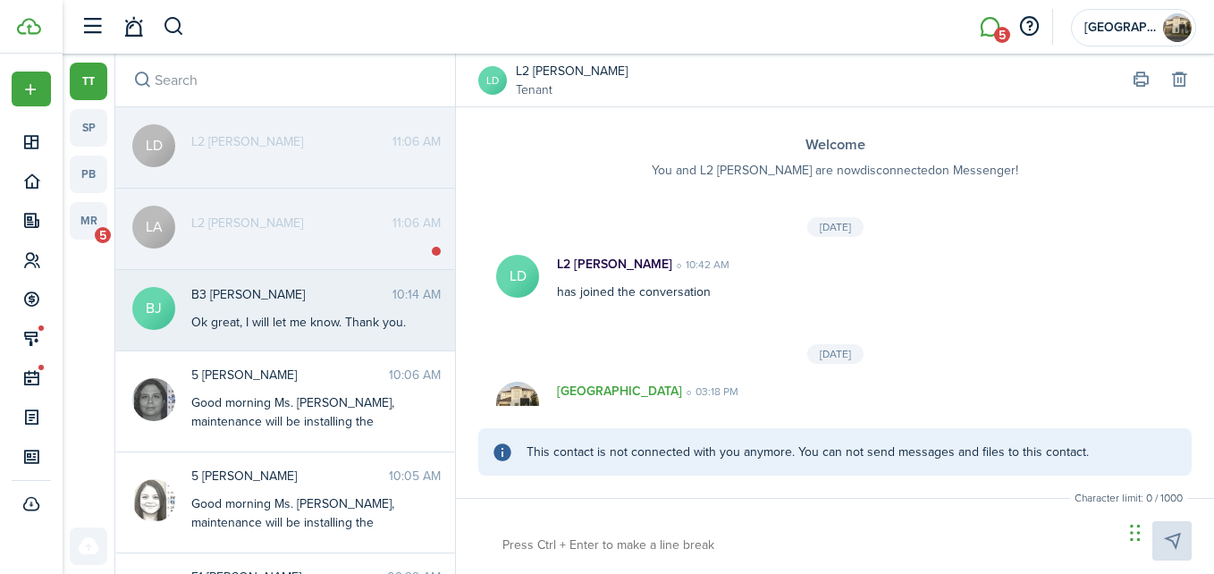
scroll to position [358, 0]
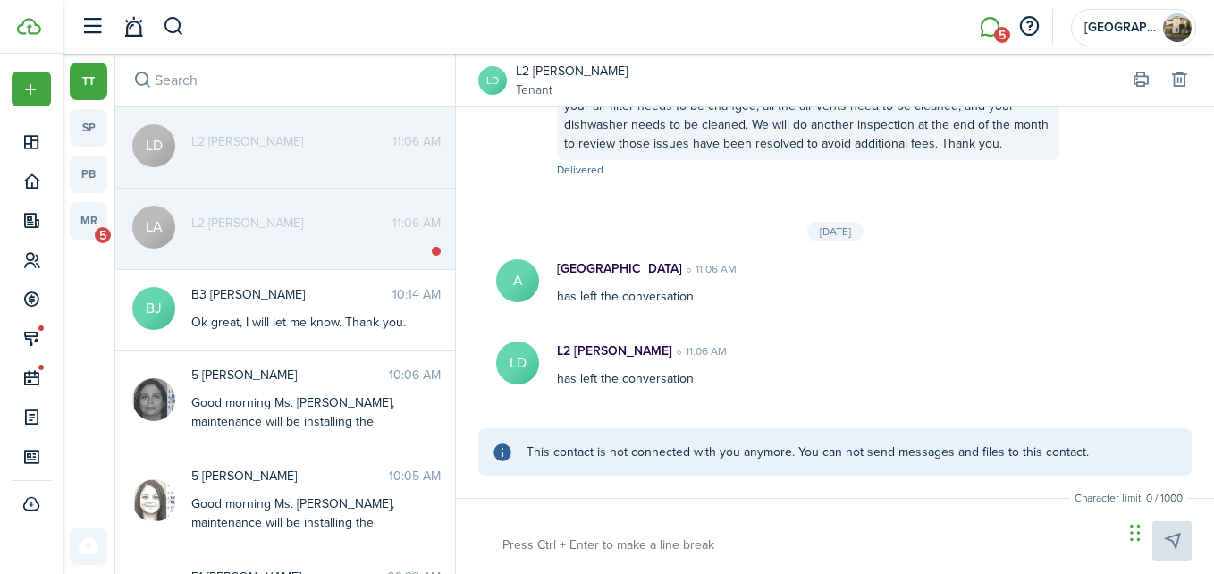
click at [308, 245] on messenger-thread-item "LA L2 [PERSON_NAME] 11:06 AM" at bounding box center [285, 229] width 340 height 81
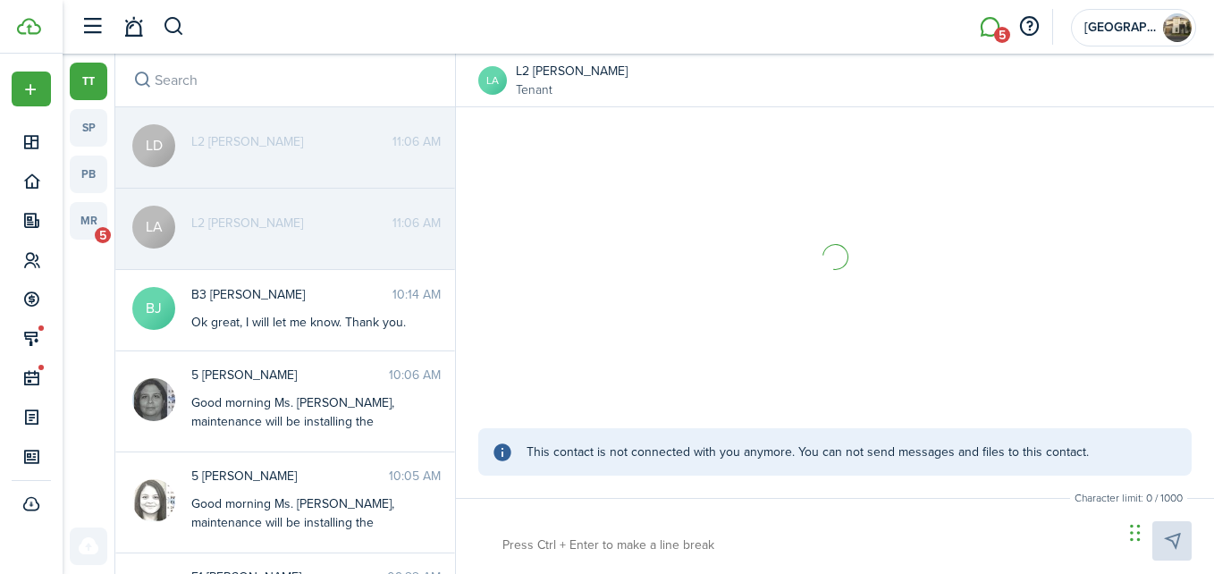
scroll to position [122, 0]
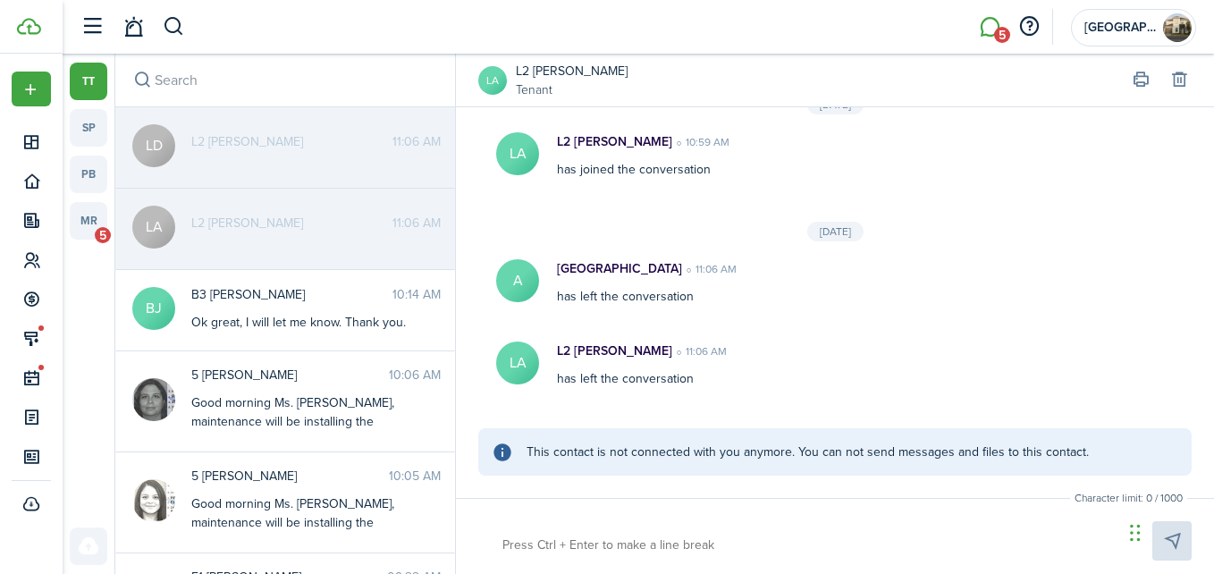
click at [343, 148] on span "L2 [PERSON_NAME]" at bounding box center [291, 141] width 201 height 19
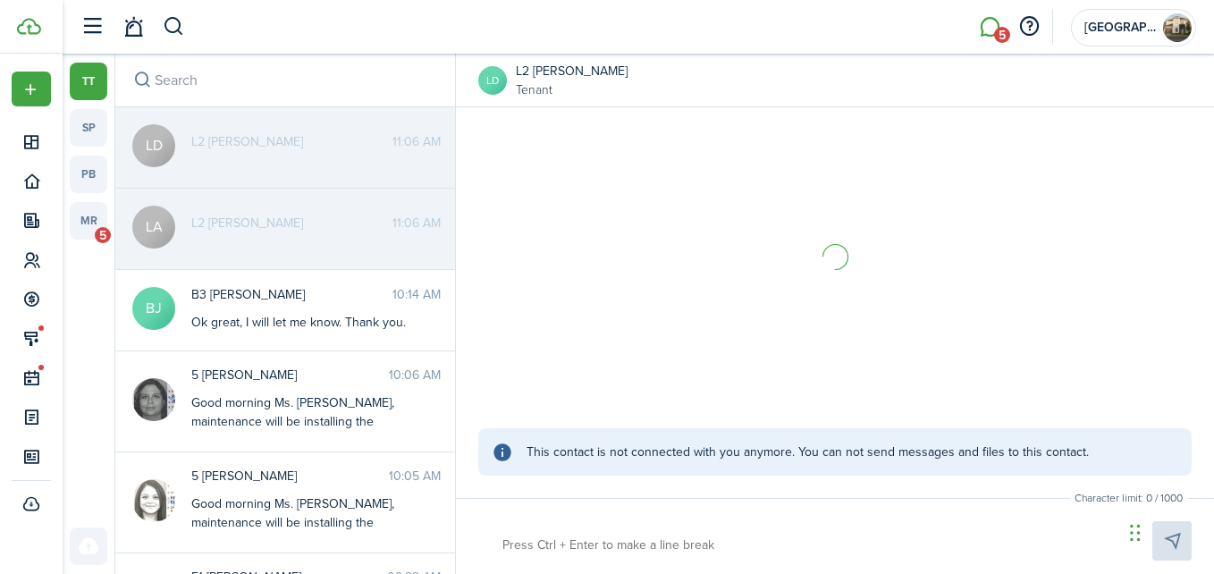
scroll to position [358, 0]
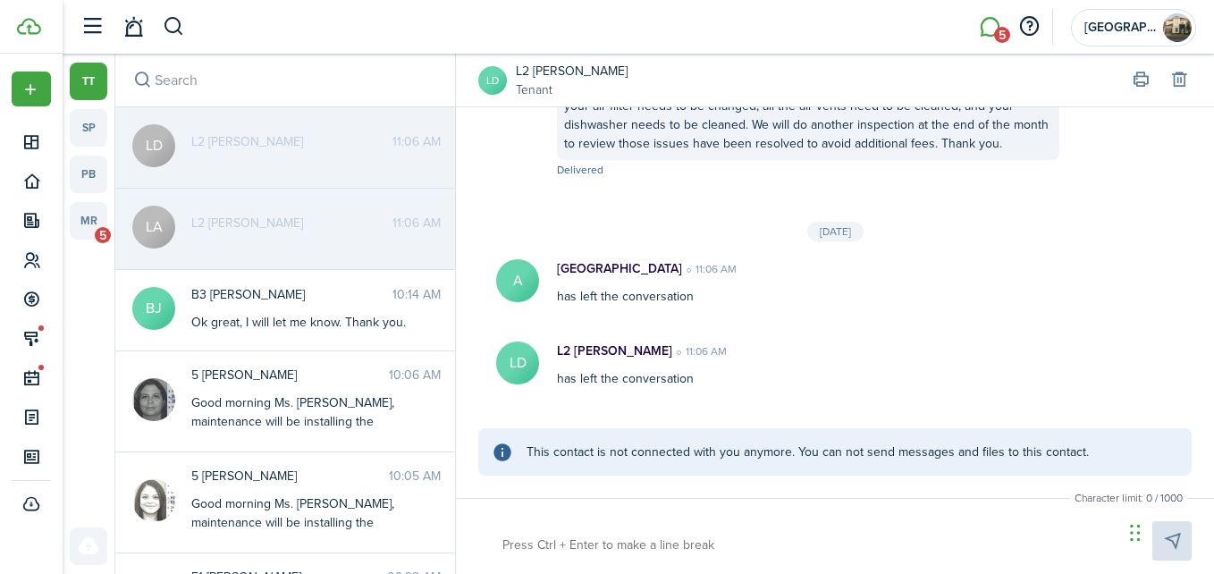
click at [994, 23] on li "5" at bounding box center [989, 27] width 41 height 46
click at [98, 237] on span "5" at bounding box center [103, 235] width 16 height 16
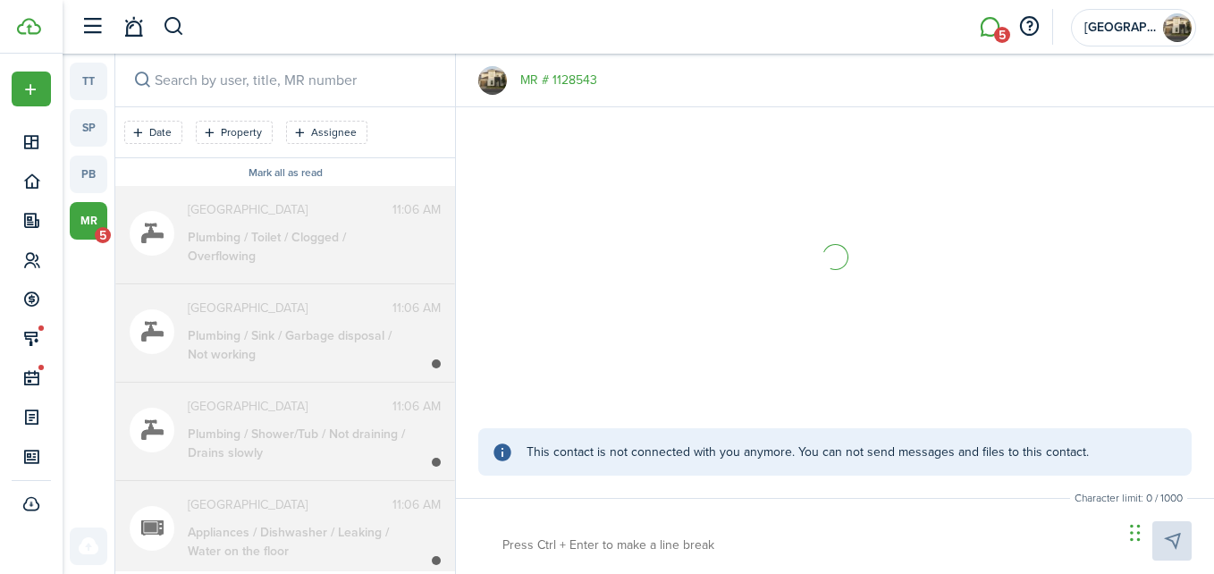
scroll to position [299, 0]
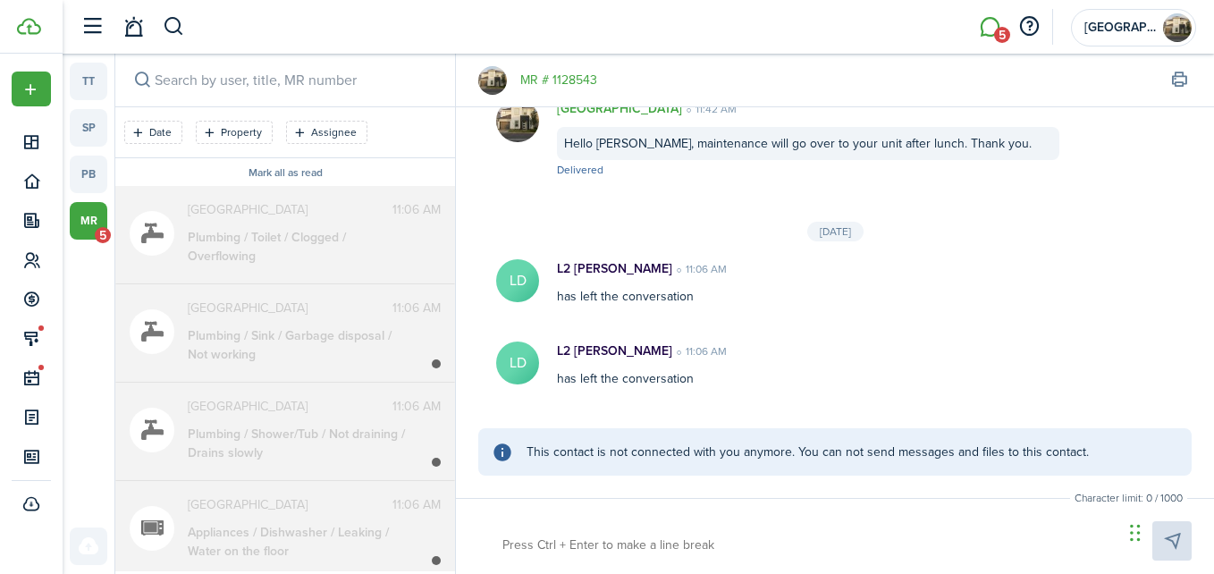
click at [266, 244] on div "Plumbing / Toilet / Clogged / Overflowing" at bounding box center [299, 247] width 223 height 38
click at [269, 337] on div "Plumbing / Sink / Garbage disposal / Not working" at bounding box center [299, 345] width 223 height 38
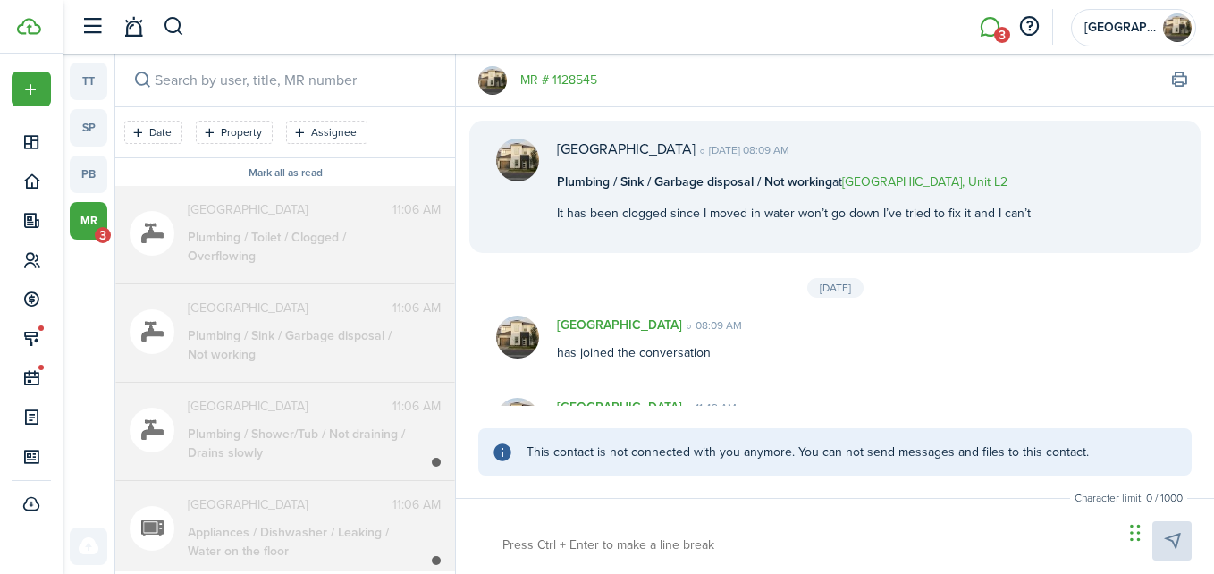
click at [268, 409] on span "[GEOGRAPHIC_DATA]" at bounding box center [290, 406] width 205 height 19
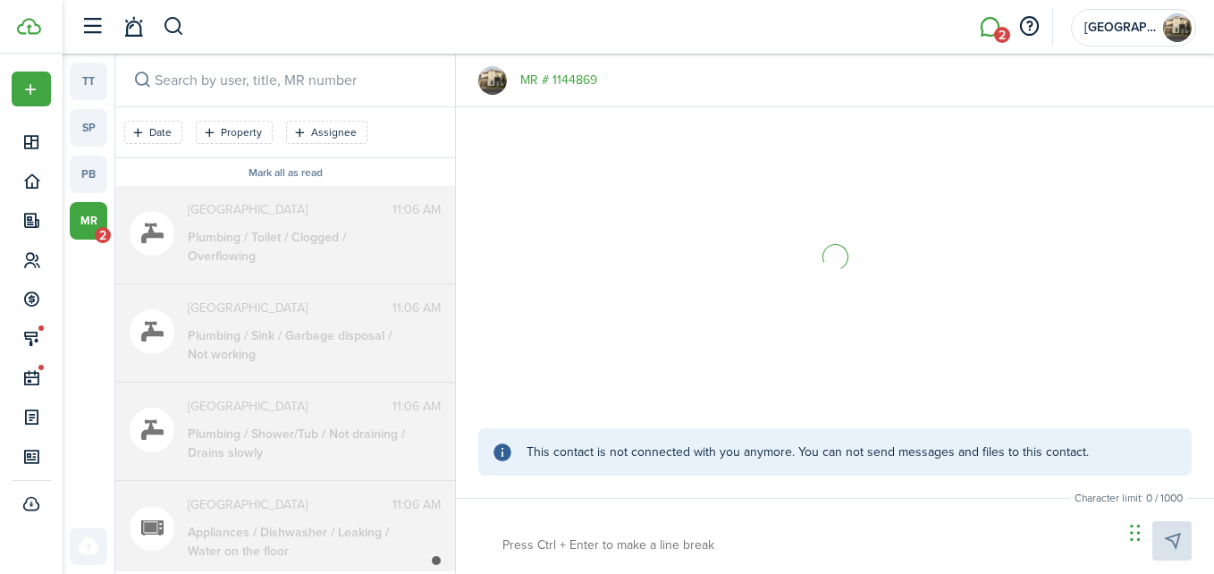
click at [276, 505] on span "[GEOGRAPHIC_DATA]" at bounding box center [290, 504] width 205 height 19
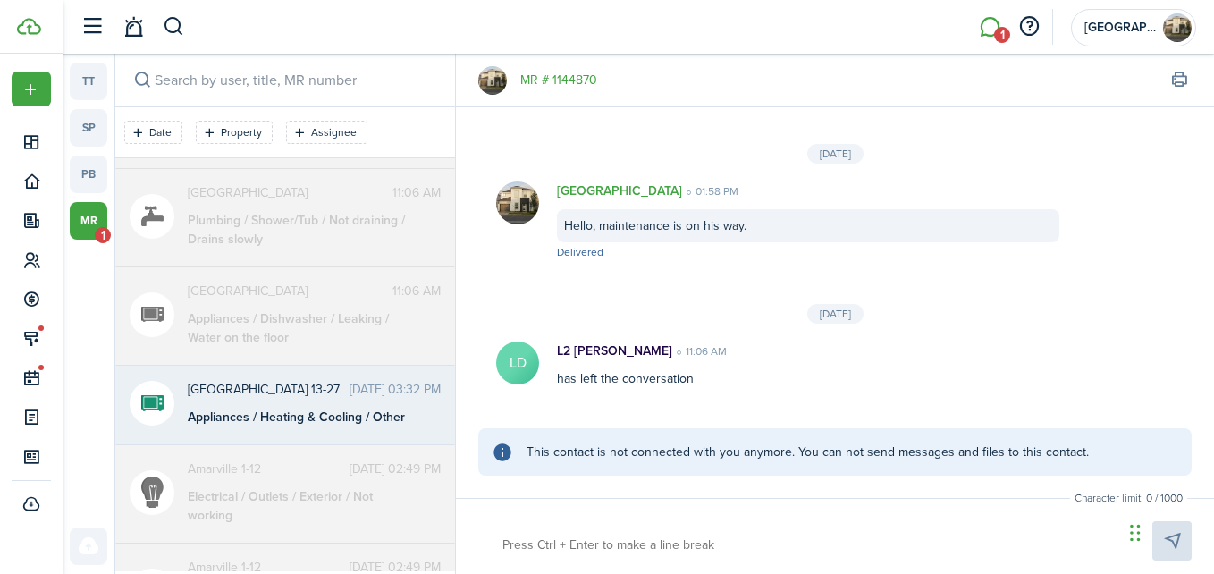
scroll to position [186, 0]
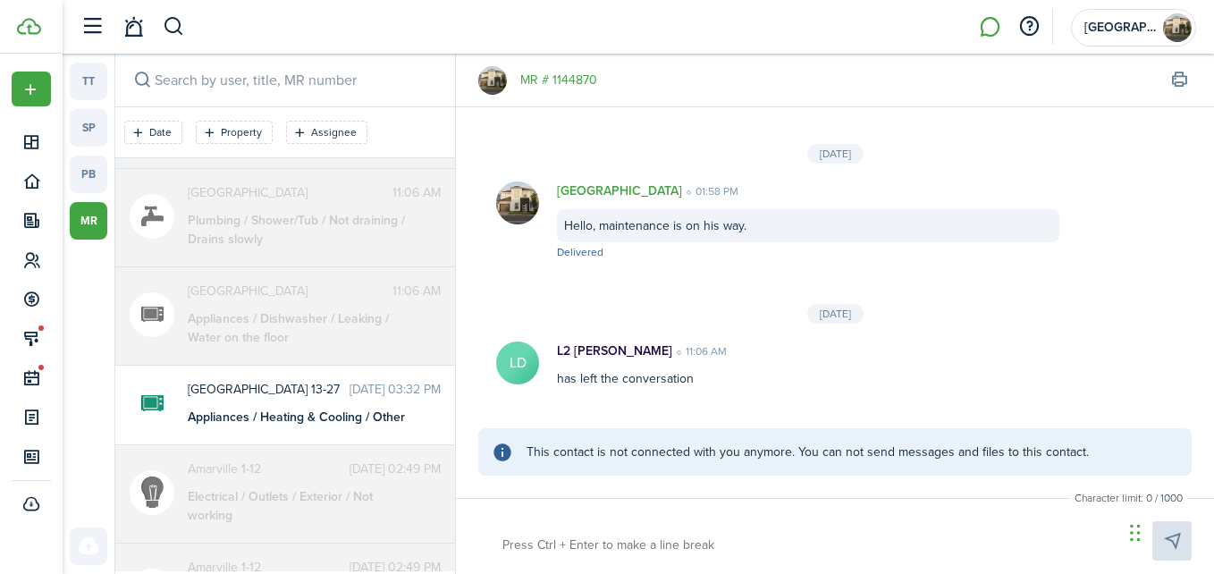
click at [293, 500] on div "Electrical / Outlets / Exterior / Not working" at bounding box center [299, 506] width 223 height 38
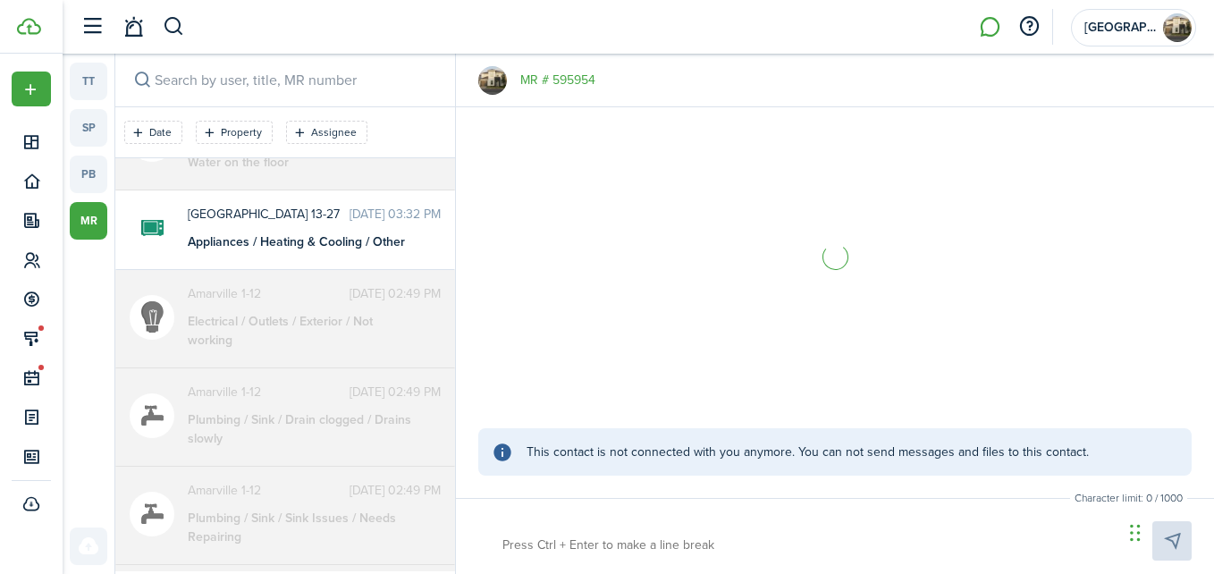
scroll to position [365, 0]
click at [295, 418] on div "Plumbing / Sink / Drain clogged / Drains slowly" at bounding box center [299, 426] width 223 height 38
click at [279, 505] on div "Plumbing / Sink / Sink Issues / Needs Repairing" at bounding box center [299, 524] width 223 height 38
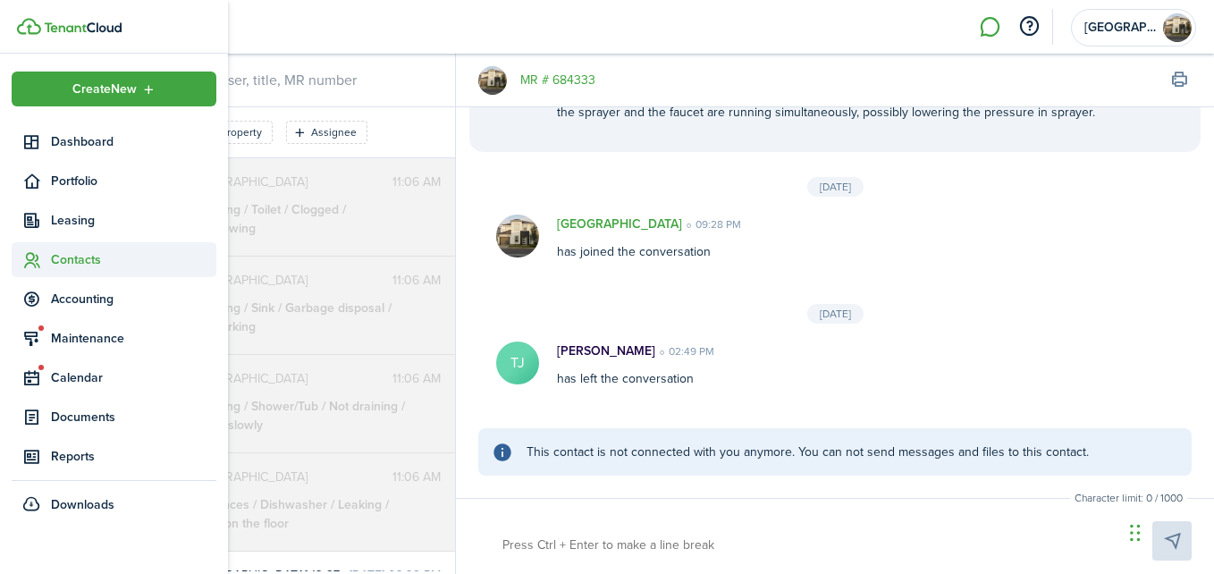
click at [61, 269] on span "Contacts" at bounding box center [114, 259] width 205 height 35
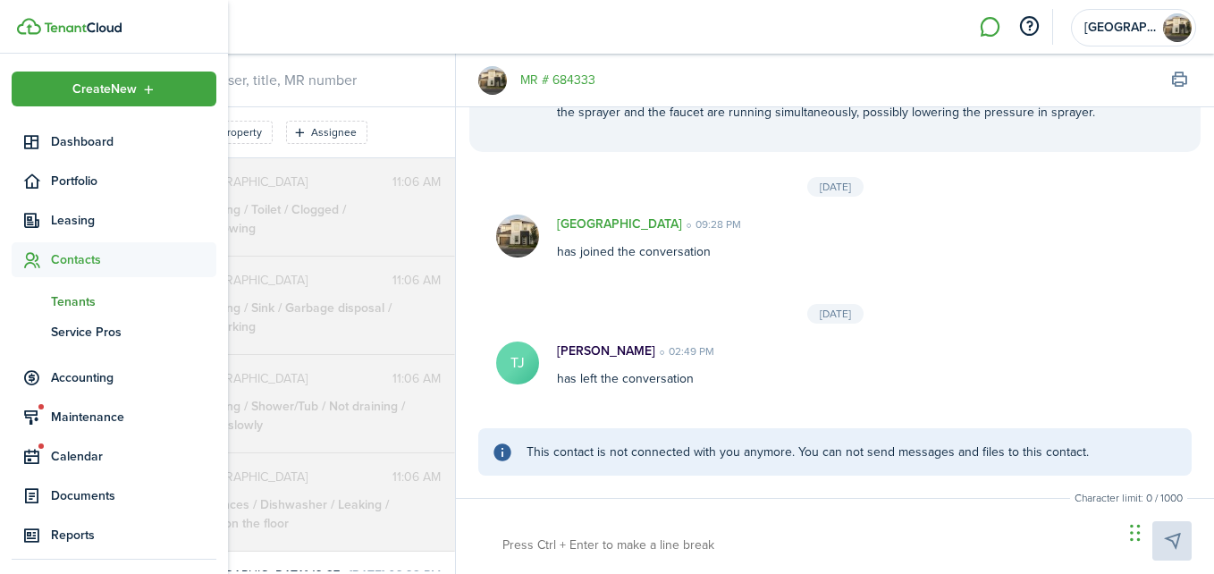
click at [76, 299] on span "Tenants" at bounding box center [133, 301] width 165 height 19
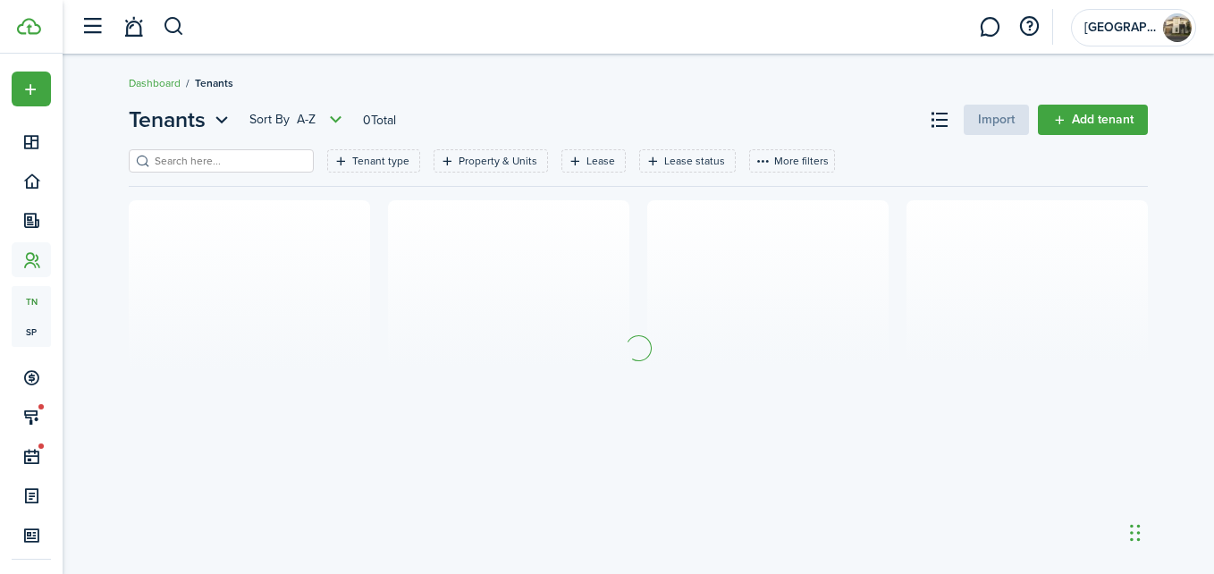
click at [268, 166] on input "search" at bounding box center [228, 161] width 157 height 17
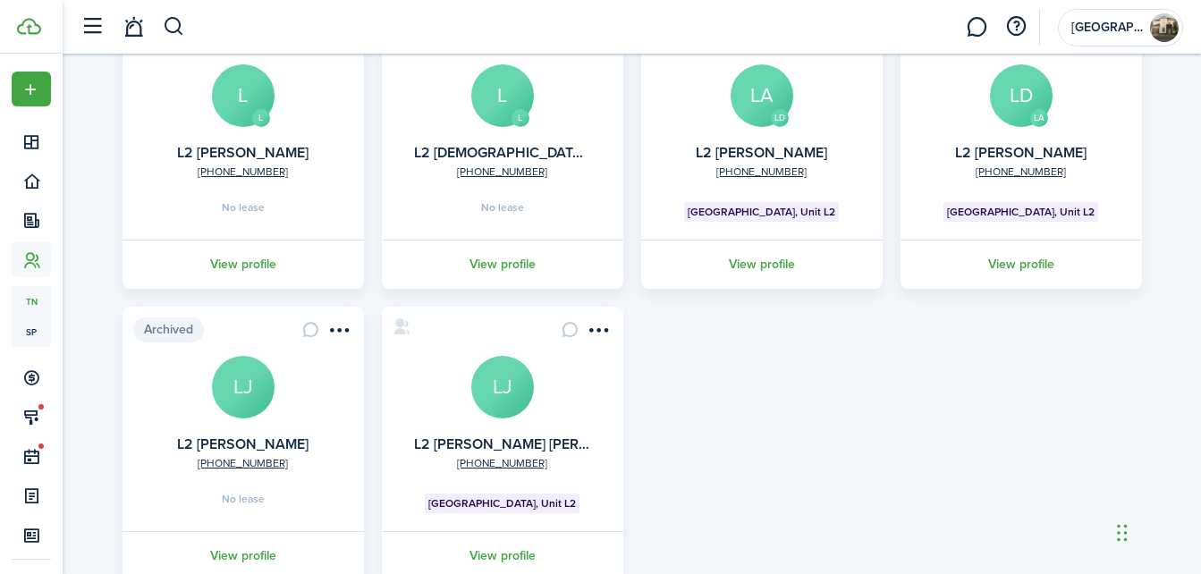
scroll to position [186, 0]
type input "L2"
click at [509, 378] on avatar-text "LJ" at bounding box center [502, 386] width 63 height 63
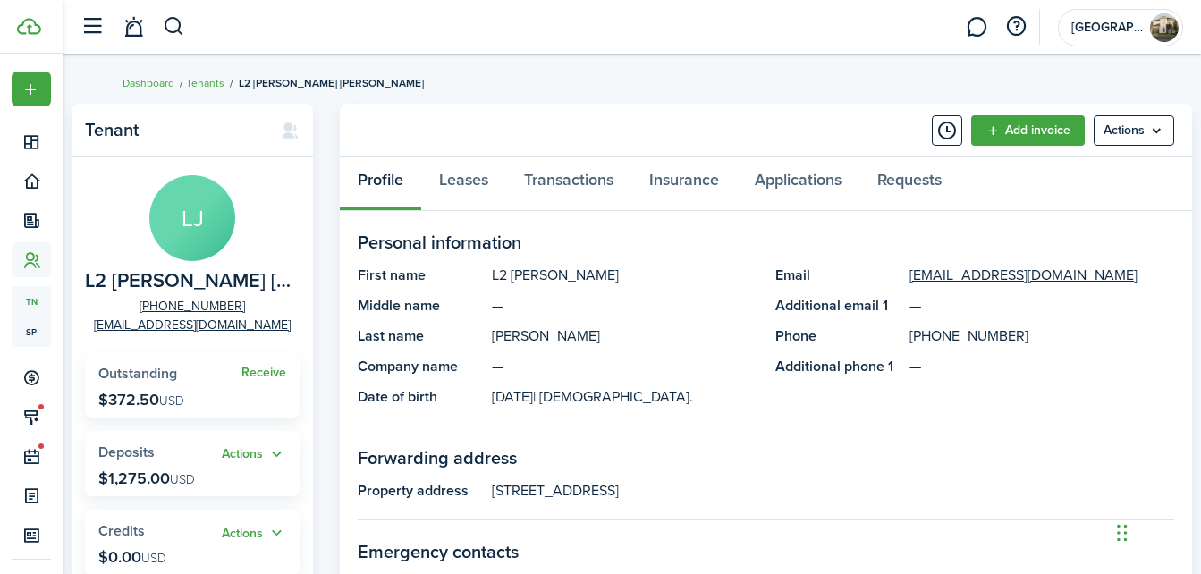
click at [183, 220] on avatar-text "LJ" at bounding box center [192, 218] width 86 height 86
click at [1147, 132] on menu-btn "Actions" at bounding box center [1133, 130] width 80 height 30
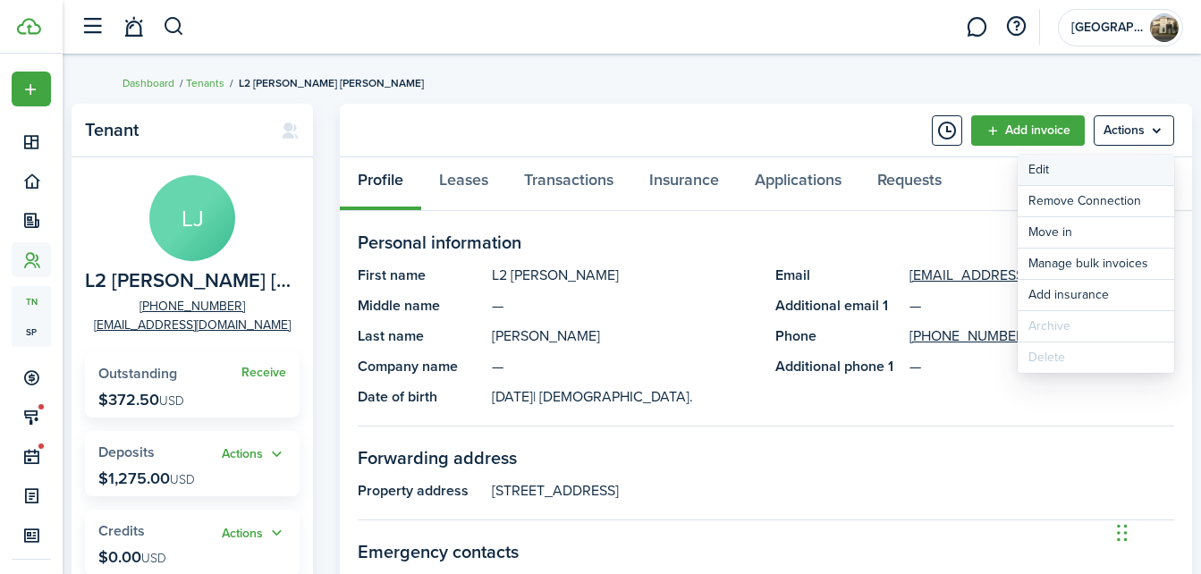
click at [1083, 164] on link "Edit" at bounding box center [1095, 170] width 156 height 30
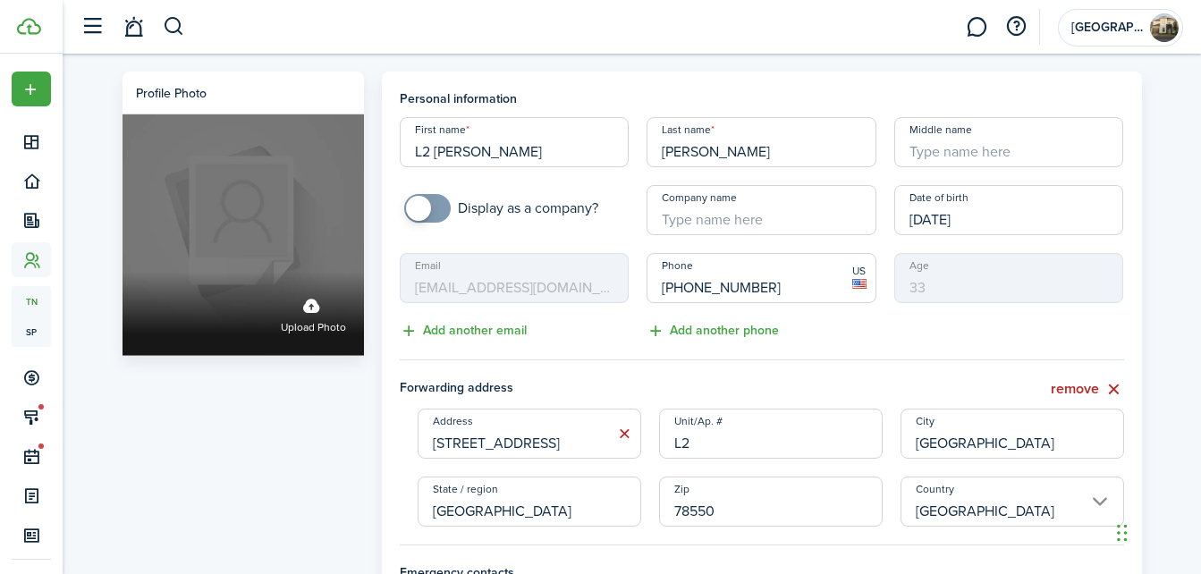
click at [225, 233] on label "Upload photo" at bounding box center [242, 234] width 241 height 241
click at [122, 272] on input "Upload photo" at bounding box center [122, 272] width 0 height 0
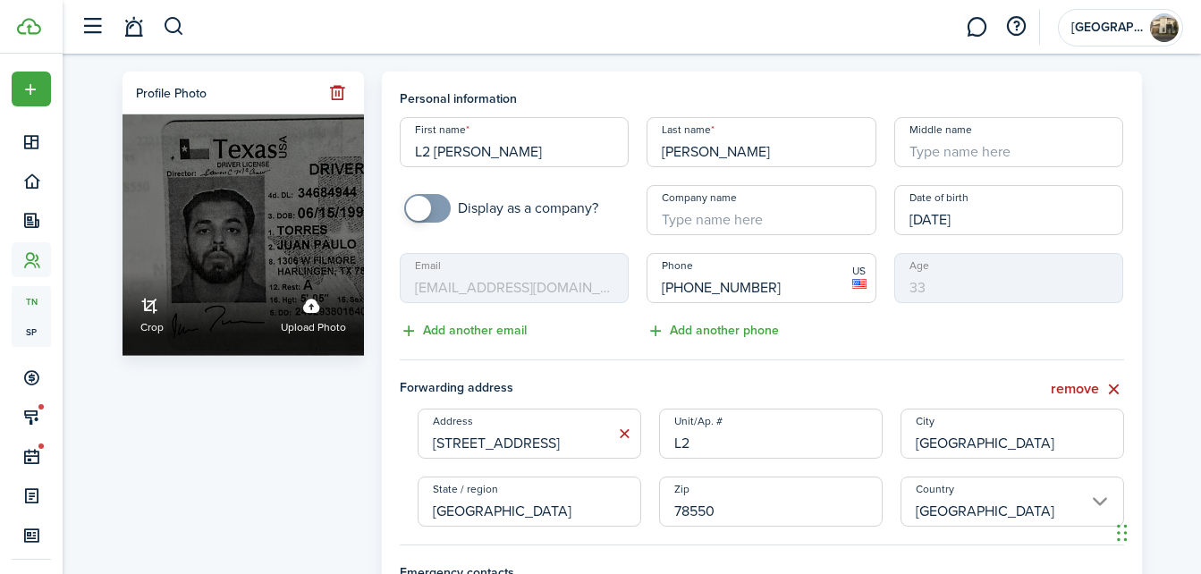
click at [150, 304] on link "Crop" at bounding box center [151, 313] width 23 height 47
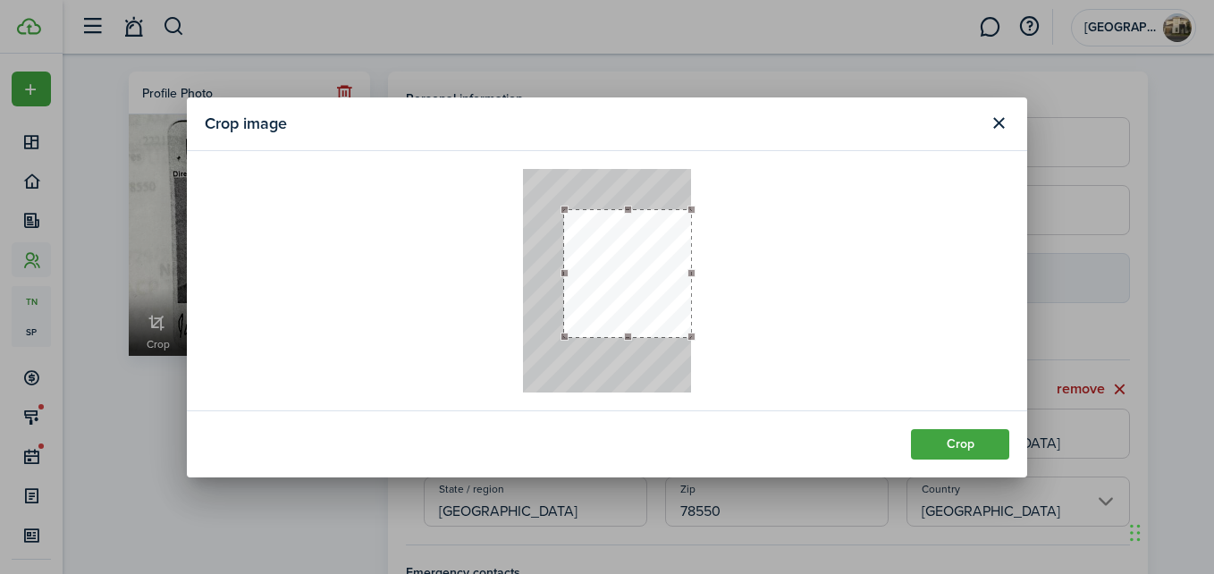
drag, startPoint x: 526, startPoint y: 170, endPoint x: 540, endPoint y: 211, distance: 43.5
click at [540, 211] on div at bounding box center [607, 280] width 168 height 223
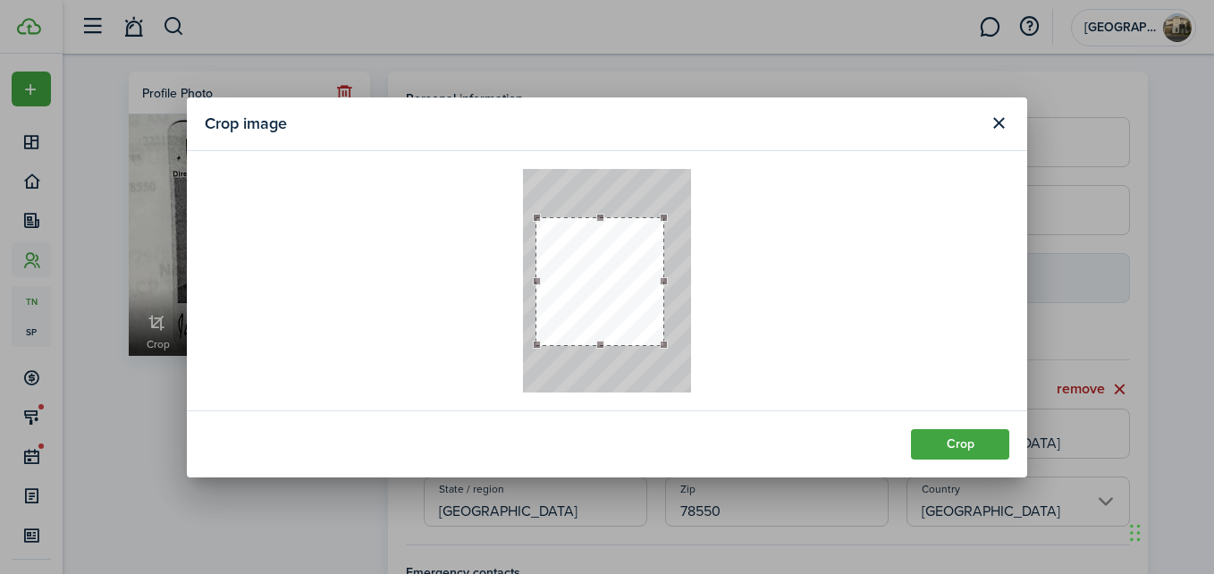
drag, startPoint x: 646, startPoint y: 257, endPoint x: 620, endPoint y: 266, distance: 27.1
click at [620, 266] on button "button" at bounding box center [599, 281] width 127 height 127
click at [620, 266] on button "button" at bounding box center [601, 281] width 127 height 127
drag, startPoint x: 534, startPoint y: 283, endPoint x: 547, endPoint y: 283, distance: 13.4
click at [552, 283] on div at bounding box center [609, 275] width 114 height 114
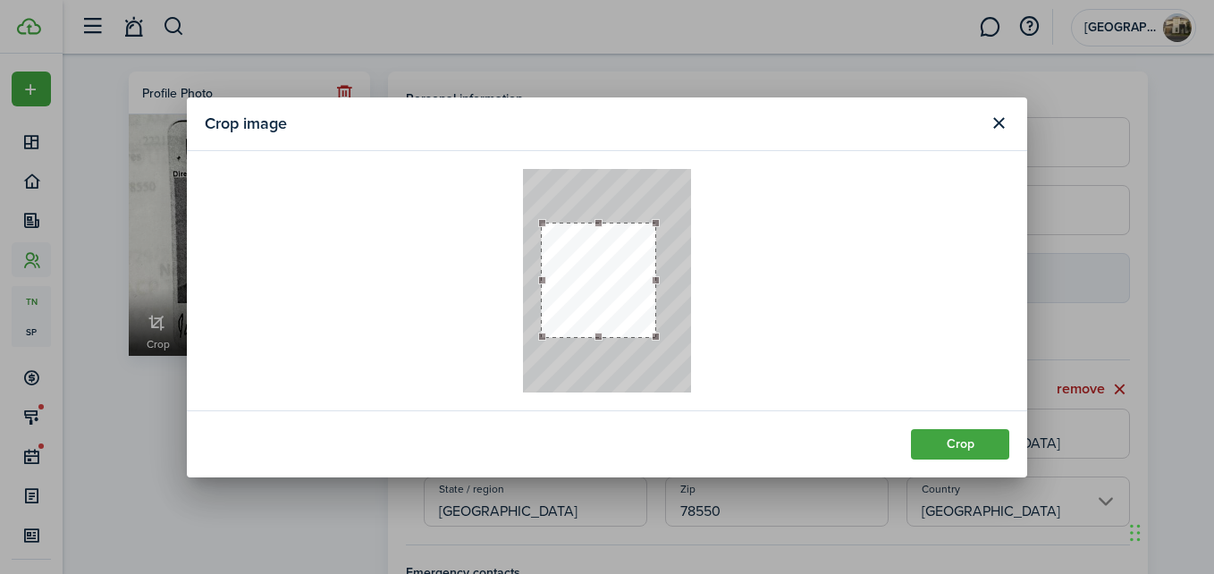
drag, startPoint x: 639, startPoint y: 273, endPoint x: 629, endPoint y: 278, distance: 11.2
click at [629, 278] on button "button" at bounding box center [599, 280] width 114 height 114
click at [550, 282] on div at bounding box center [601, 276] width 107 height 107
click at [592, 274] on button "button" at bounding box center [601, 276] width 107 height 107
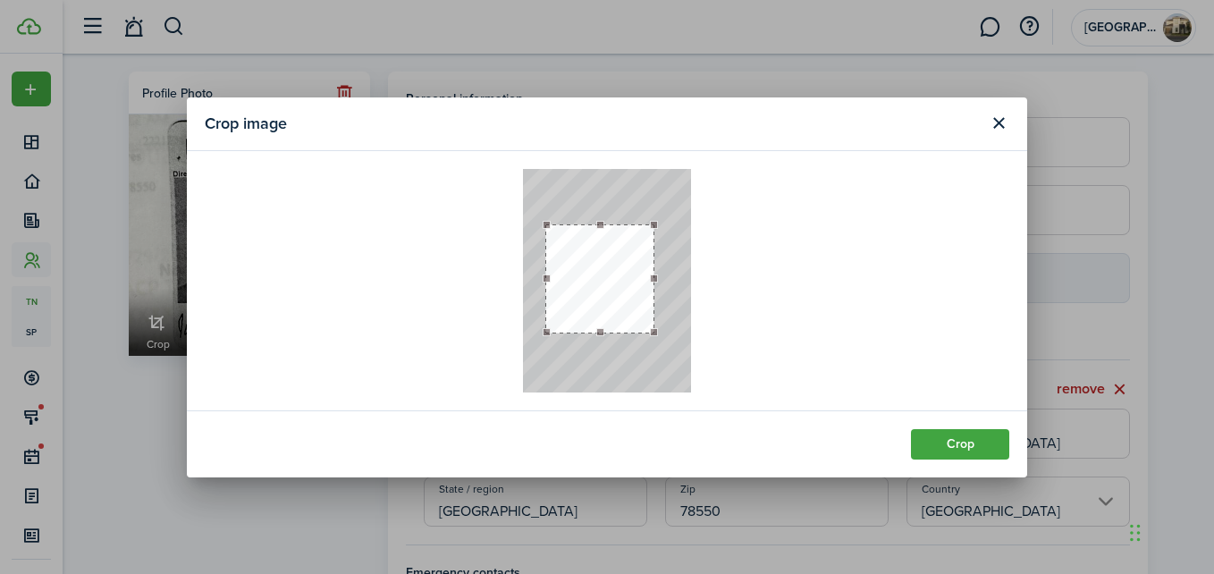
click at [590, 276] on button "button" at bounding box center [599, 278] width 107 height 107
click at [946, 450] on button "Crop" at bounding box center [960, 444] width 98 height 30
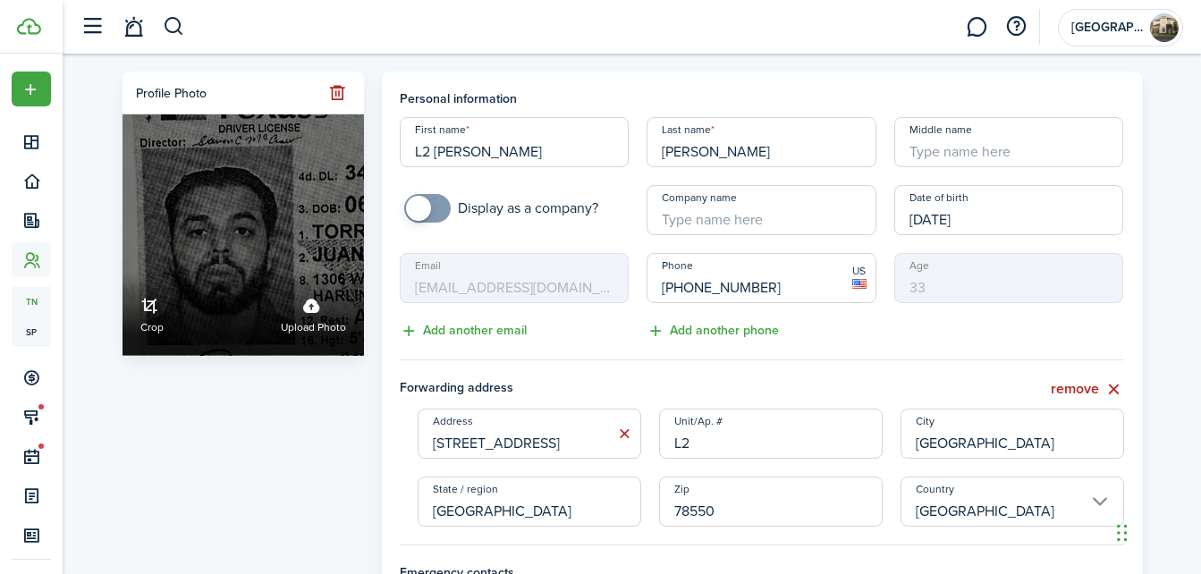
click at [154, 321] on link "Crop" at bounding box center [151, 313] width 23 height 47
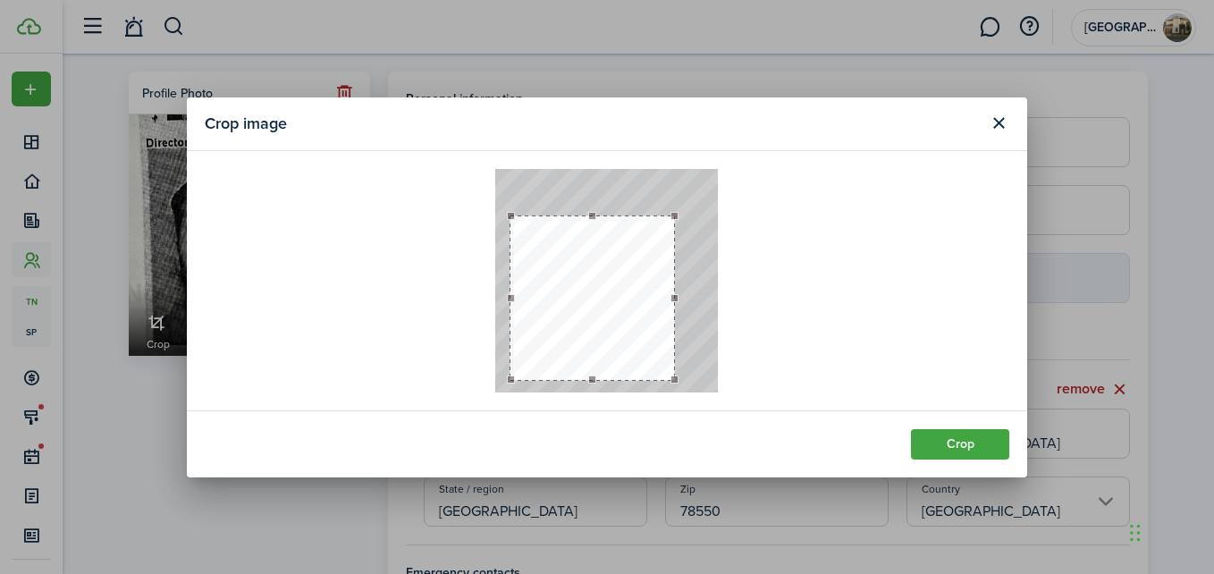
drag, startPoint x: 594, startPoint y: 304, endPoint x: 579, endPoint y: 295, distance: 17.6
click at [579, 295] on button "button" at bounding box center [592, 298] width 164 height 164
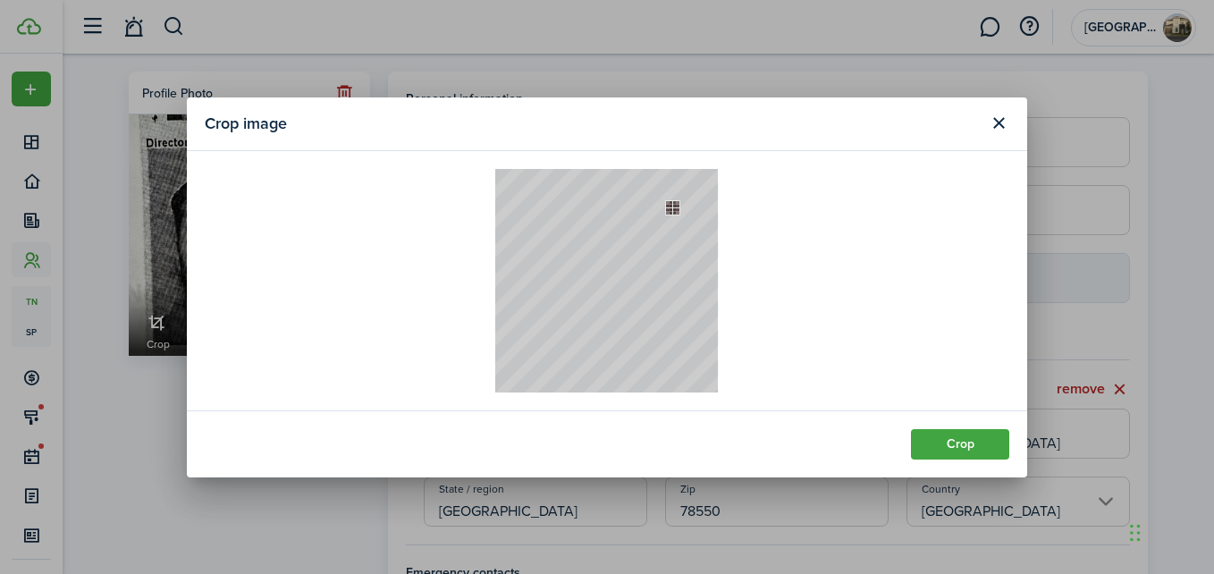
click at [676, 211] on div at bounding box center [606, 280] width 223 height 223
click at [585, 257] on div at bounding box center [606, 280] width 223 height 223
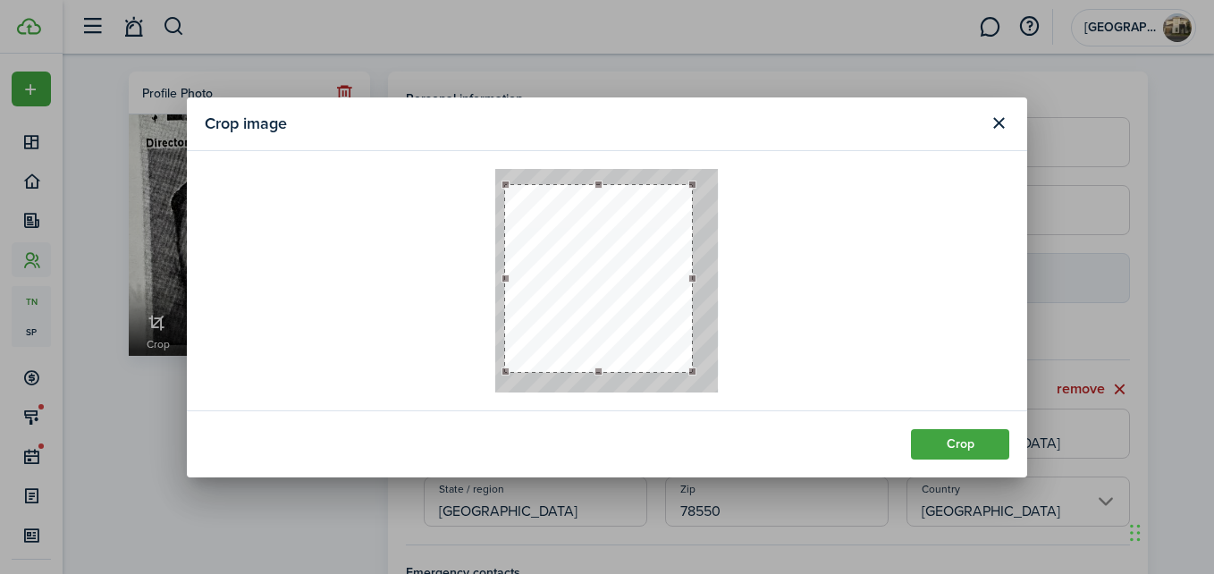
drag, startPoint x: 512, startPoint y: 191, endPoint x: 692, endPoint y: 620, distance: 464.4
click at [692, 573] on html "Create New Dashboard Portfolio Leasing Contacts tn Tenants sp Service Pros Acco…" at bounding box center [607, 287] width 1214 height 574
click at [641, 319] on button "button" at bounding box center [602, 284] width 187 height 187
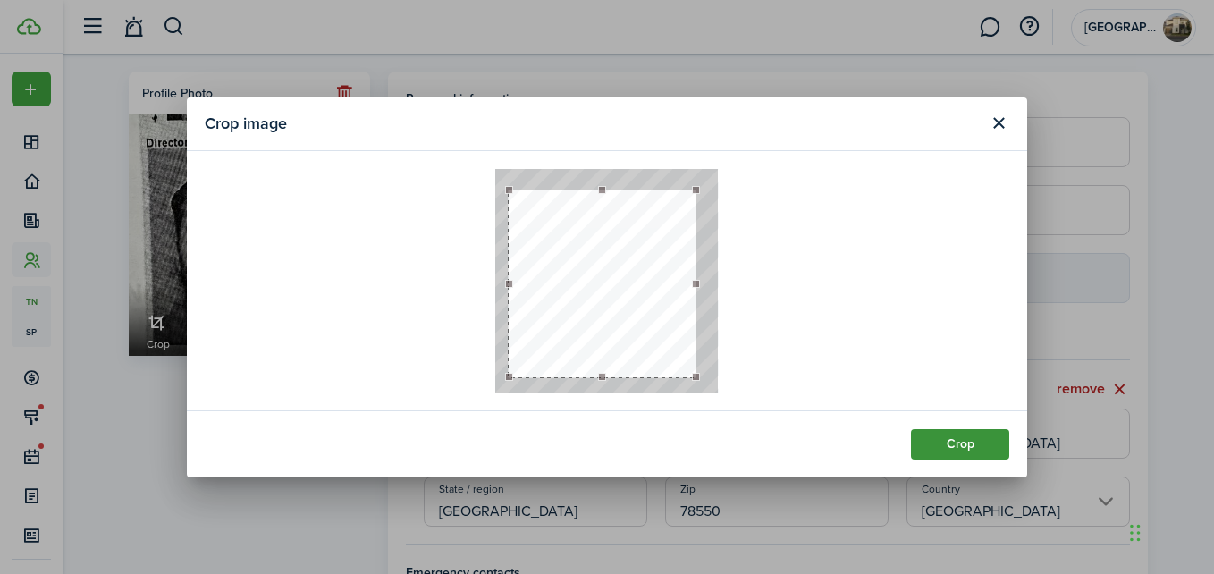
click at [931, 440] on button "Crop" at bounding box center [960, 444] width 98 height 30
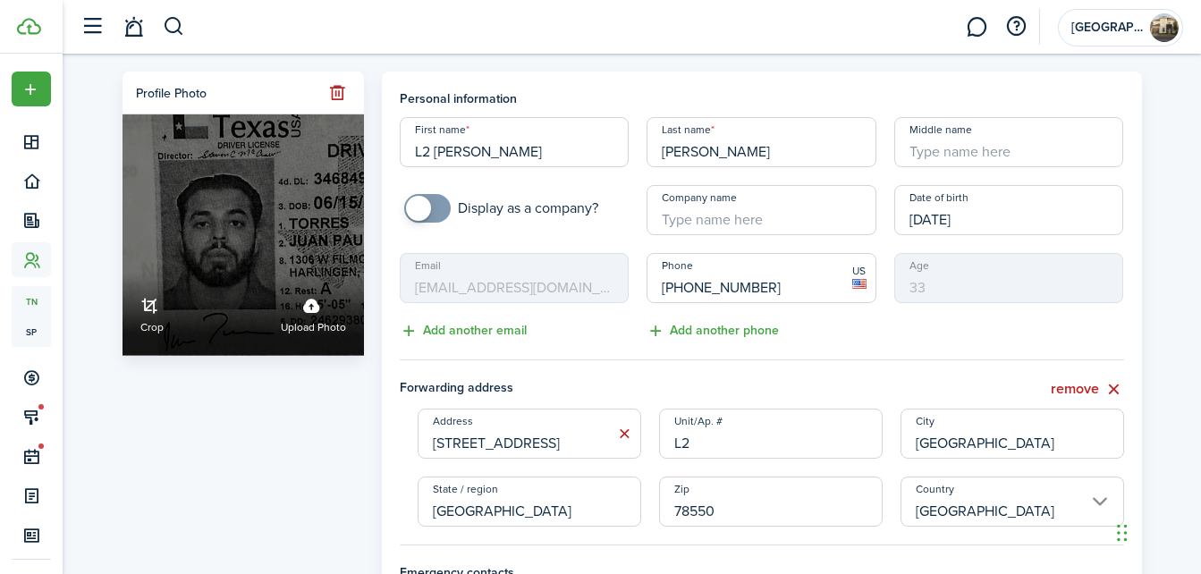
click at [143, 309] on link "Crop" at bounding box center [151, 313] width 23 height 47
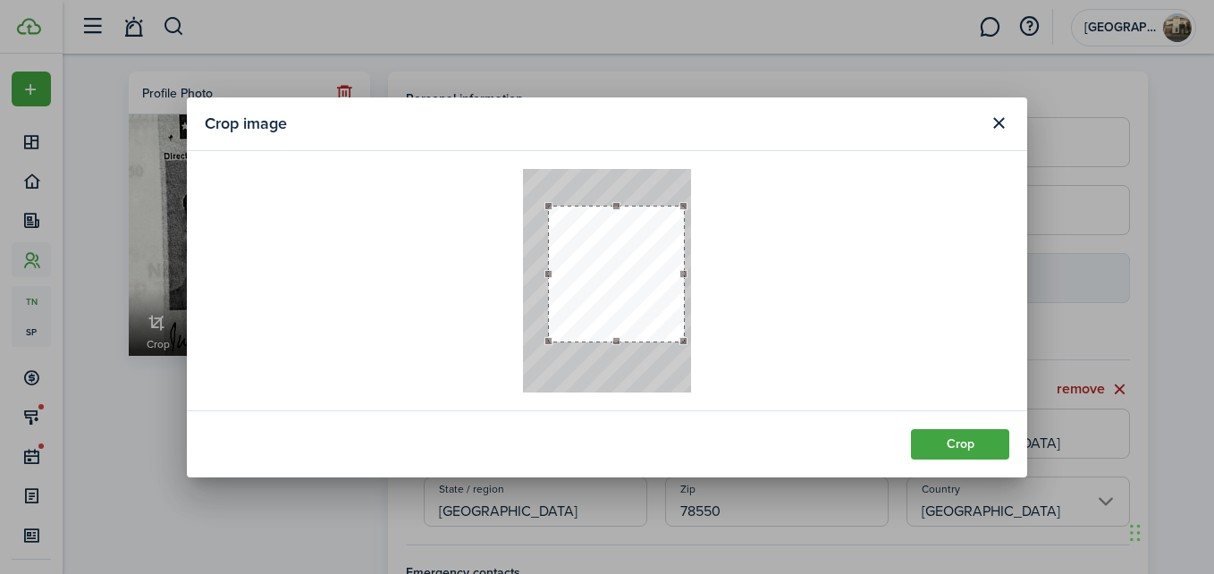
drag, startPoint x: 535, startPoint y: 191, endPoint x: 532, endPoint y: 208, distance: 17.4
click at [532, 208] on div at bounding box center [607, 280] width 168 height 223
drag, startPoint x: 617, startPoint y: 260, endPoint x: 601, endPoint y: 262, distance: 16.2
click at [601, 262] on button "button" at bounding box center [601, 277] width 134 height 134
click at [535, 212] on div at bounding box center [539, 214] width 8 height 8
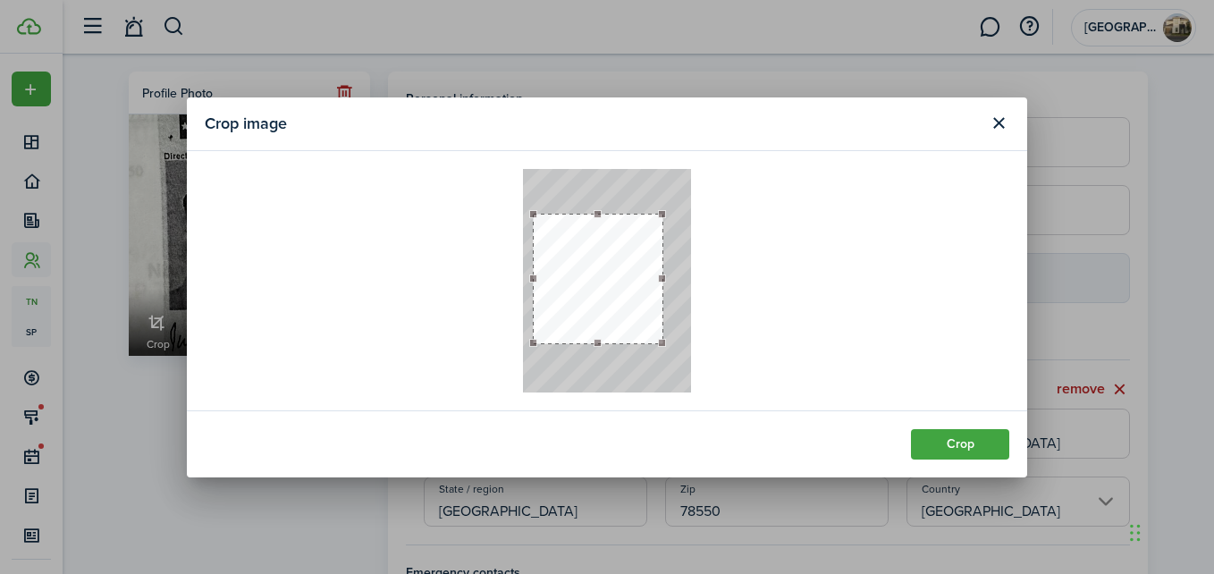
click at [603, 278] on button "button" at bounding box center [598, 279] width 129 height 129
click at [587, 283] on button "button" at bounding box center [600, 282] width 129 height 129
click at [964, 444] on button "Crop" at bounding box center [960, 444] width 98 height 30
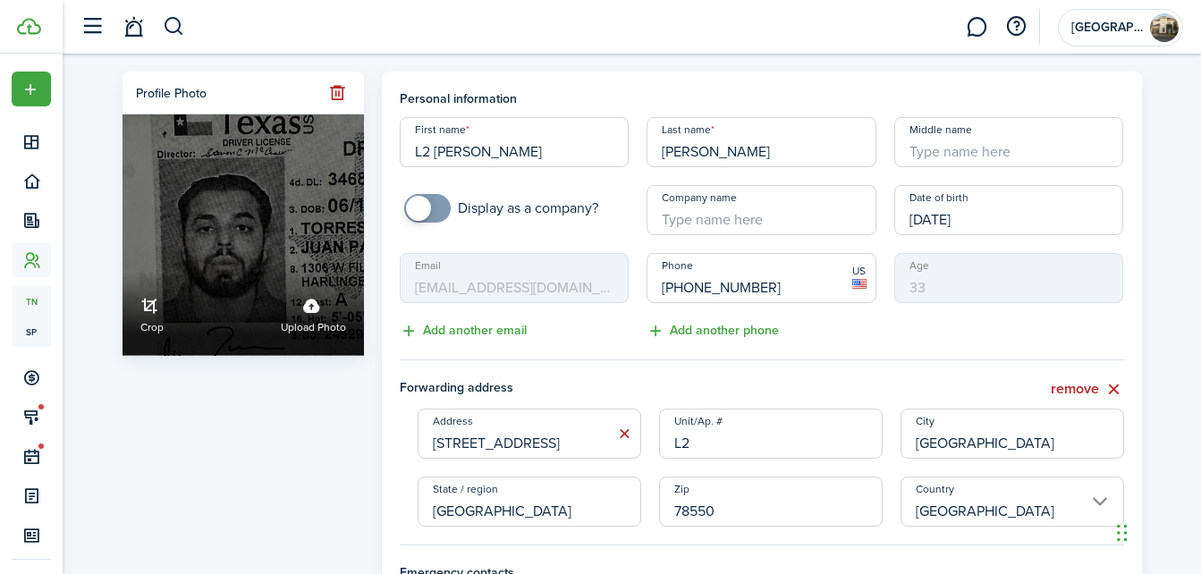
click at [148, 308] on link "Crop" at bounding box center [151, 313] width 23 height 47
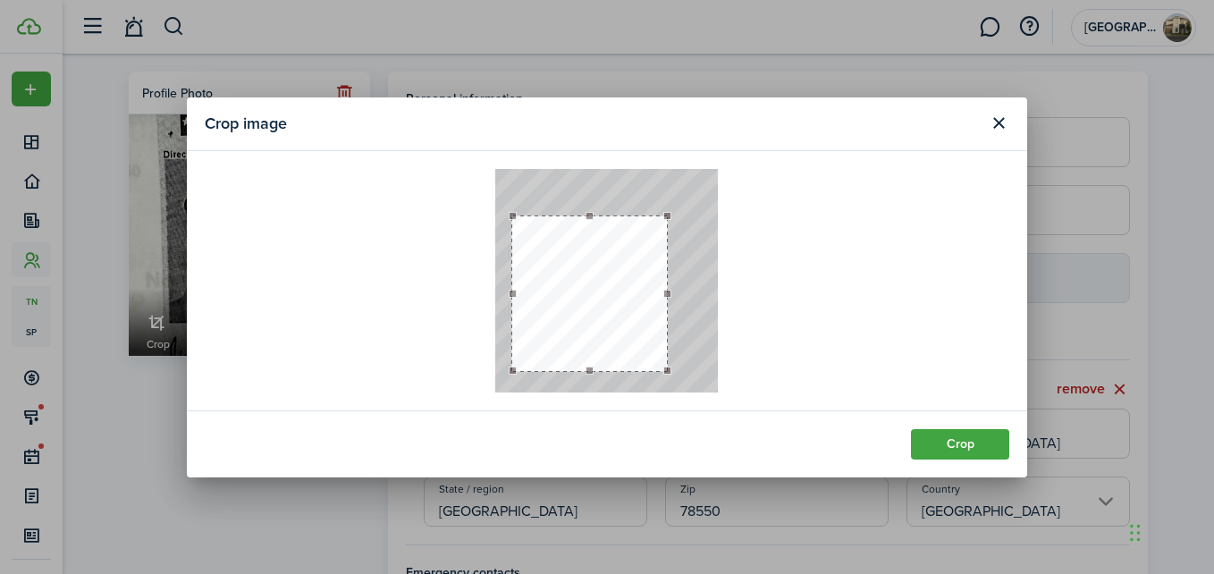
drag, startPoint x: 688, startPoint y: 392, endPoint x: 671, endPoint y: 371, distance: 27.4
click at [671, 371] on div at bounding box center [606, 280] width 223 height 223
click at [941, 438] on button "Crop" at bounding box center [960, 444] width 98 height 30
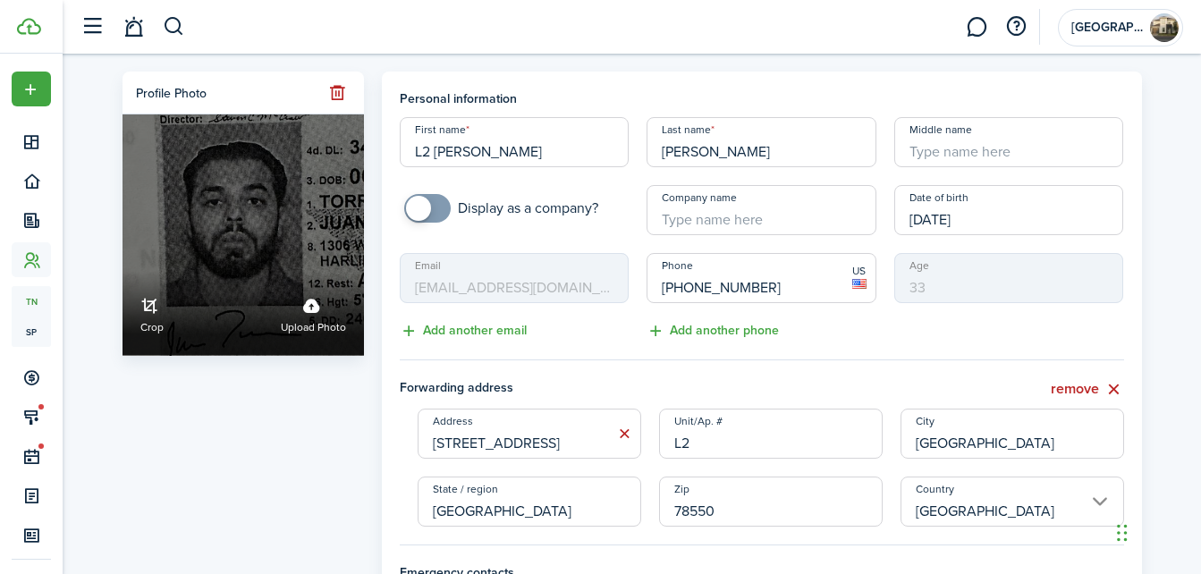
click at [150, 313] on link "Crop" at bounding box center [151, 313] width 23 height 47
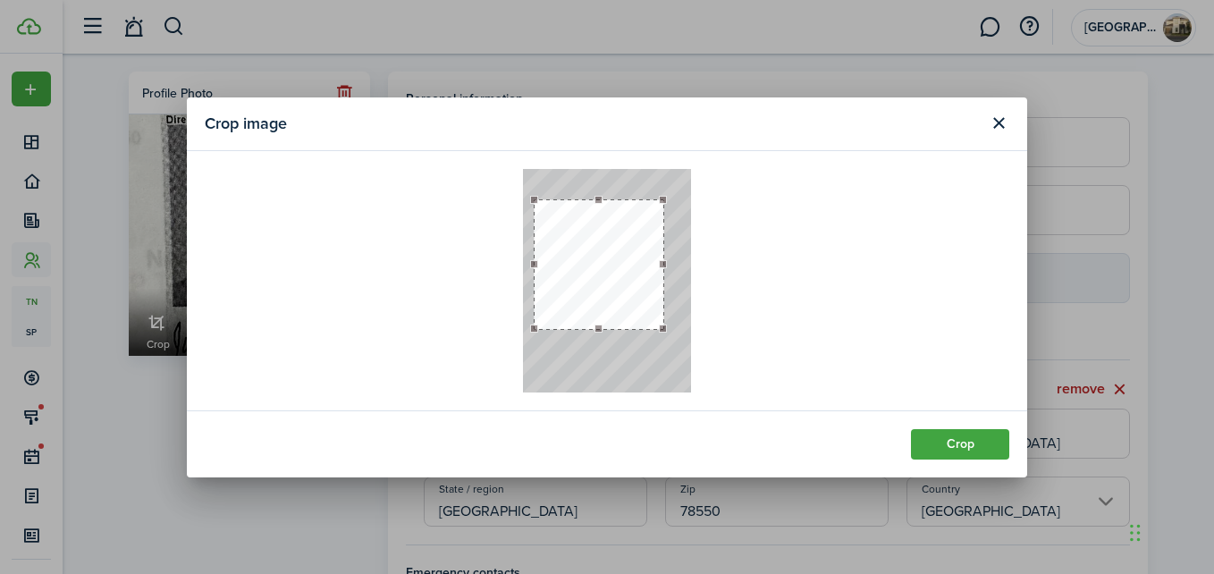
drag, startPoint x: 622, startPoint y: 282, endPoint x: 621, endPoint y: 266, distance: 16.1
click at [621, 266] on button "button" at bounding box center [599, 264] width 129 height 129
click at [933, 446] on button "Crop" at bounding box center [960, 444] width 98 height 30
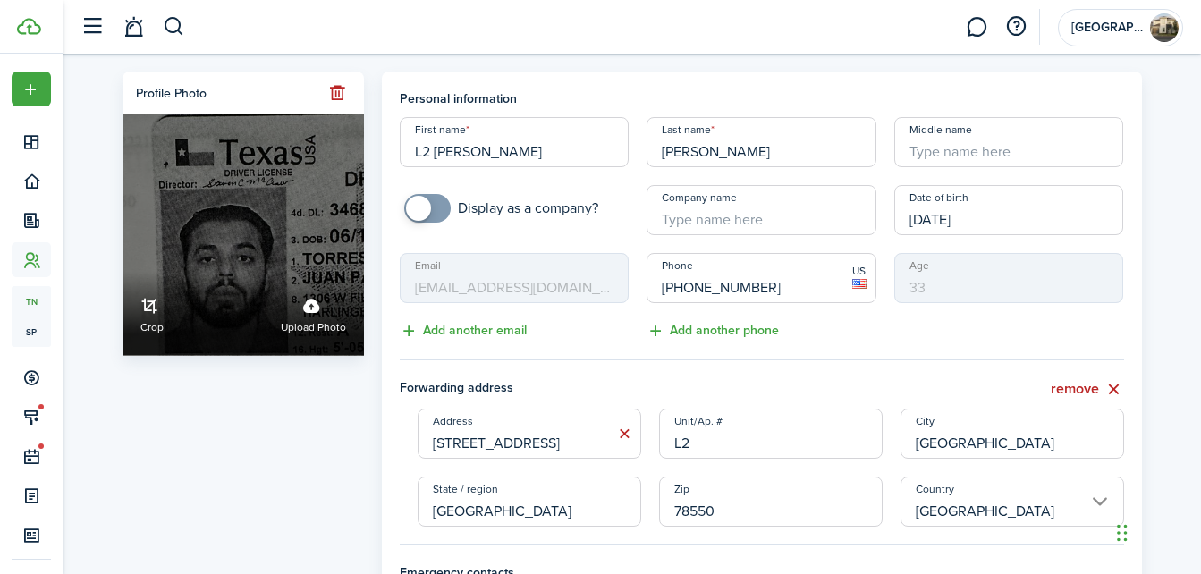
click at [313, 319] on label "Upload photo" at bounding box center [313, 313] width 65 height 47
click at [122, 272] on input "Crop Upload photo" at bounding box center [122, 272] width 0 height 0
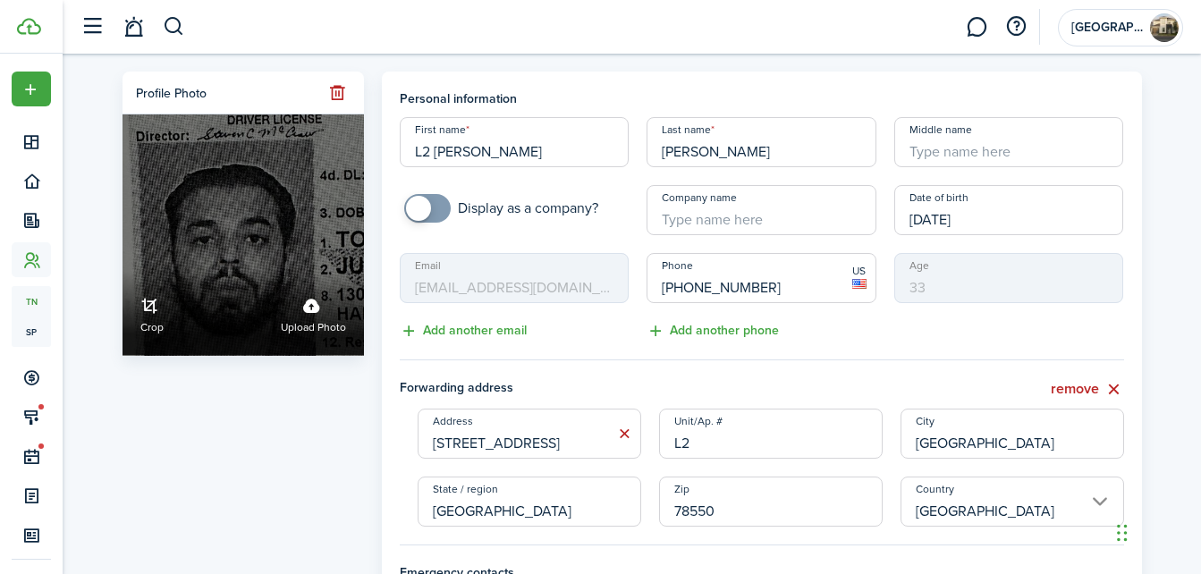
click at [151, 299] on link "Crop" at bounding box center [151, 313] width 23 height 47
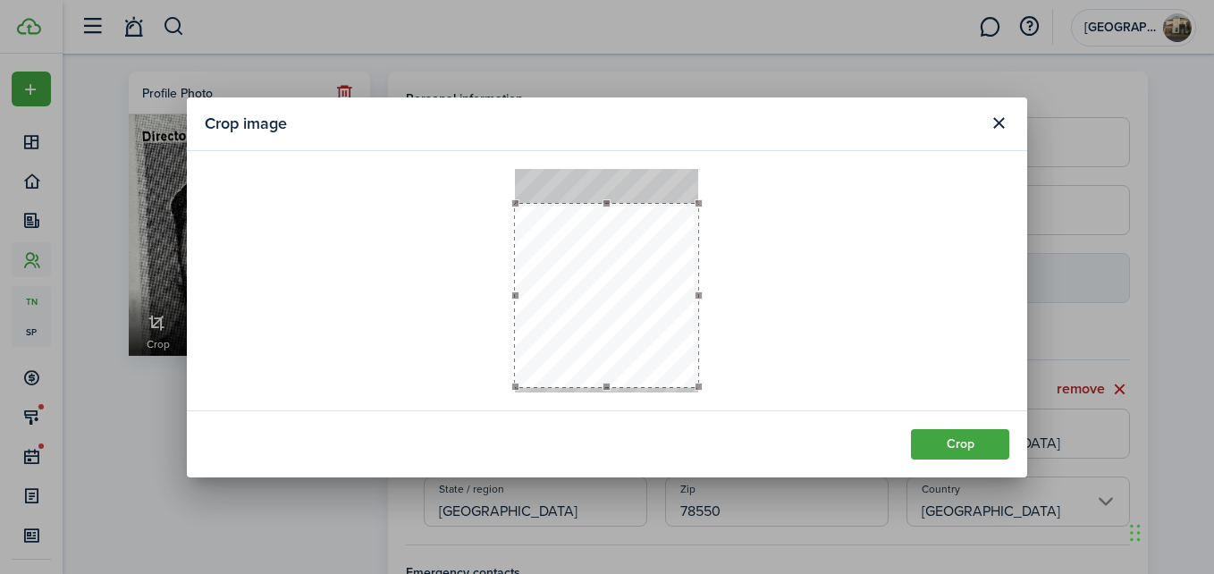
drag, startPoint x: 586, startPoint y: 285, endPoint x: 579, endPoint y: 320, distance: 35.4
click at [579, 320] on button "button" at bounding box center [606, 295] width 183 height 183
click at [939, 435] on button "Crop" at bounding box center [960, 444] width 98 height 30
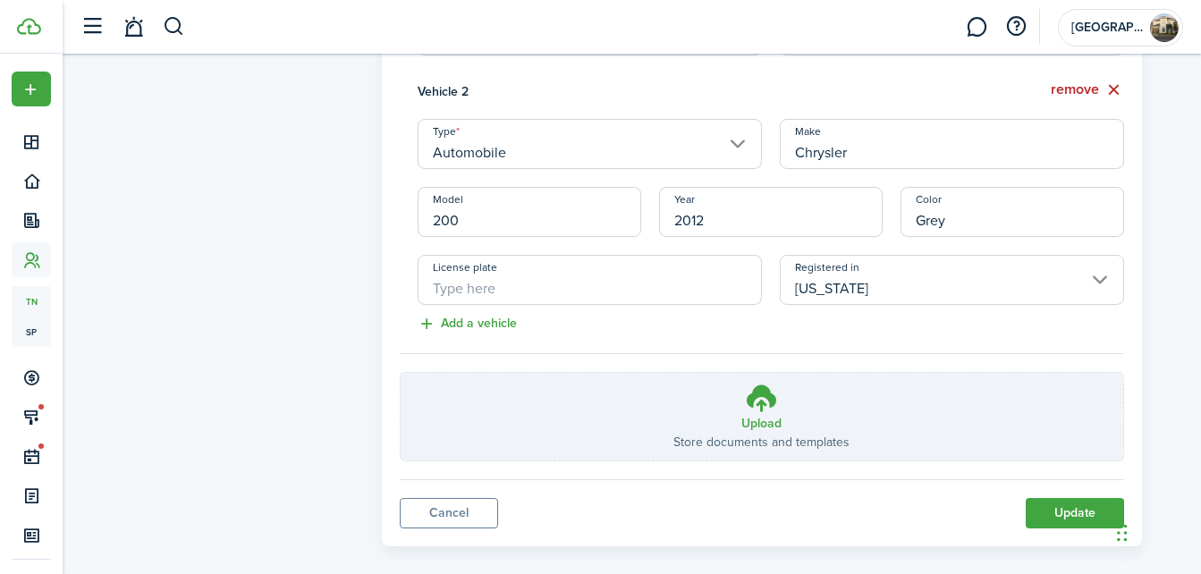
scroll to position [1339, 0]
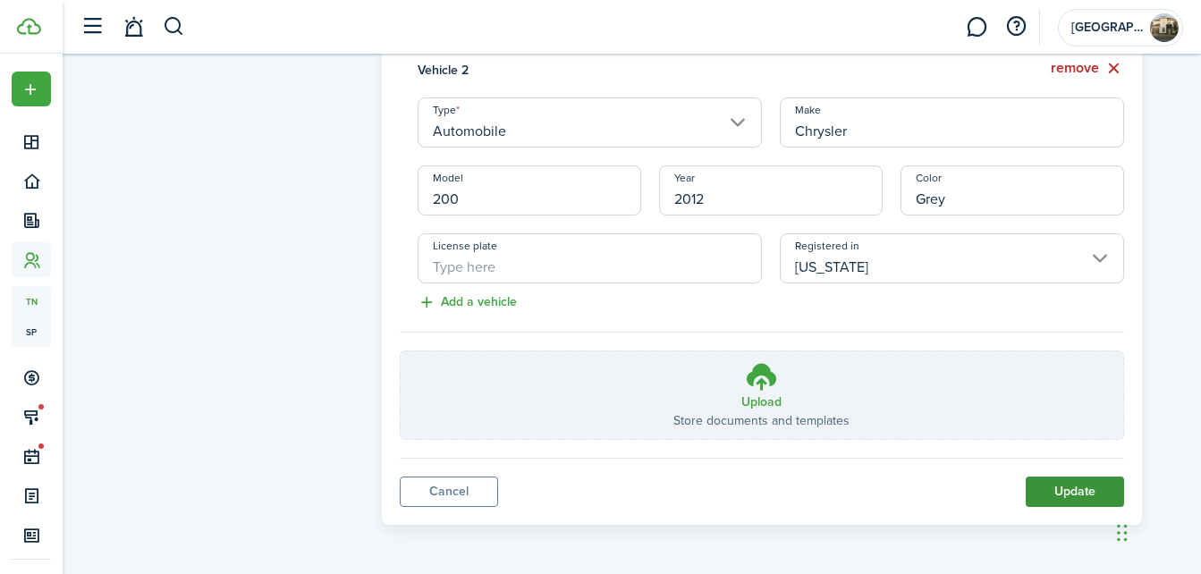
click at [1055, 490] on button "Update" at bounding box center [1074, 491] width 98 height 30
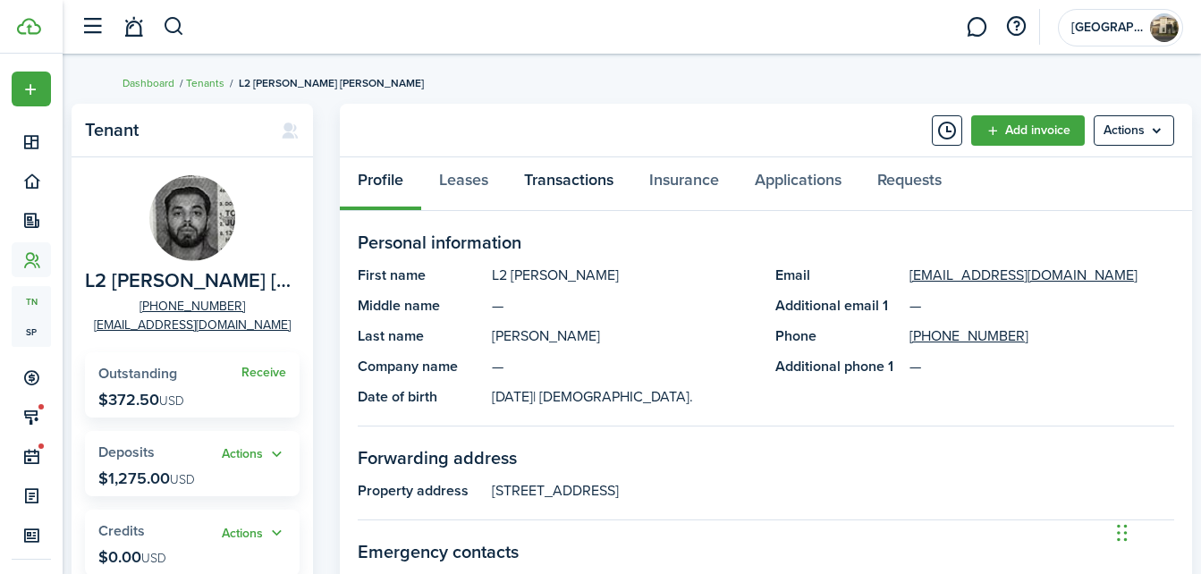
click at [584, 185] on link "Transactions" at bounding box center [568, 184] width 125 height 54
